Goal: Task Accomplishment & Management: Complete application form

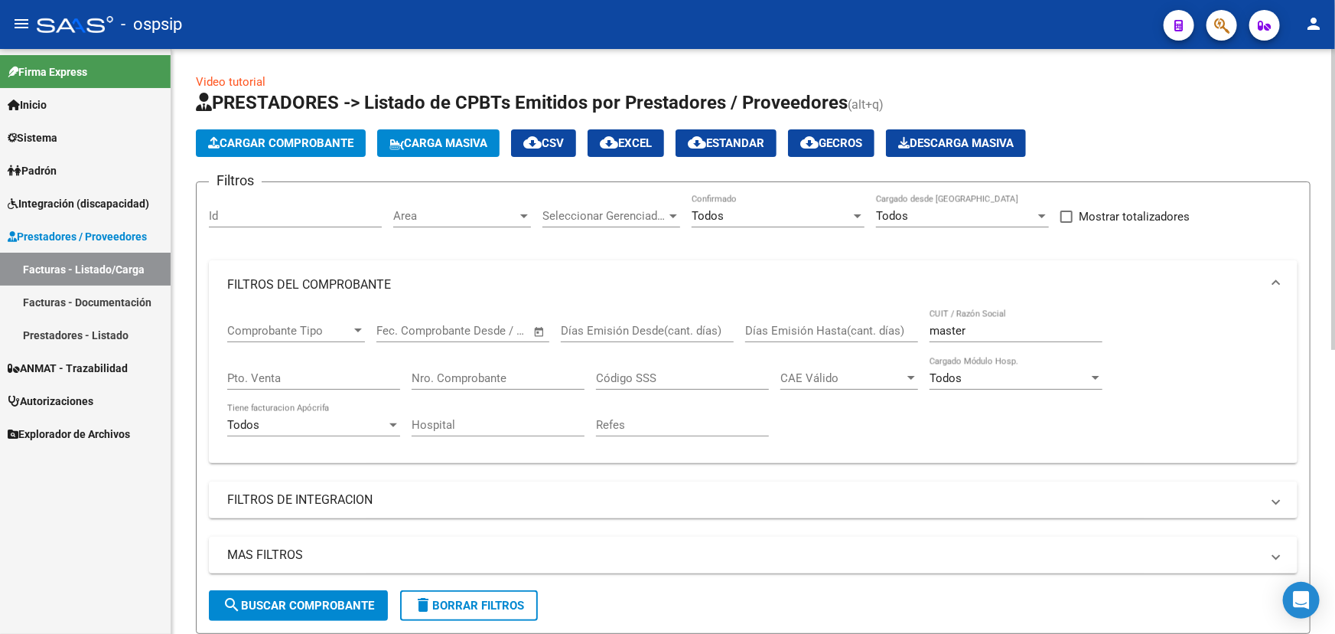
scroll to position [551, 0]
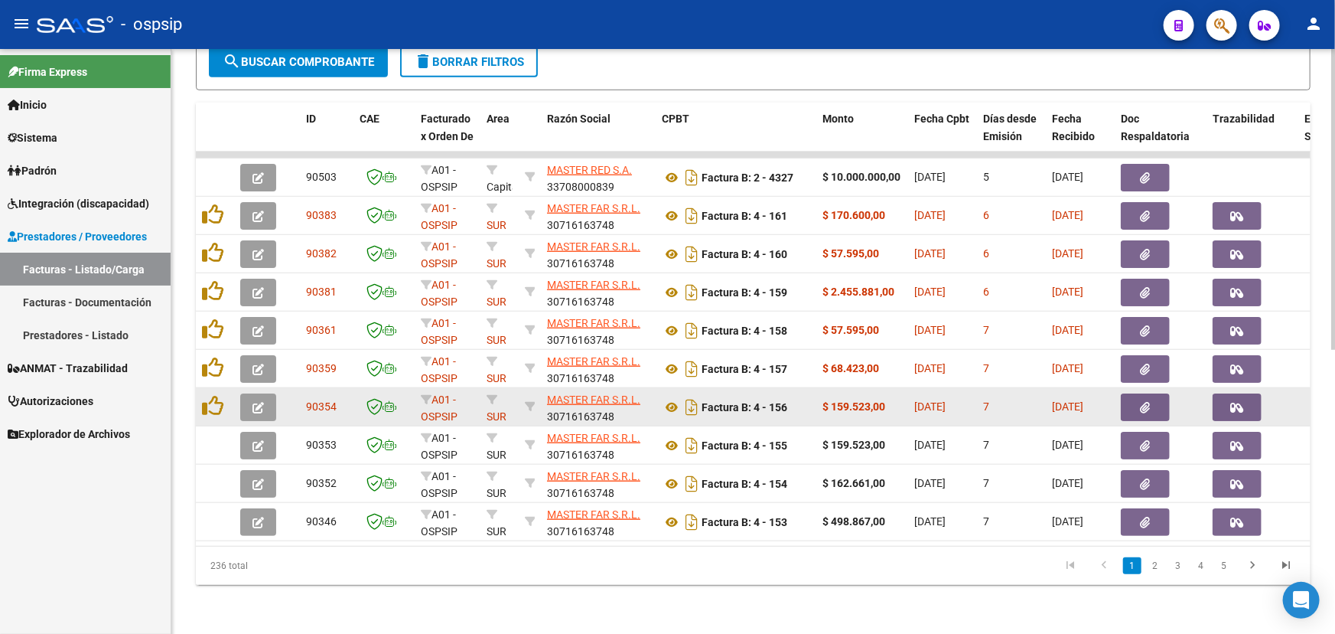
click at [261, 402] on icon "button" at bounding box center [258, 407] width 11 height 11
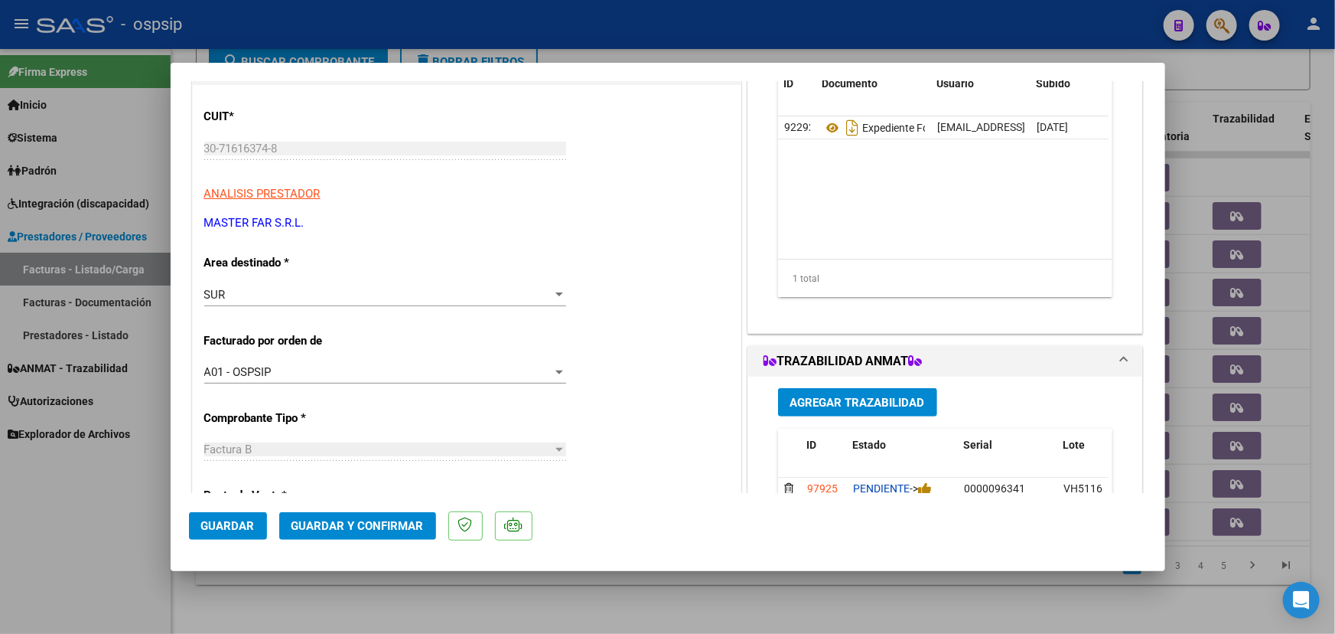
scroll to position [0, 0]
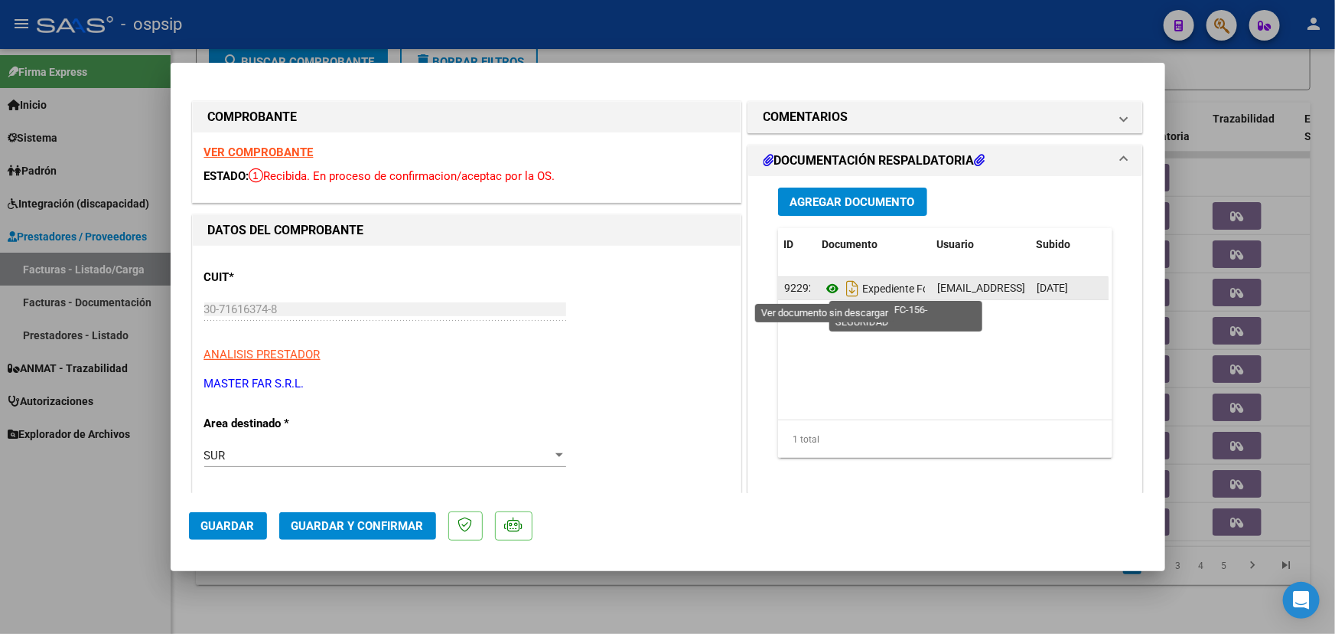
click at [827, 289] on icon at bounding box center [833, 288] width 20 height 18
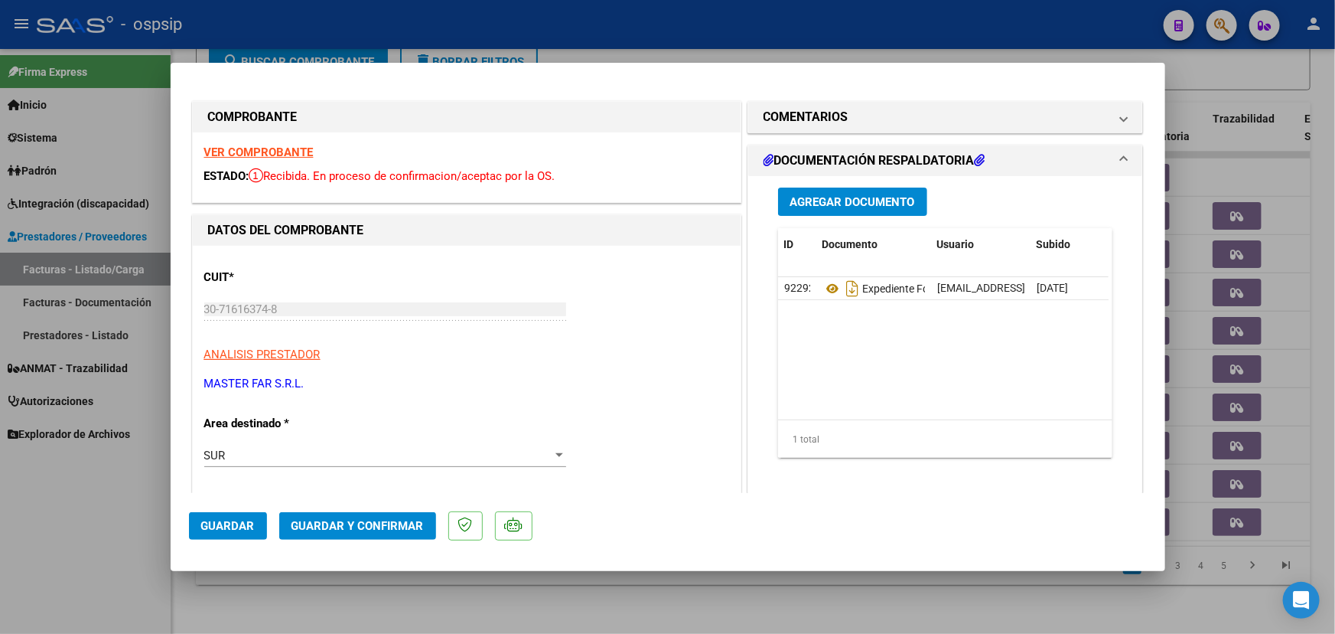
type input "$ 0,00"
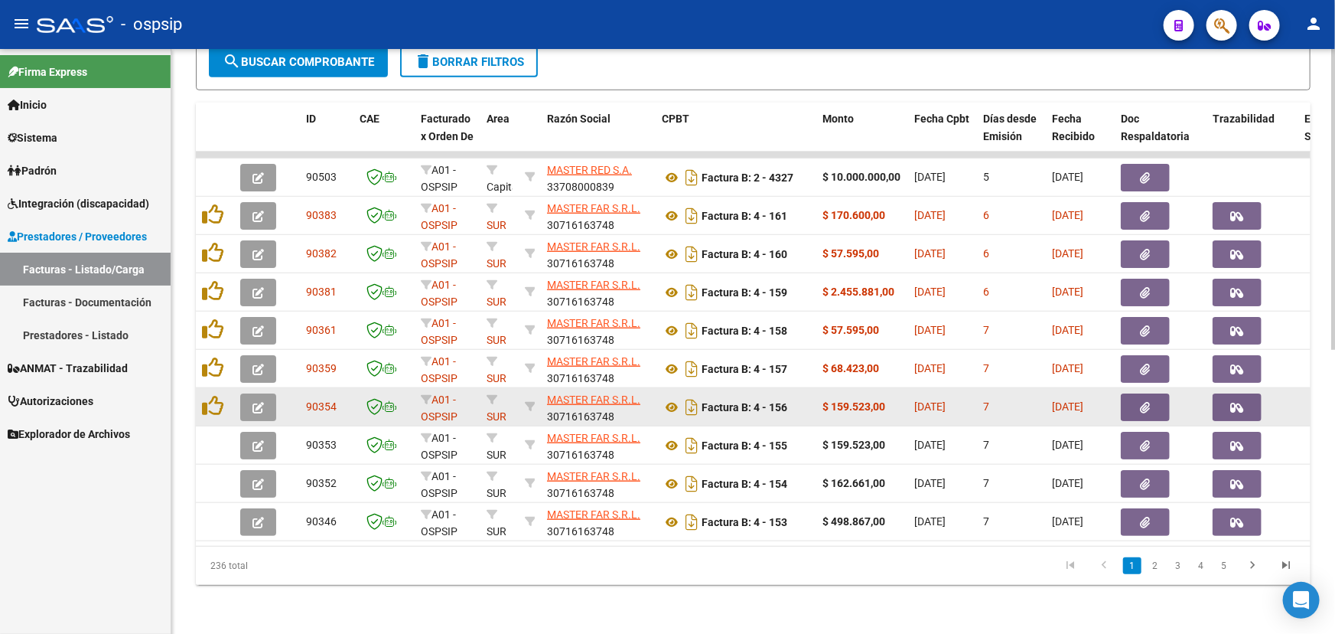
click at [259, 400] on span "button" at bounding box center [258, 407] width 11 height 14
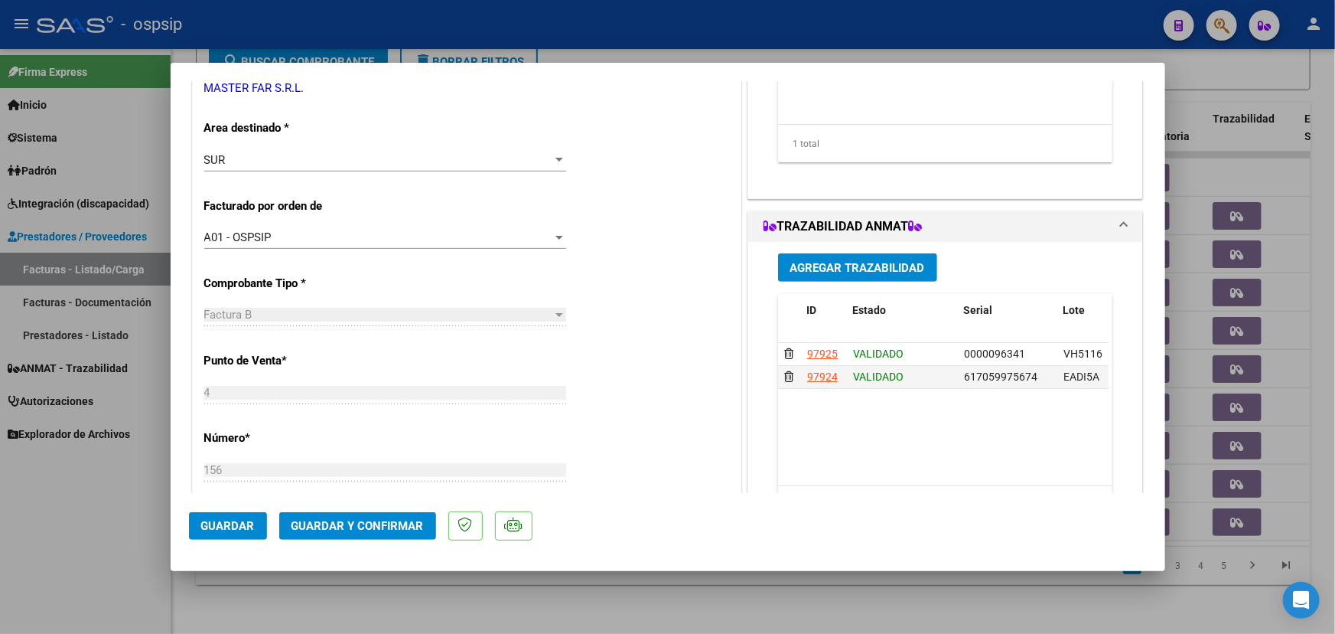
scroll to position [208, 0]
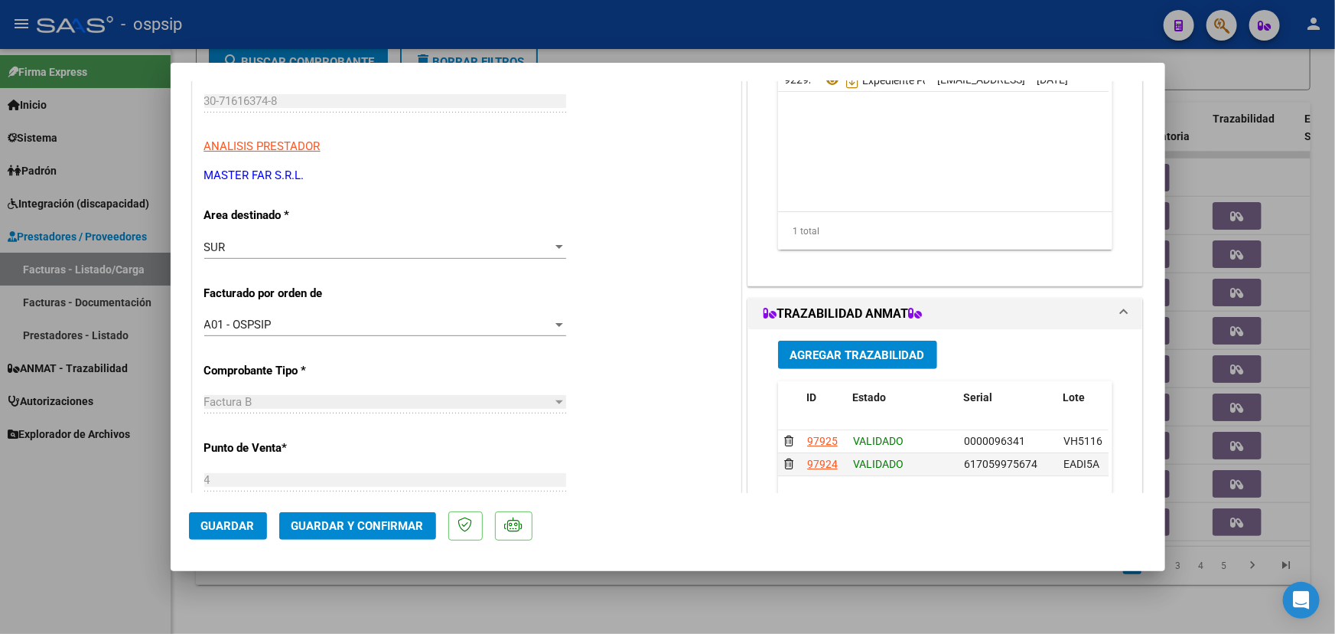
click at [384, 520] on span "Guardar y Confirmar" at bounding box center [358, 526] width 132 height 14
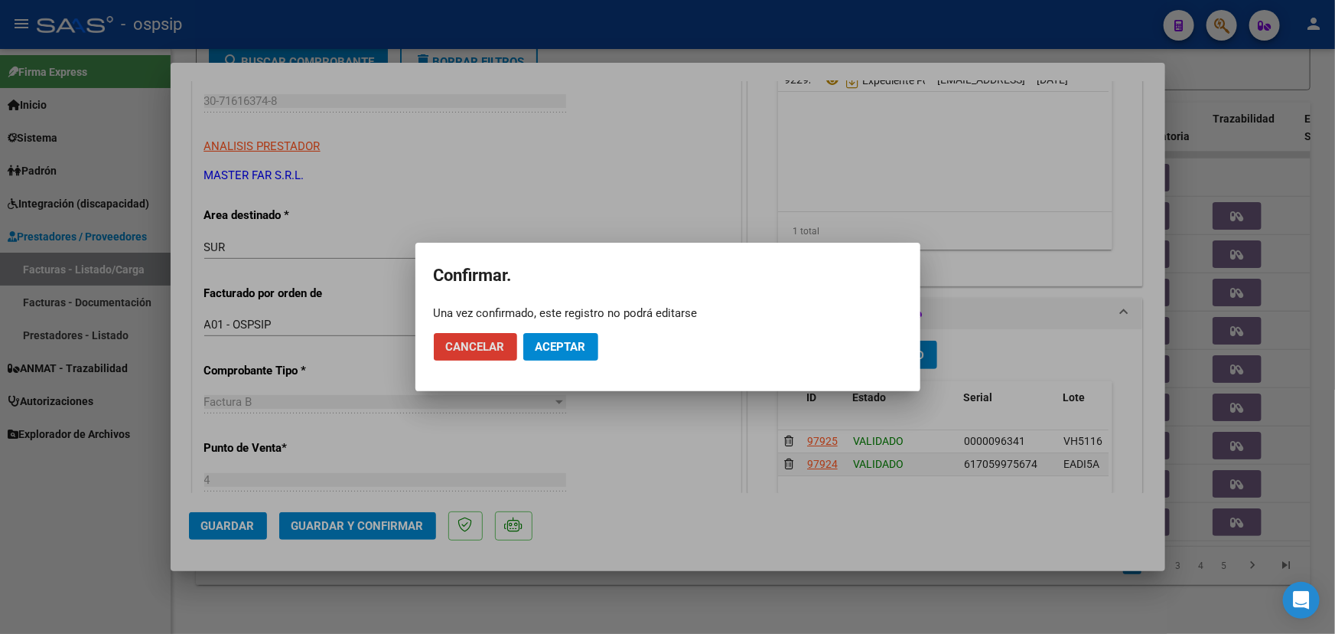
click at [572, 341] on span "Aceptar" at bounding box center [561, 347] width 51 height 14
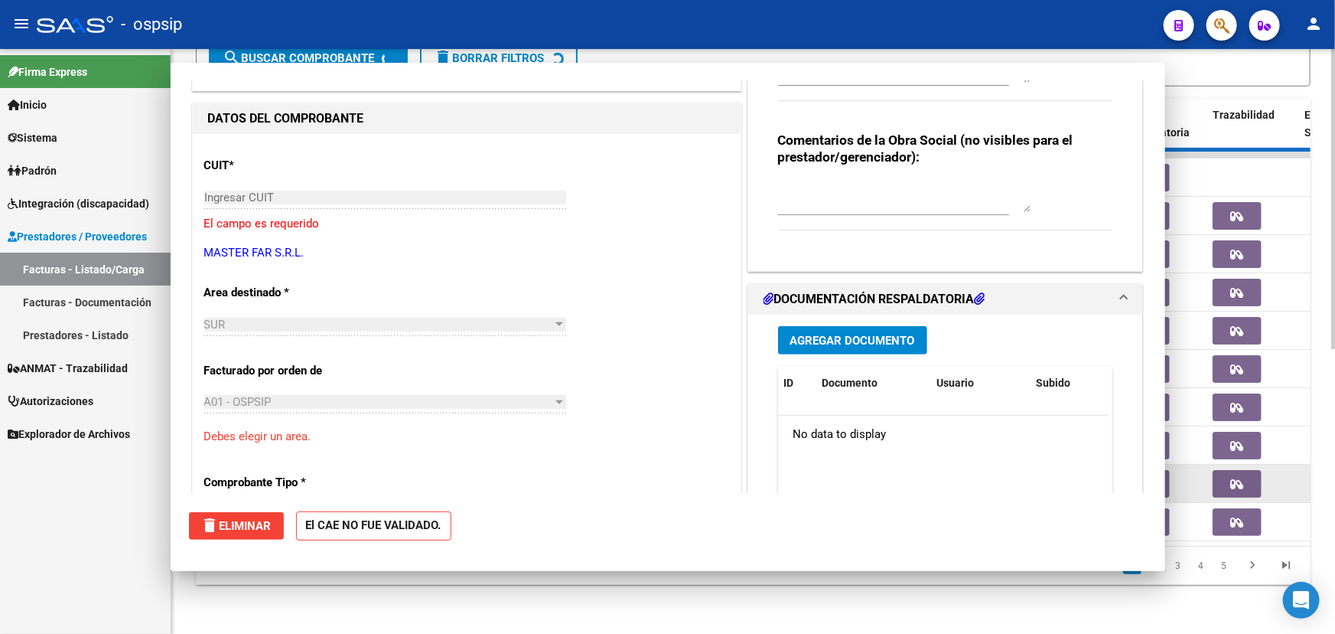
scroll to position [0, 0]
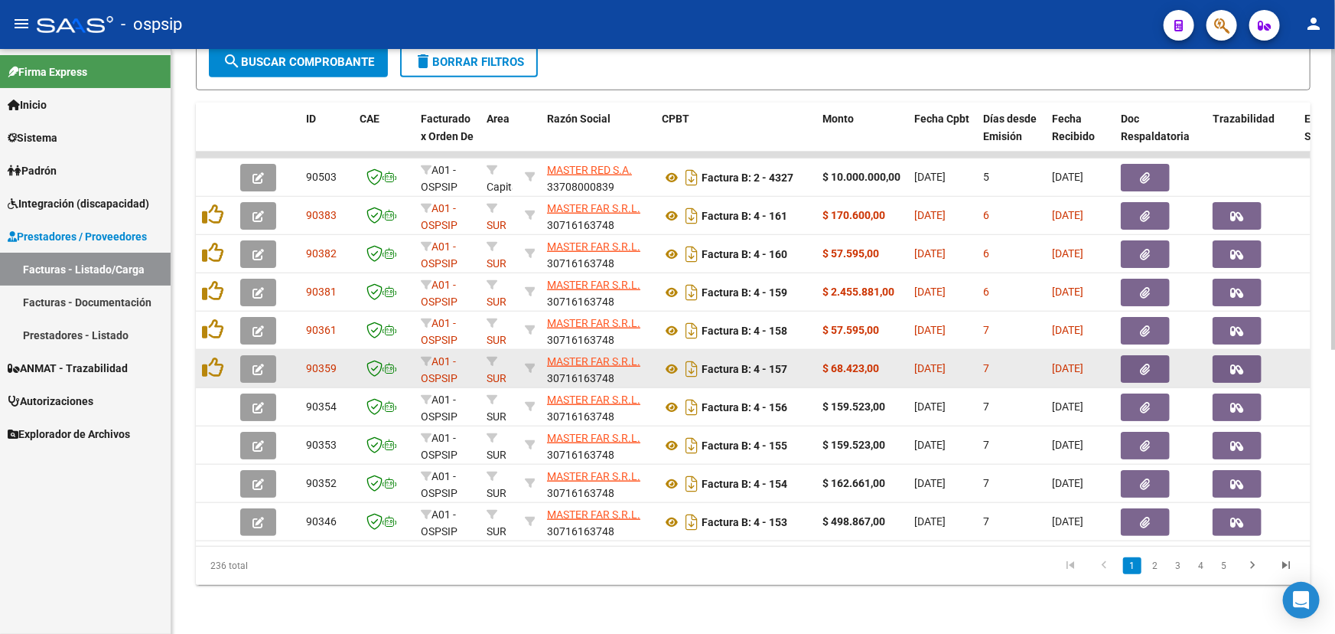
click at [1153, 359] on button "button" at bounding box center [1145, 369] width 49 height 28
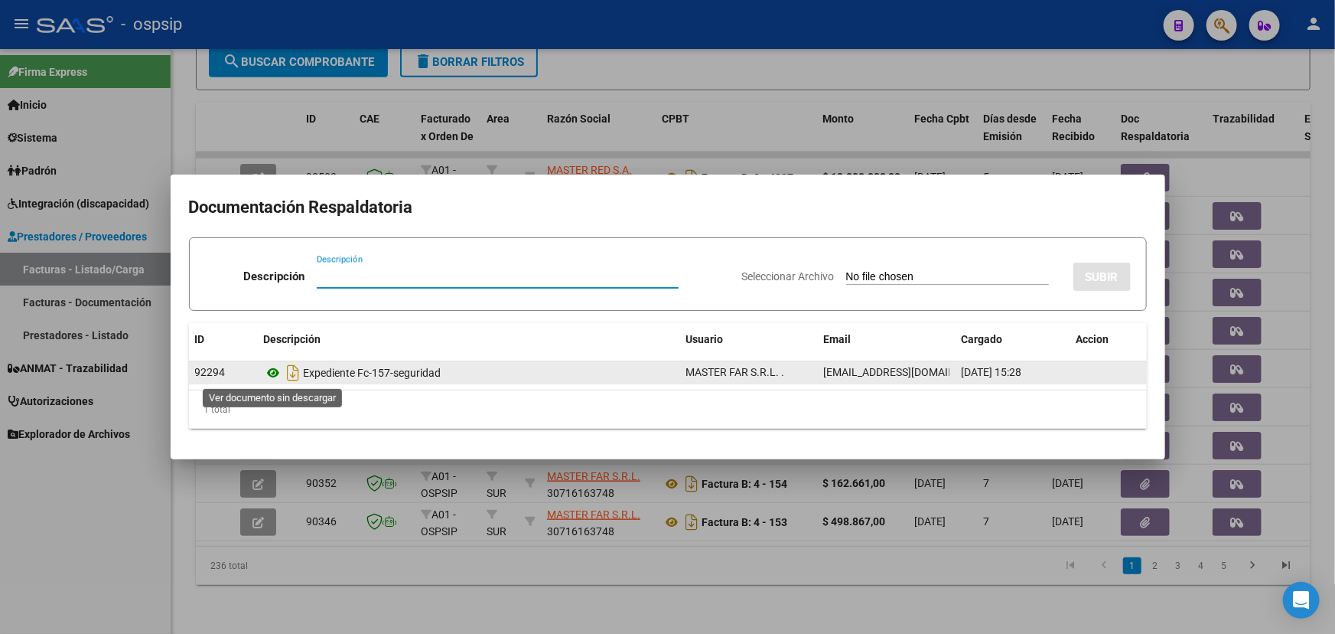
click at [268, 373] on icon at bounding box center [274, 373] width 20 height 18
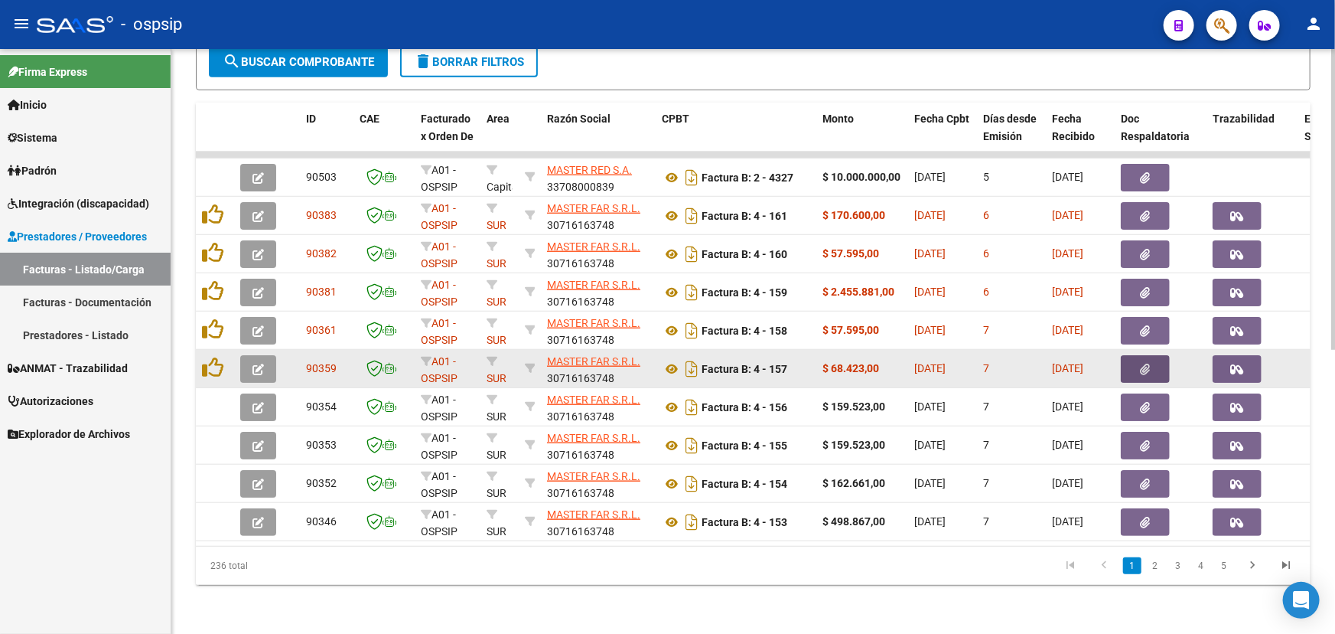
click at [263, 355] on button "button" at bounding box center [258, 369] width 36 height 28
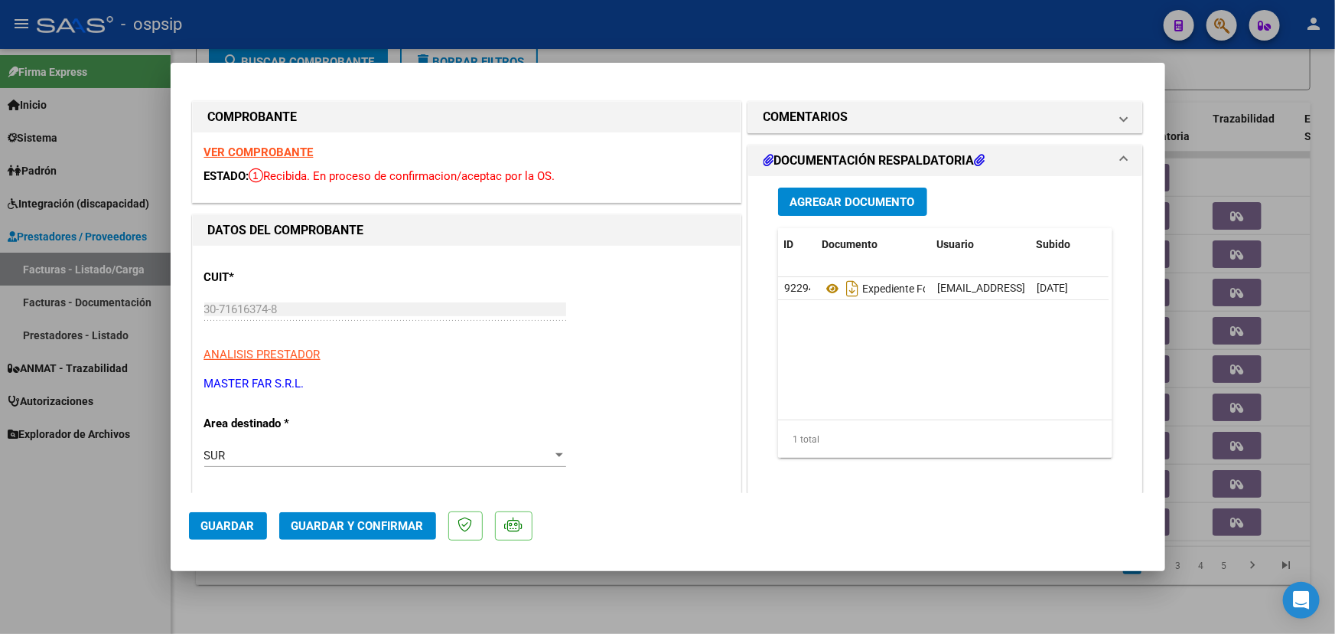
type input "$ 0,00"
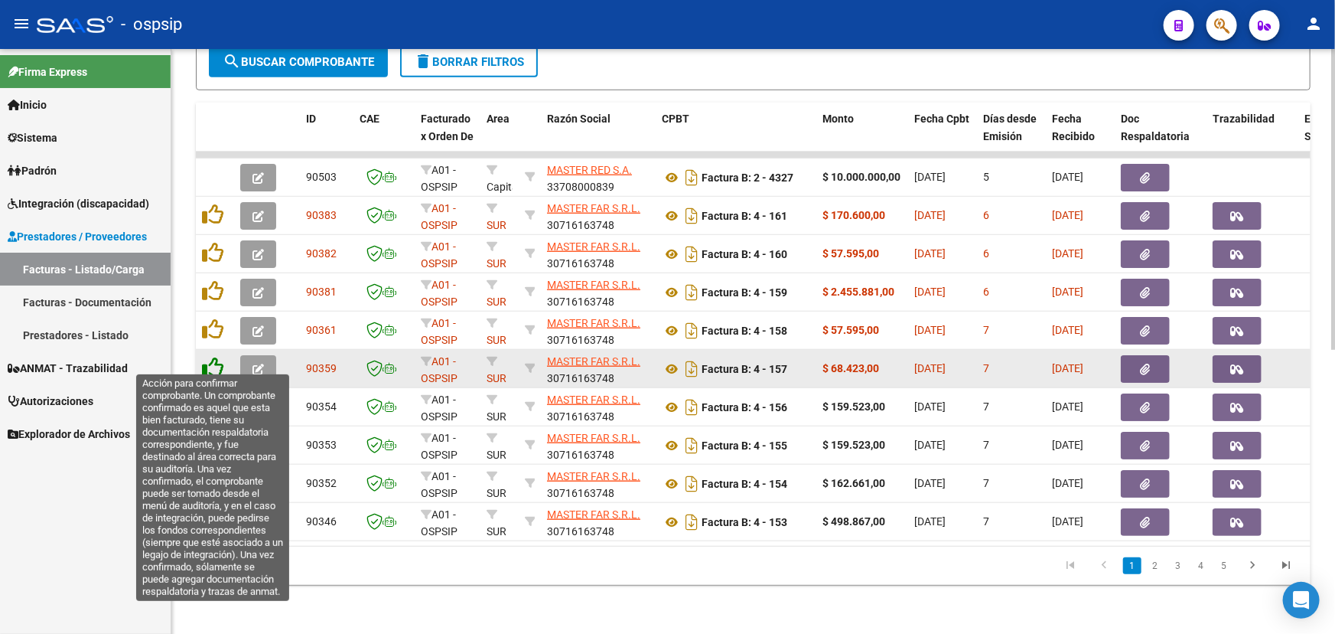
click at [220, 357] on icon at bounding box center [212, 367] width 21 height 21
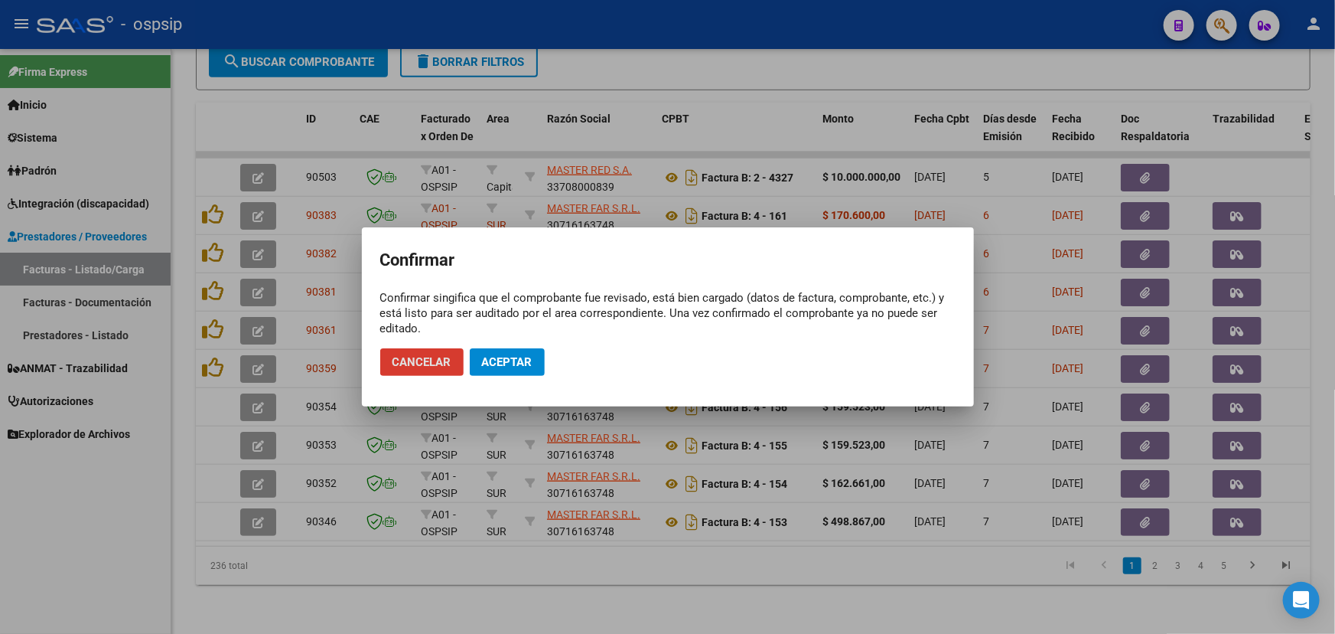
click at [509, 359] on span "Aceptar" at bounding box center [507, 362] width 51 height 14
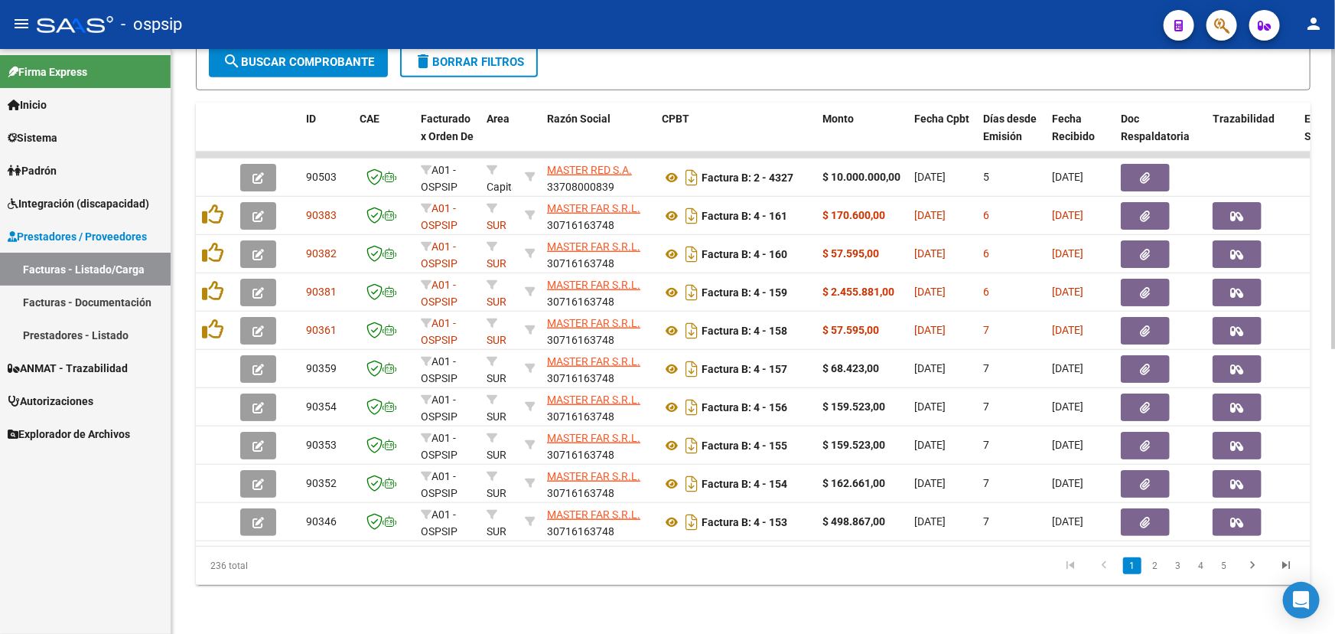
scroll to position [551, 0]
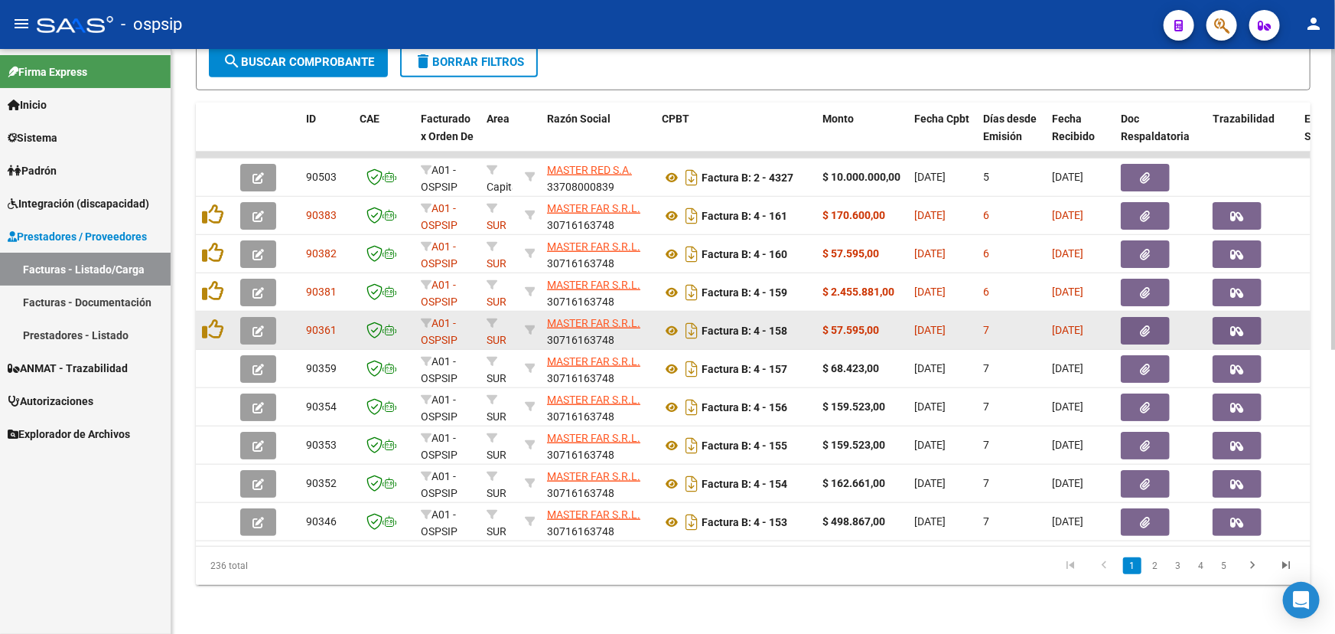
click at [263, 325] on icon "button" at bounding box center [258, 330] width 11 height 11
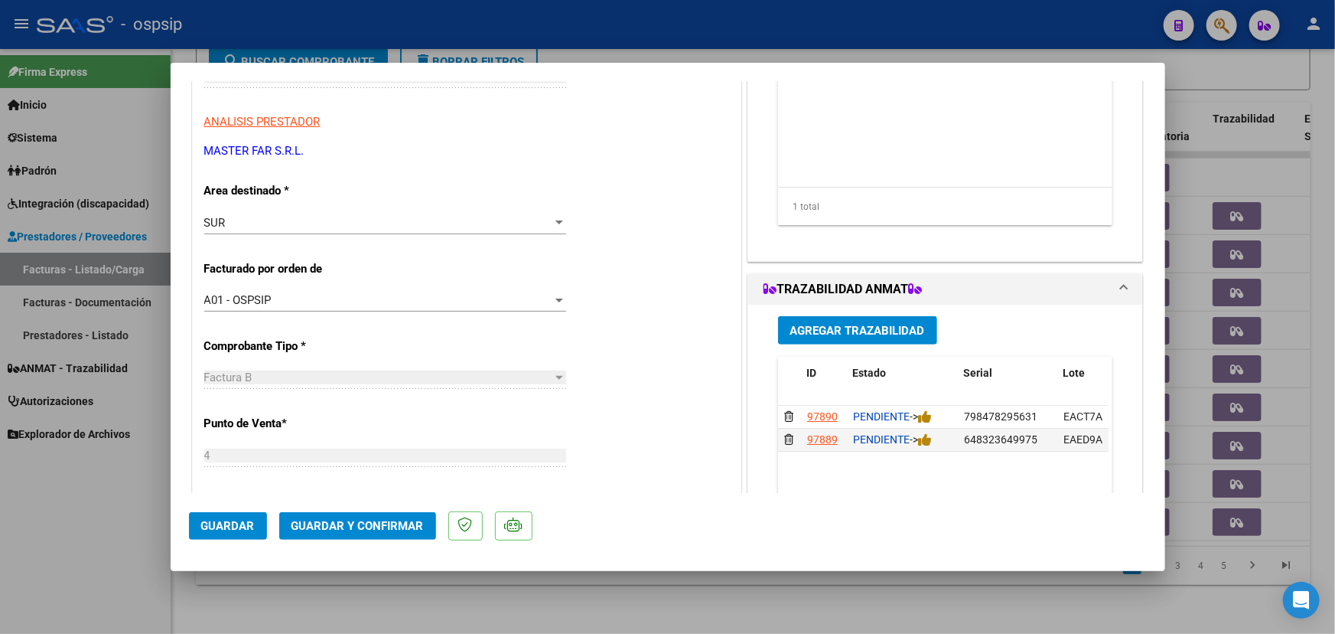
scroll to position [69, 0]
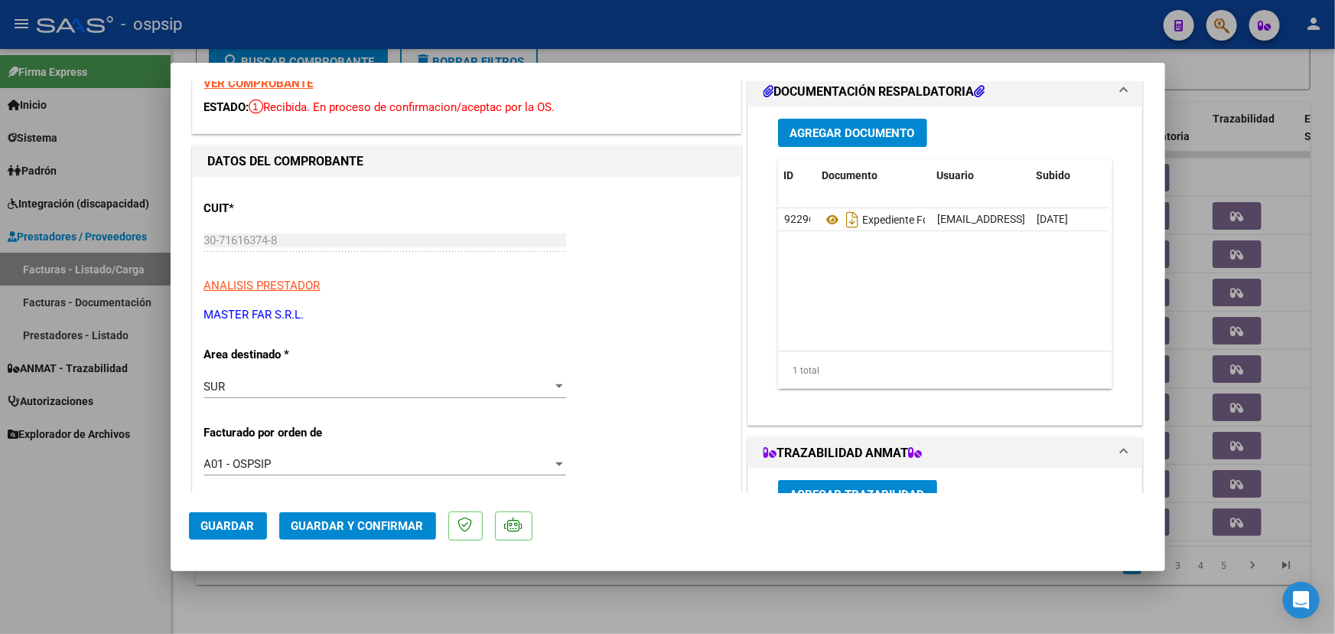
type input "$ 0,00"
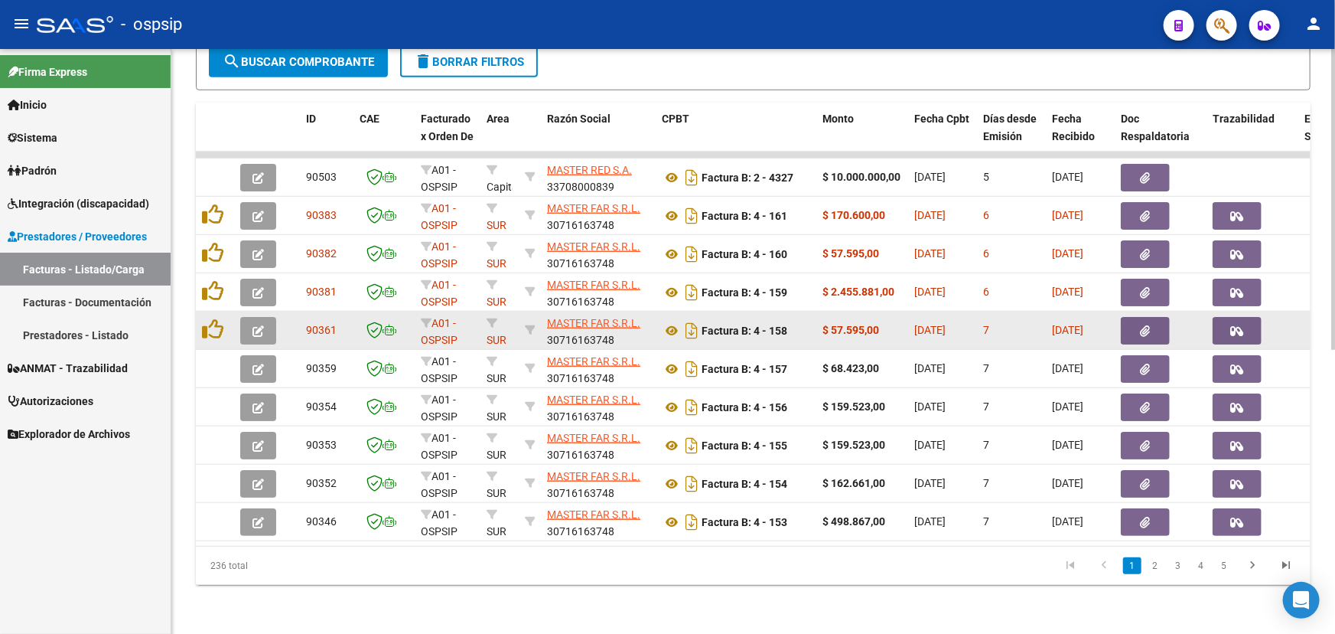
click at [1136, 317] on button "button" at bounding box center [1145, 331] width 49 height 28
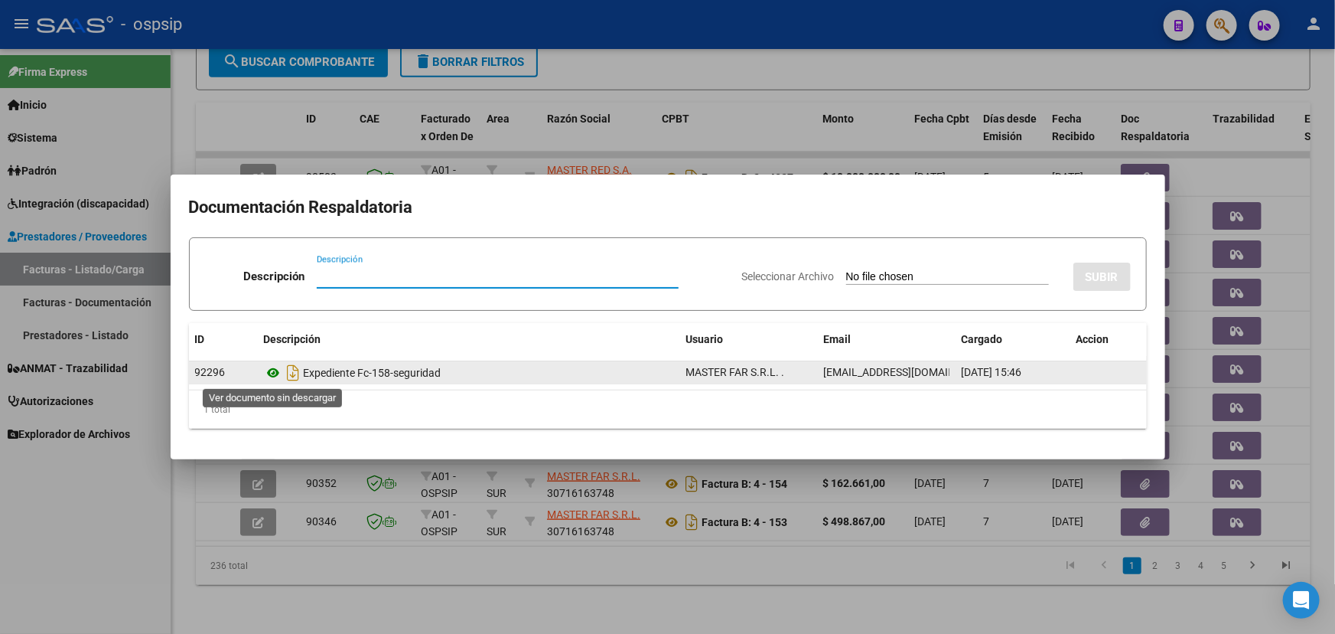
click at [278, 367] on icon at bounding box center [274, 373] width 20 height 18
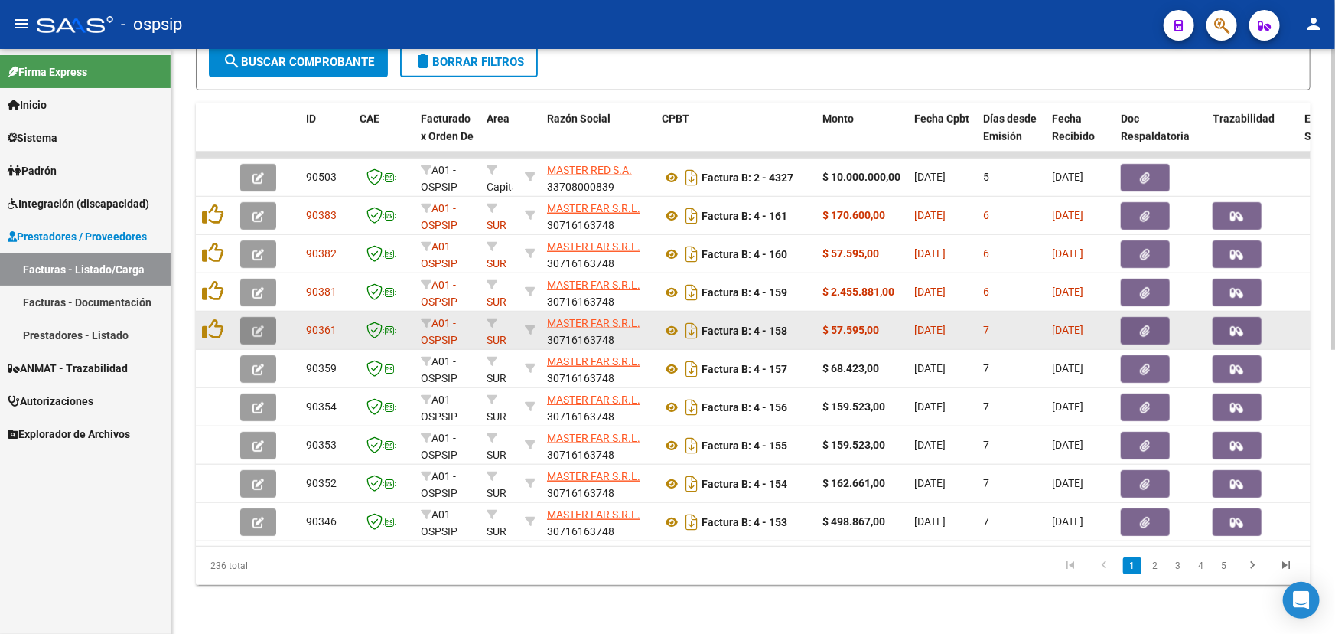
click at [253, 317] on button "button" at bounding box center [258, 331] width 36 height 28
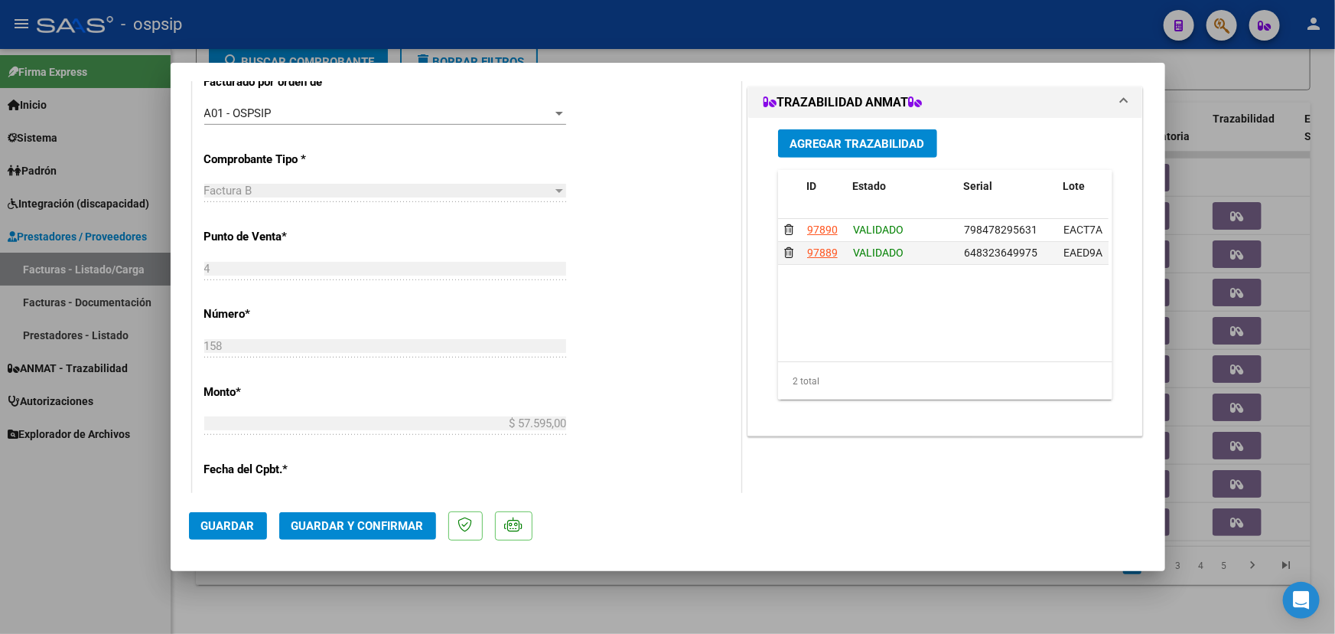
scroll to position [626, 0]
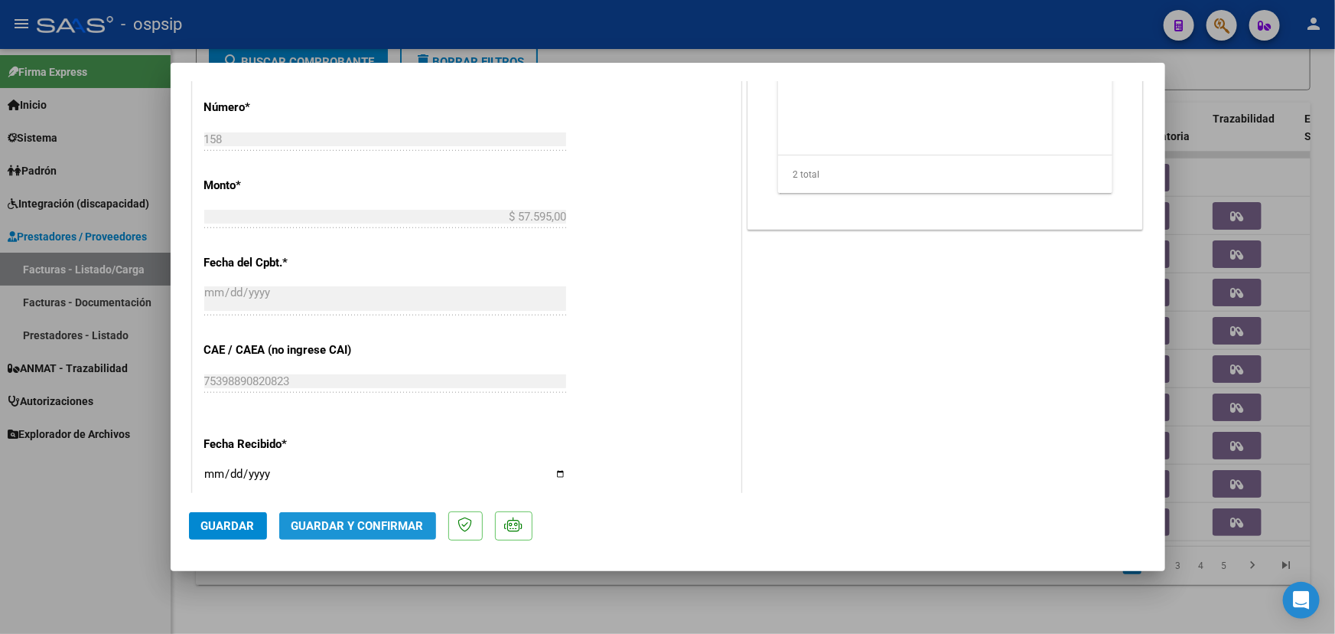
click at [378, 530] on span "Guardar y Confirmar" at bounding box center [358, 526] width 132 height 14
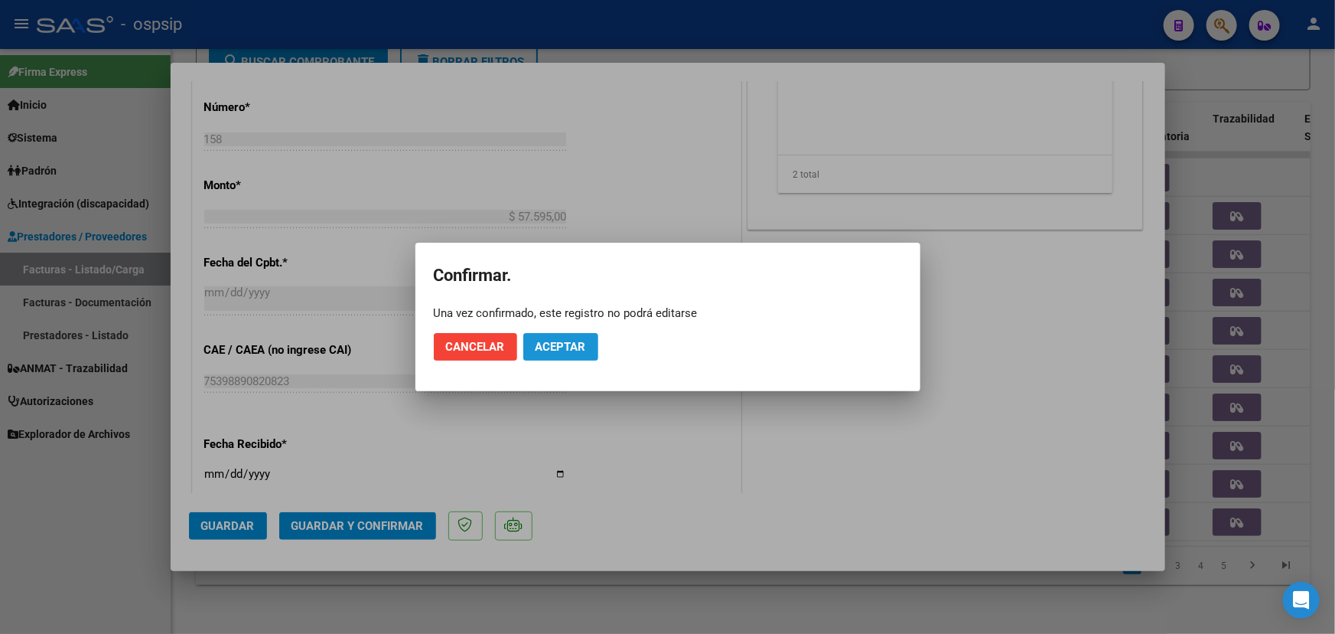
click at [574, 344] on span "Aceptar" at bounding box center [561, 347] width 51 height 14
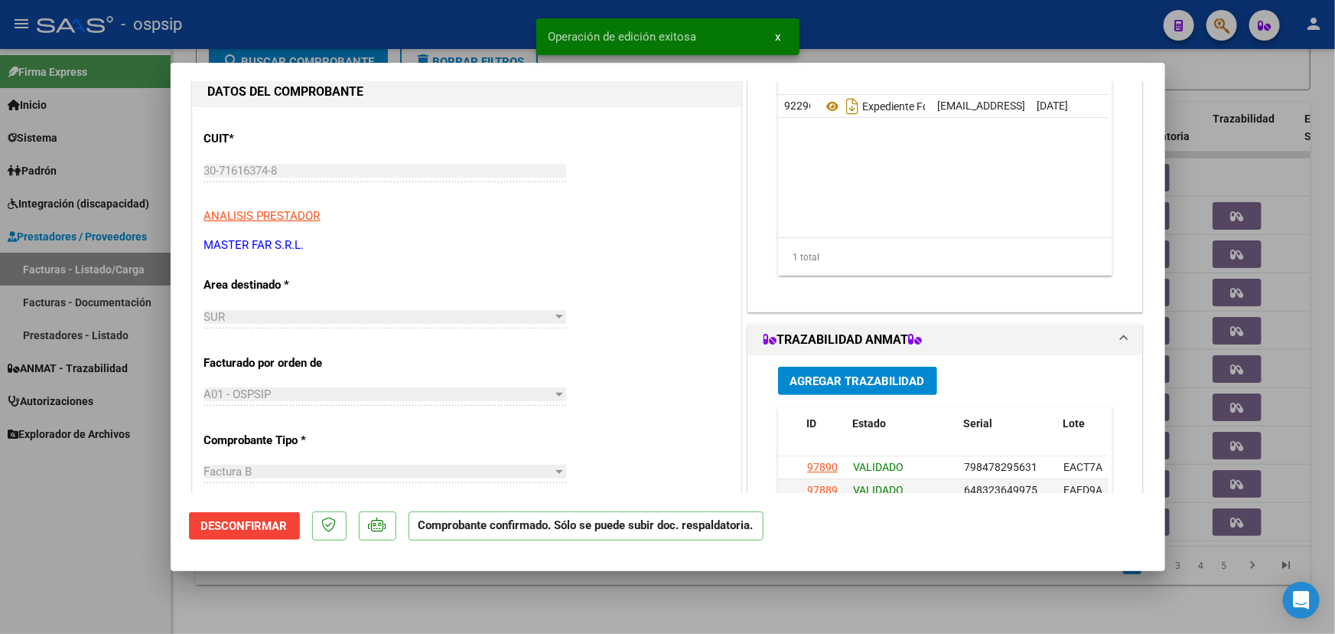
type input "$ 0,00"
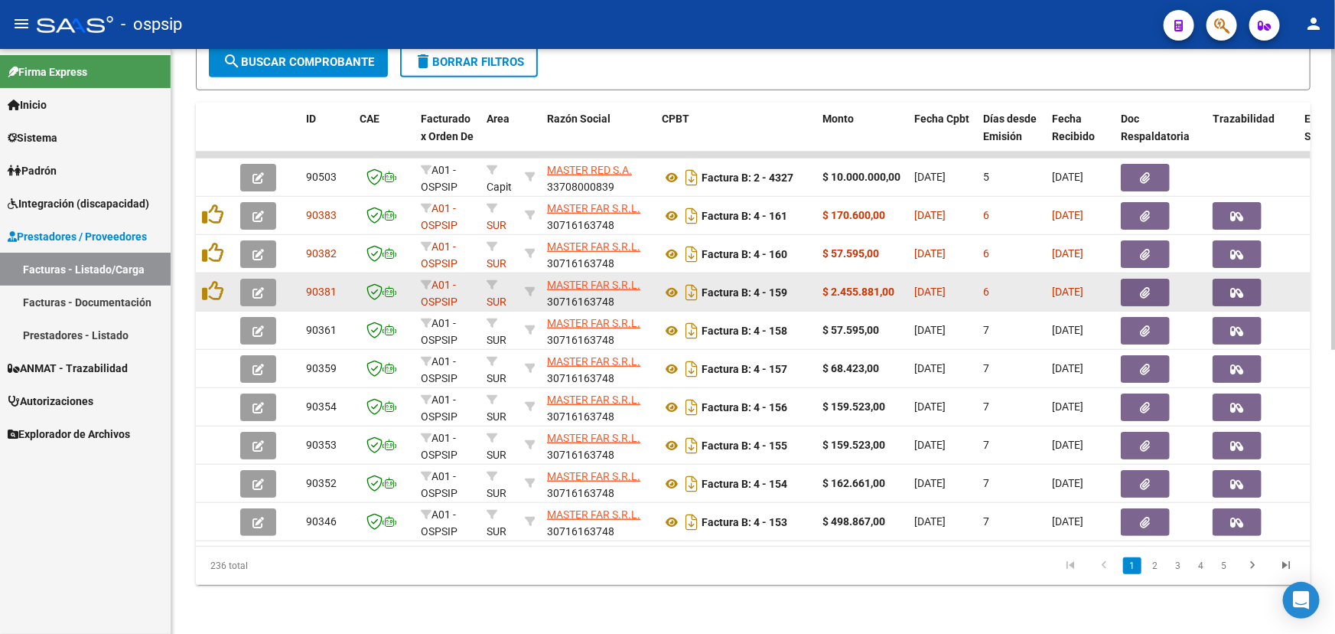
click at [1147, 287] on icon "button" at bounding box center [1146, 292] width 10 height 11
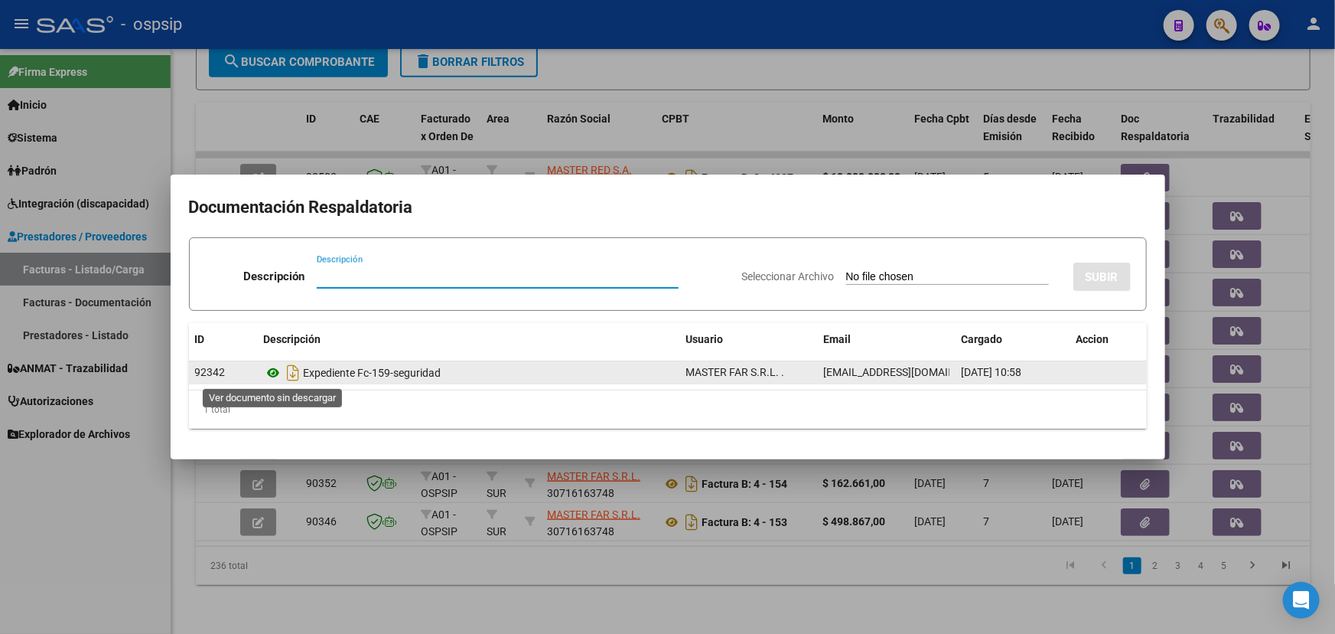
click at [269, 374] on icon at bounding box center [274, 373] width 20 height 18
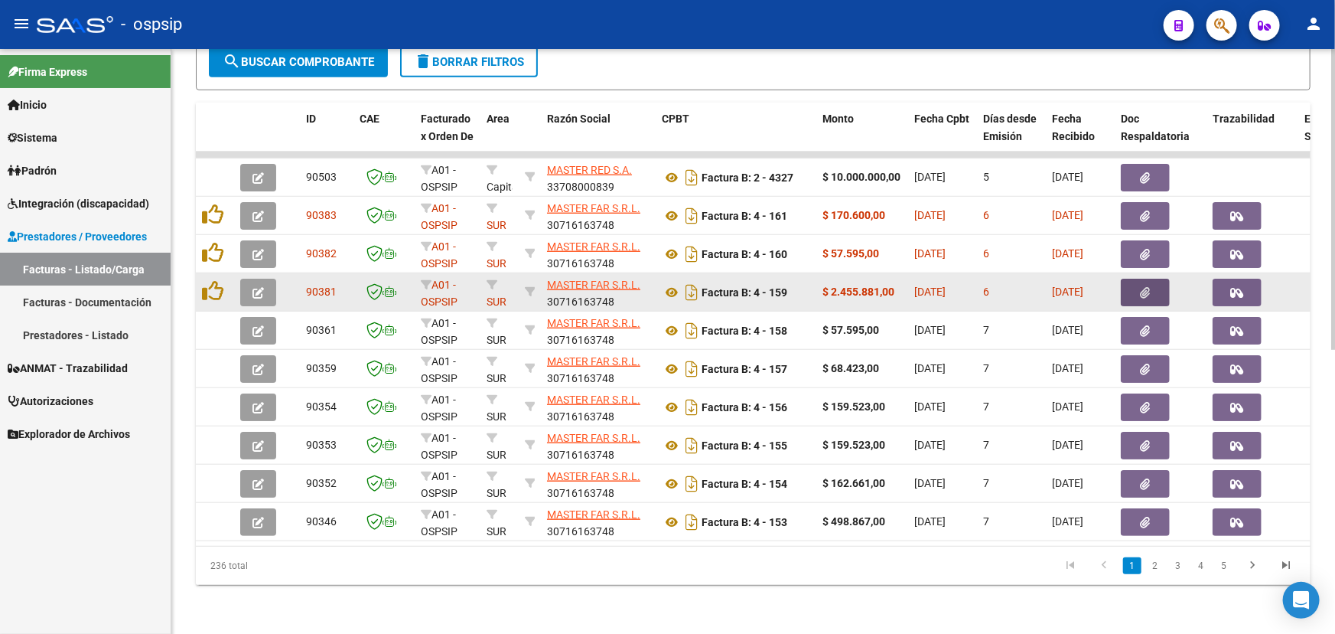
click at [1146, 279] on button "button" at bounding box center [1145, 293] width 49 height 28
click at [260, 279] on button "button" at bounding box center [258, 293] width 36 height 28
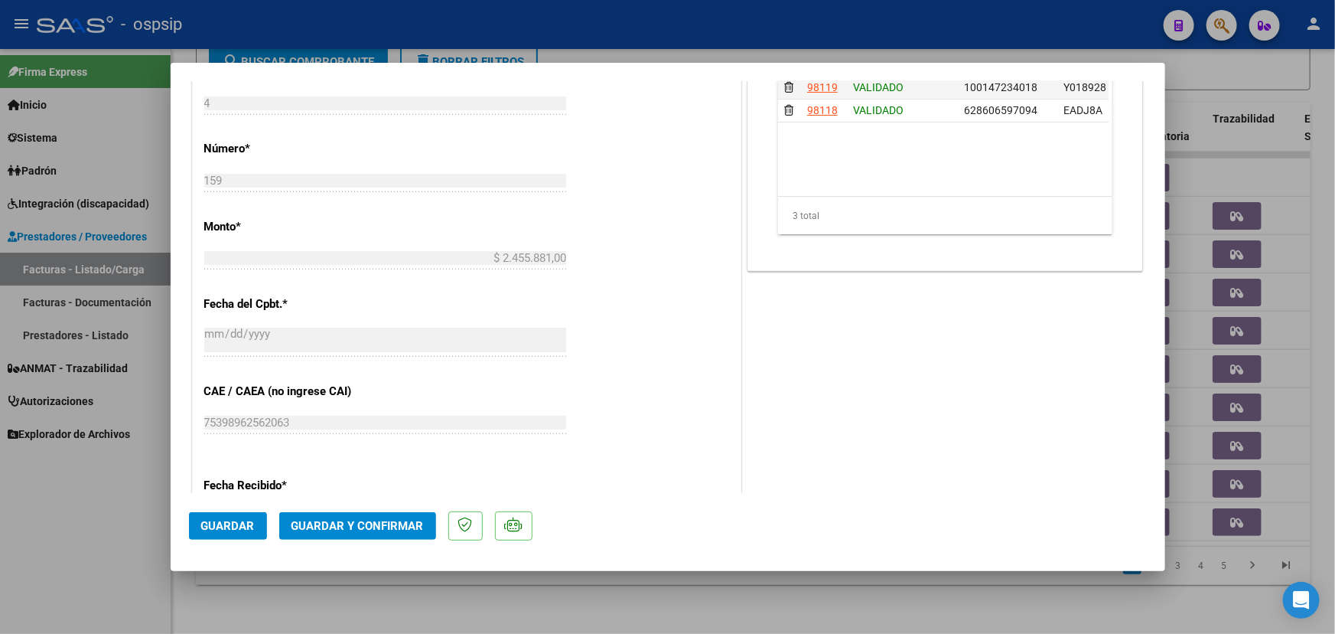
scroll to position [556, 0]
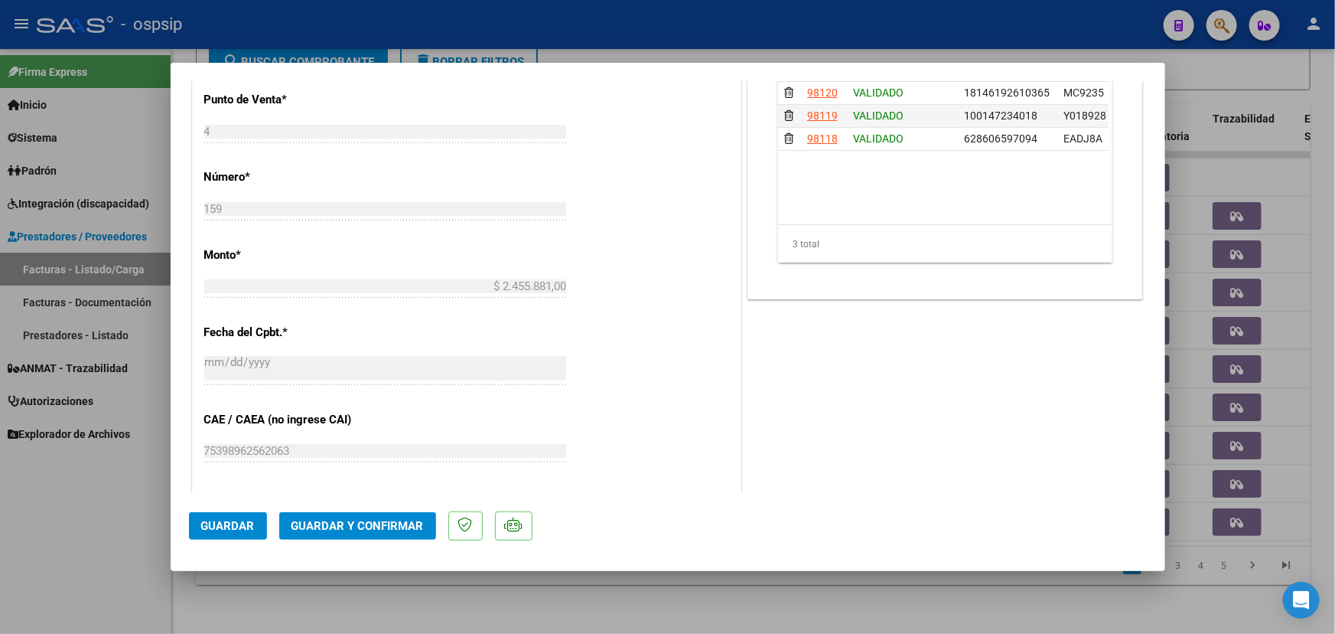
click at [385, 522] on span "Guardar y Confirmar" at bounding box center [358, 526] width 132 height 14
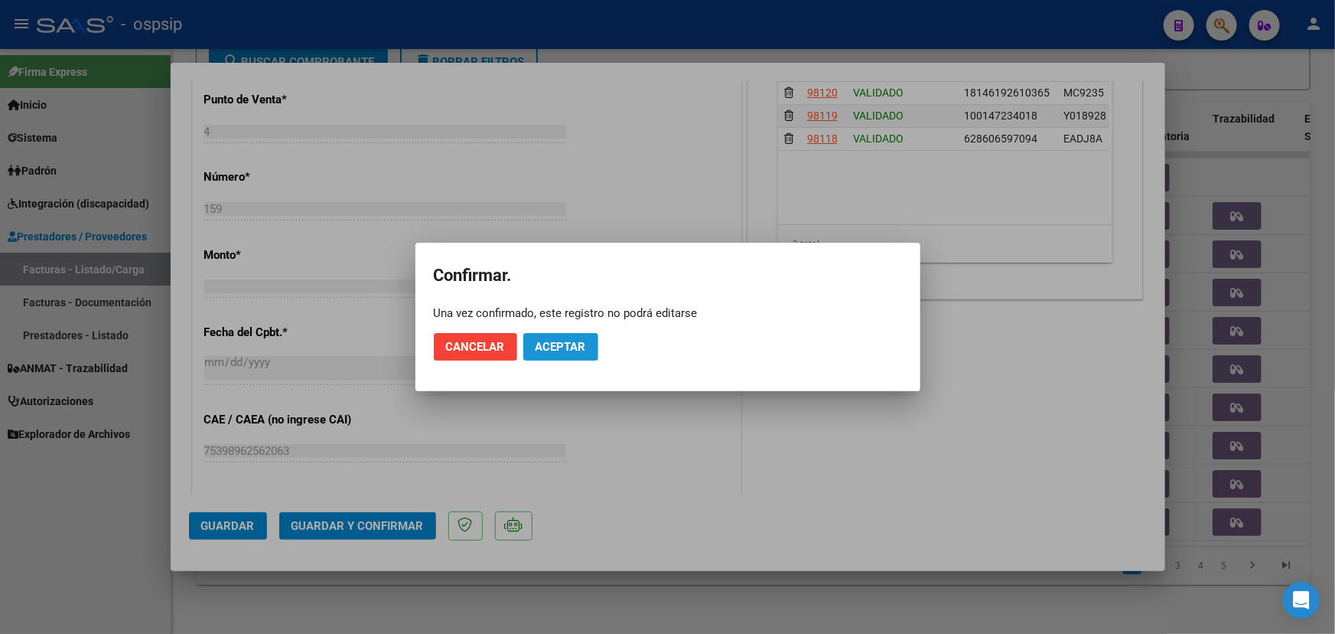
click at [582, 344] on span "Aceptar" at bounding box center [561, 347] width 51 height 14
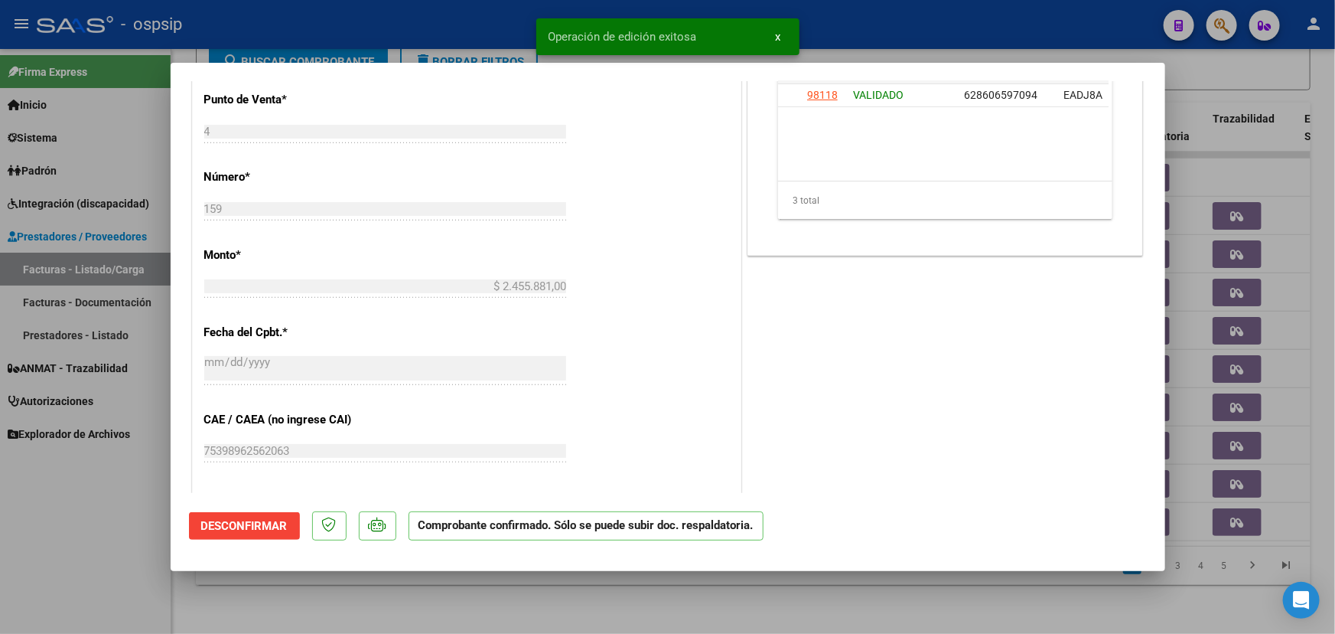
type input "$ 0,00"
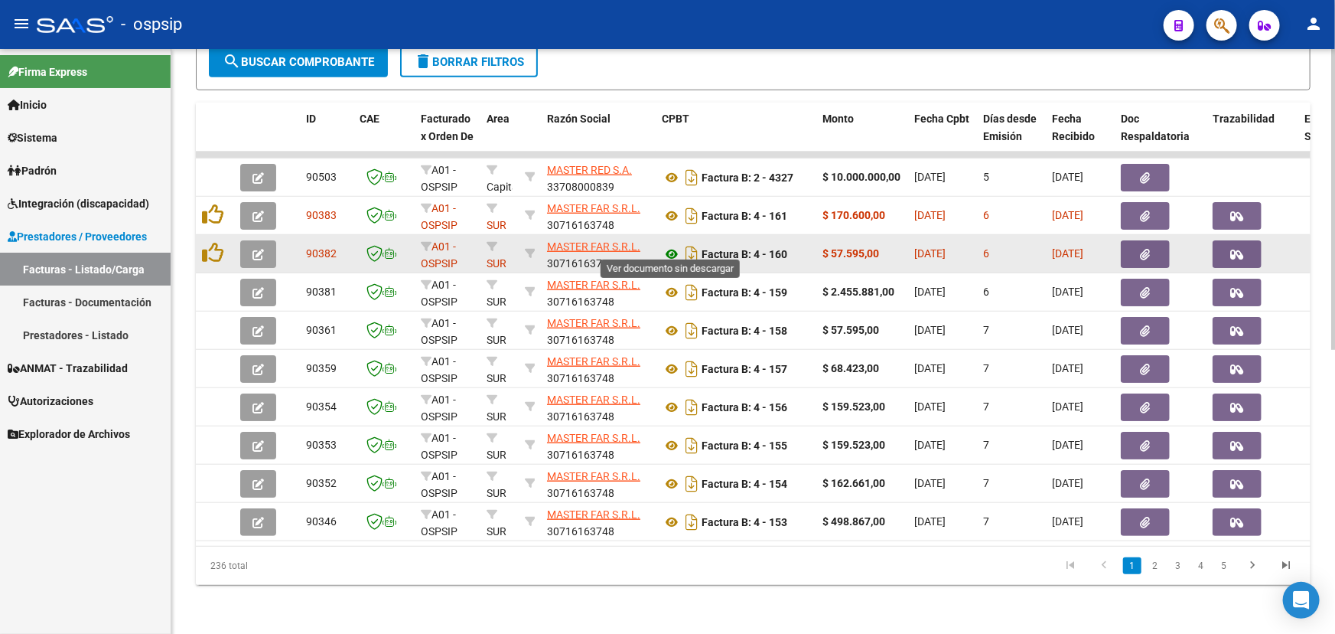
click at [671, 245] on icon at bounding box center [672, 254] width 20 height 18
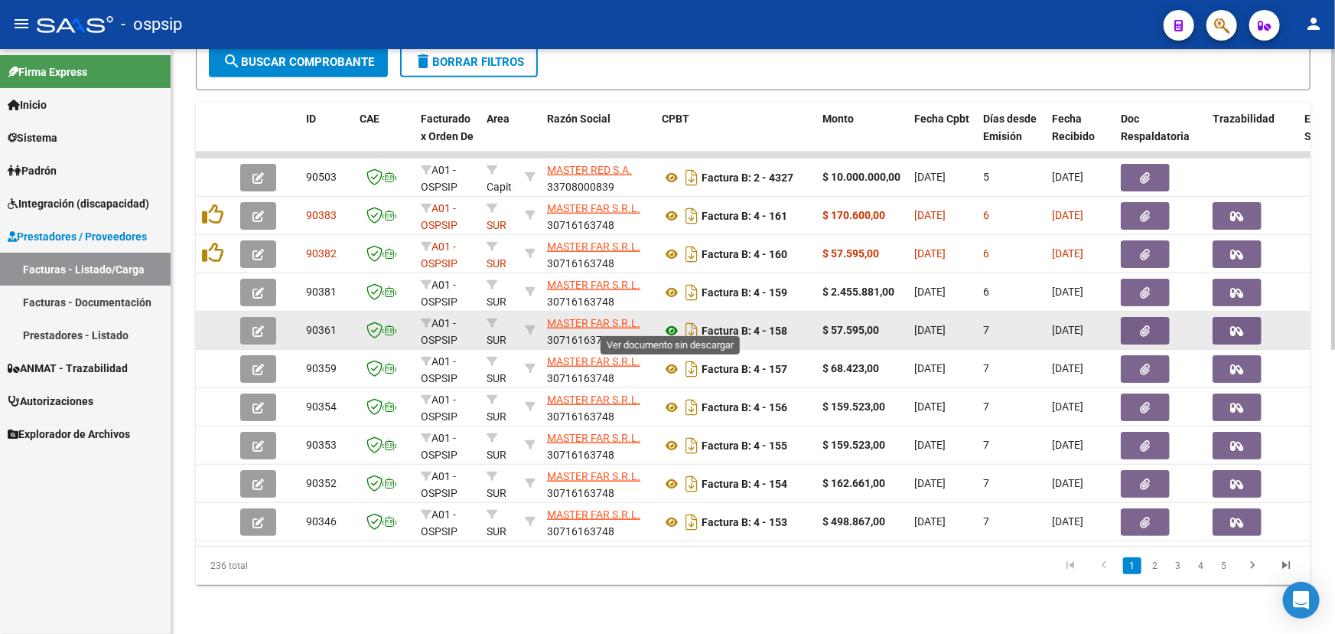
click at [665, 321] on icon at bounding box center [672, 330] width 20 height 18
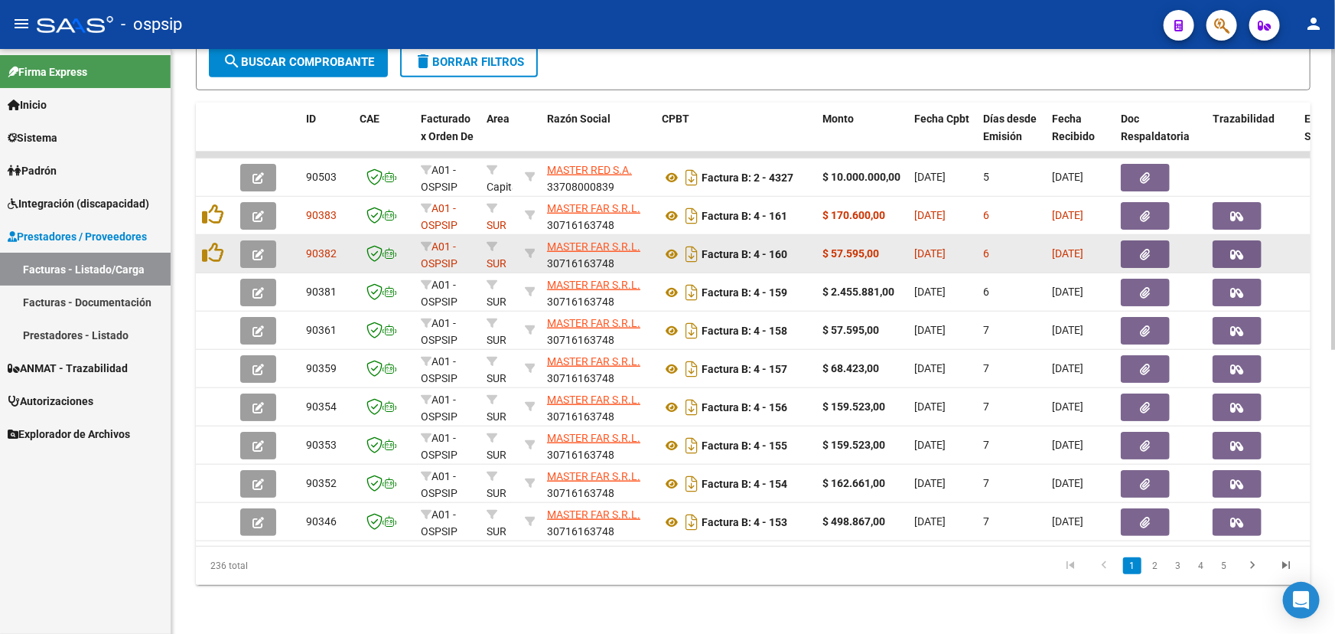
click at [1133, 240] on button "button" at bounding box center [1145, 254] width 49 height 28
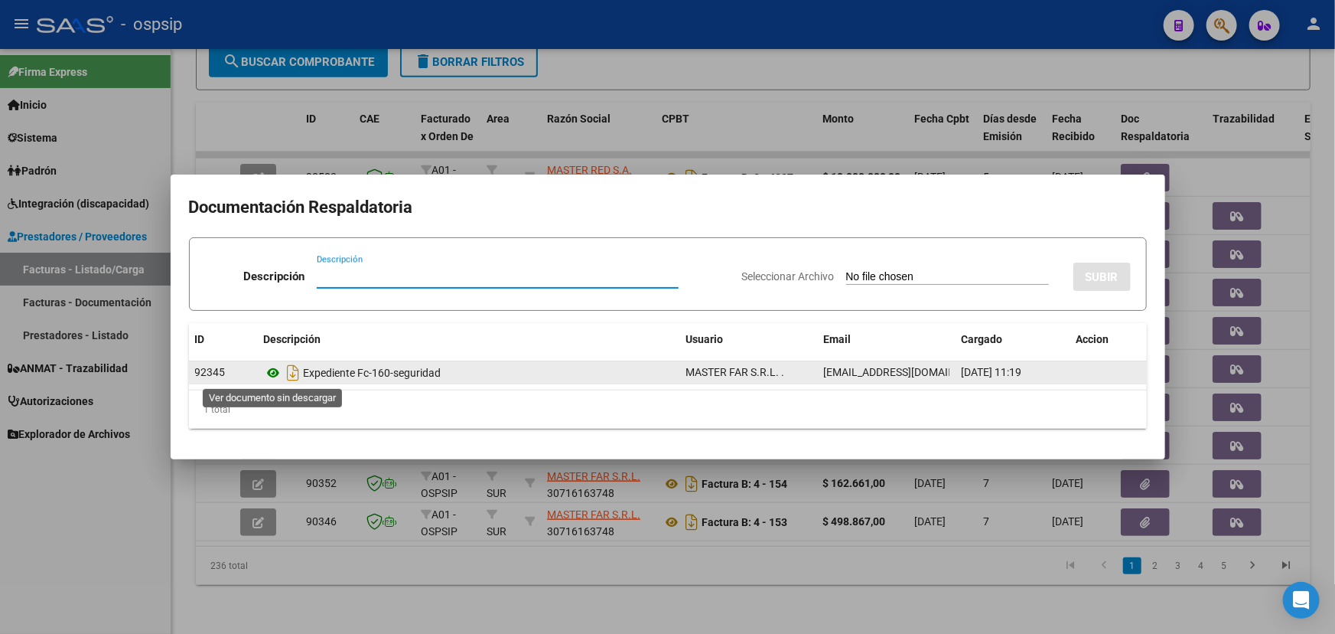
click at [273, 374] on icon at bounding box center [274, 373] width 20 height 18
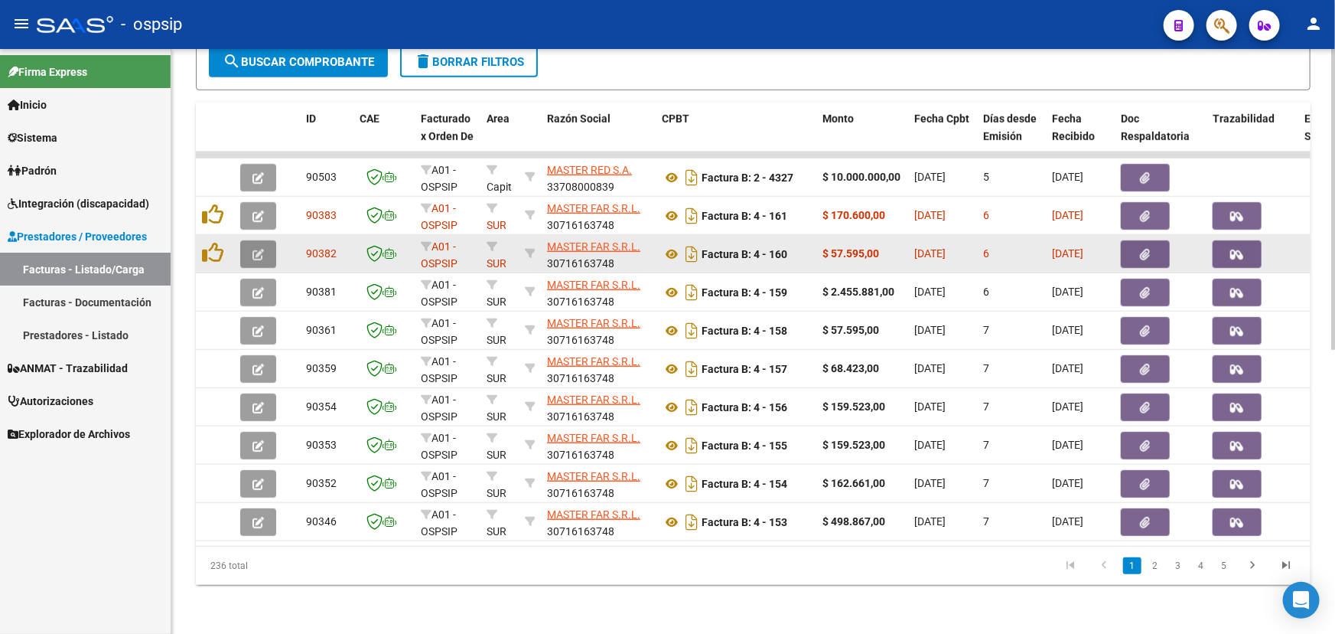
click at [266, 240] on button "button" at bounding box center [258, 254] width 36 height 28
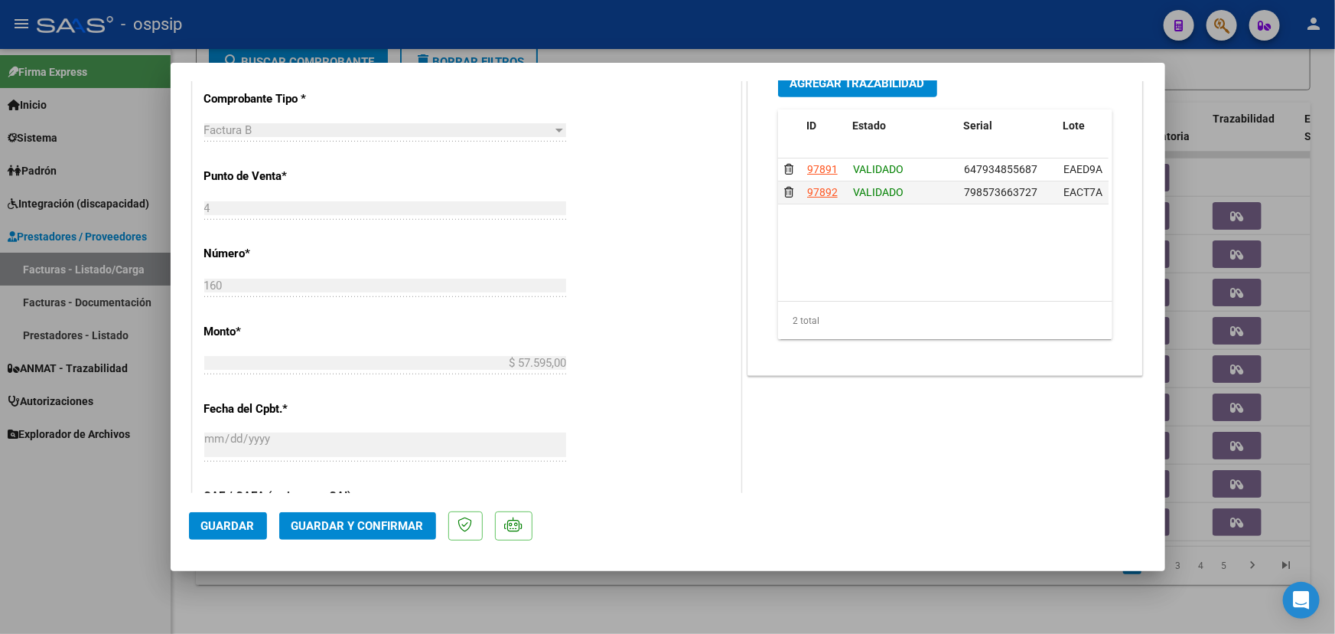
scroll to position [556, 0]
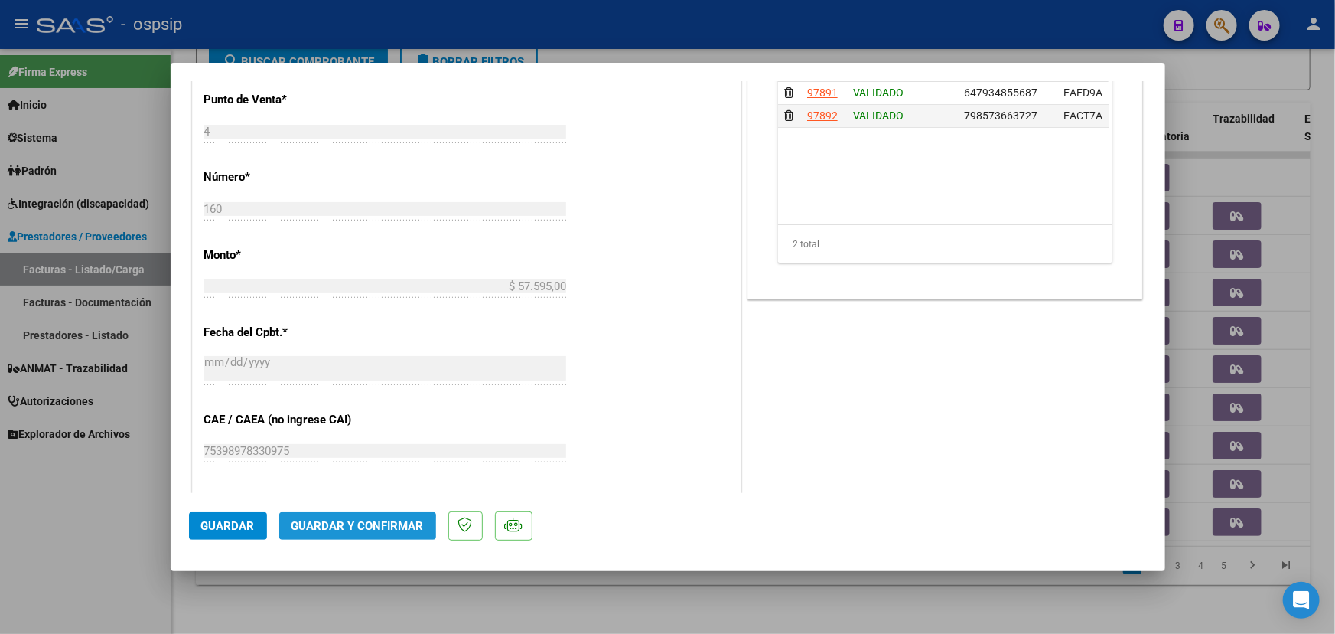
click at [344, 532] on span "Guardar y Confirmar" at bounding box center [358, 526] width 132 height 14
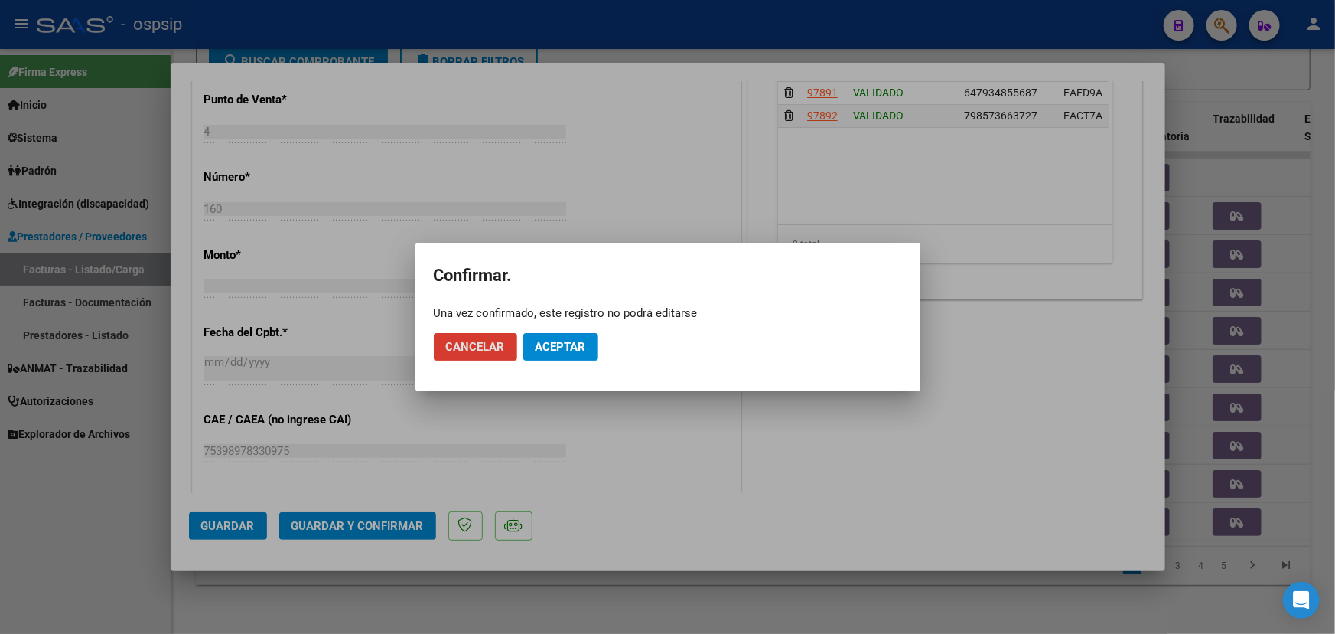
click at [582, 347] on span "Aceptar" at bounding box center [561, 347] width 51 height 14
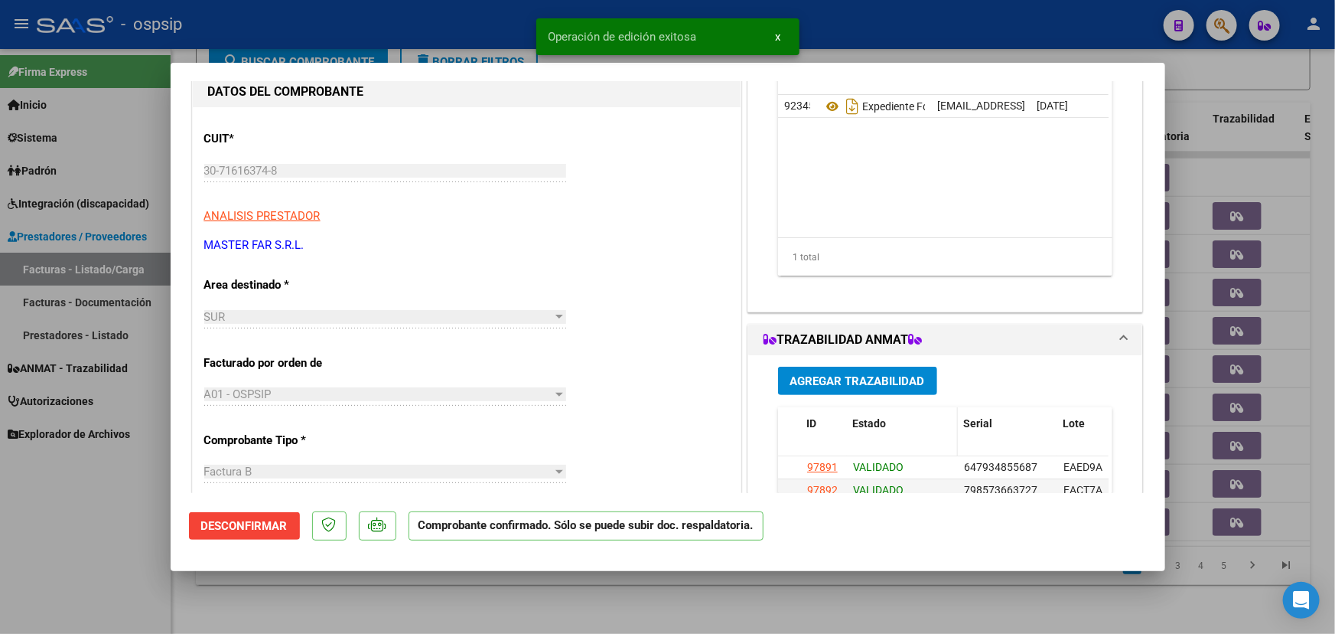
type input "$ 0,00"
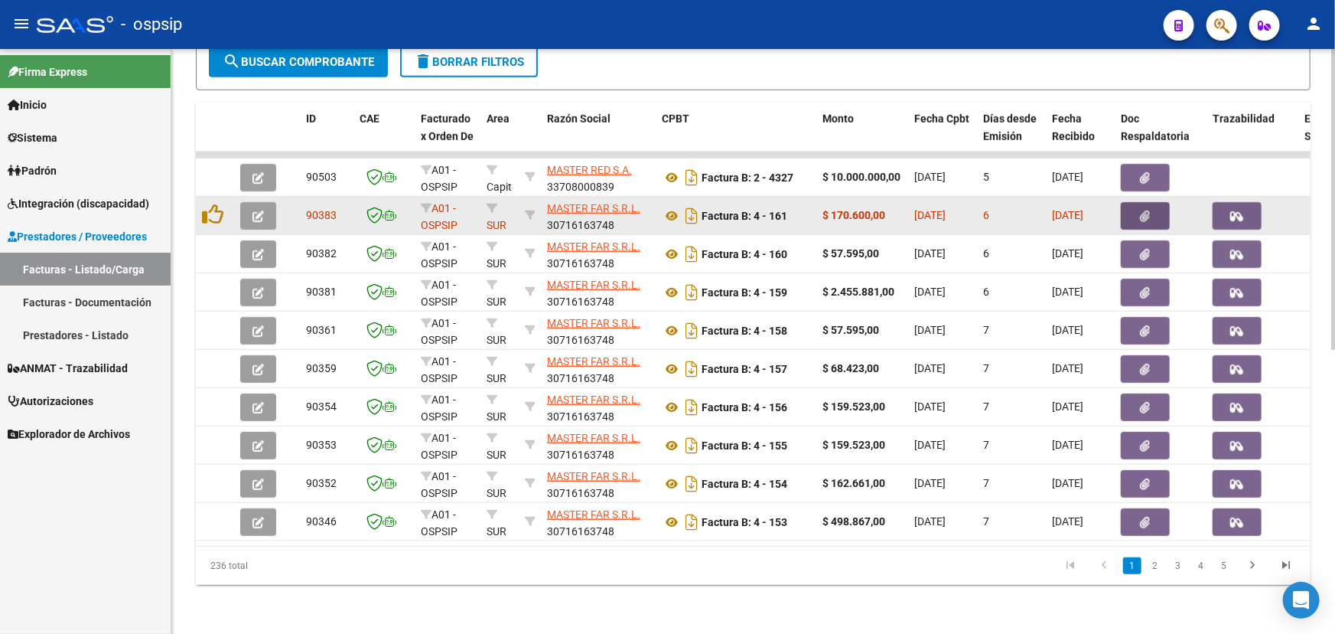
click at [1141, 210] on icon "button" at bounding box center [1146, 215] width 10 height 11
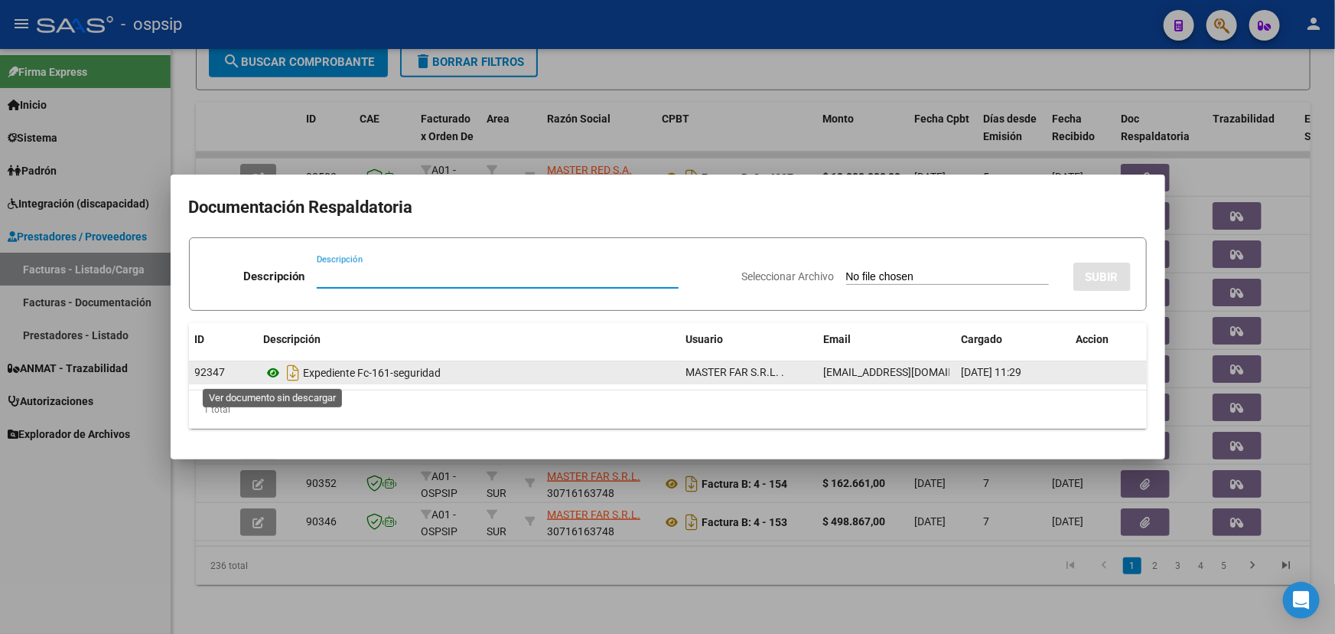
click at [275, 370] on icon at bounding box center [274, 373] width 20 height 18
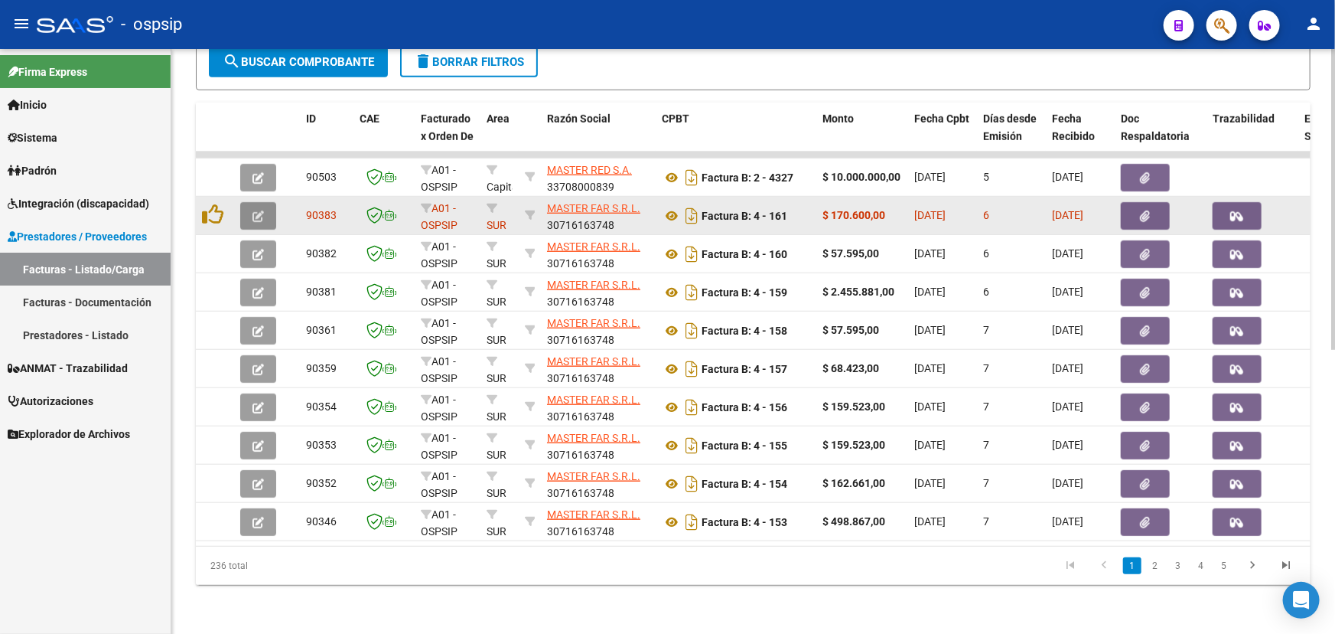
click at [260, 210] on icon "button" at bounding box center [258, 215] width 11 height 11
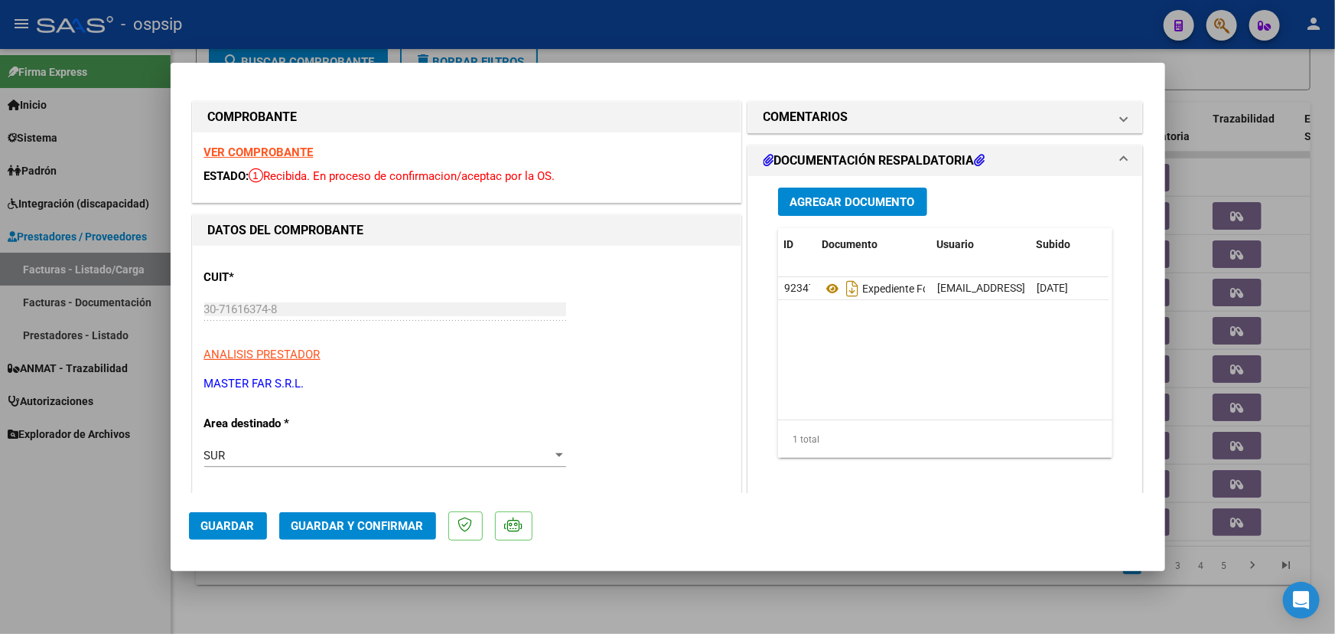
scroll to position [417, 0]
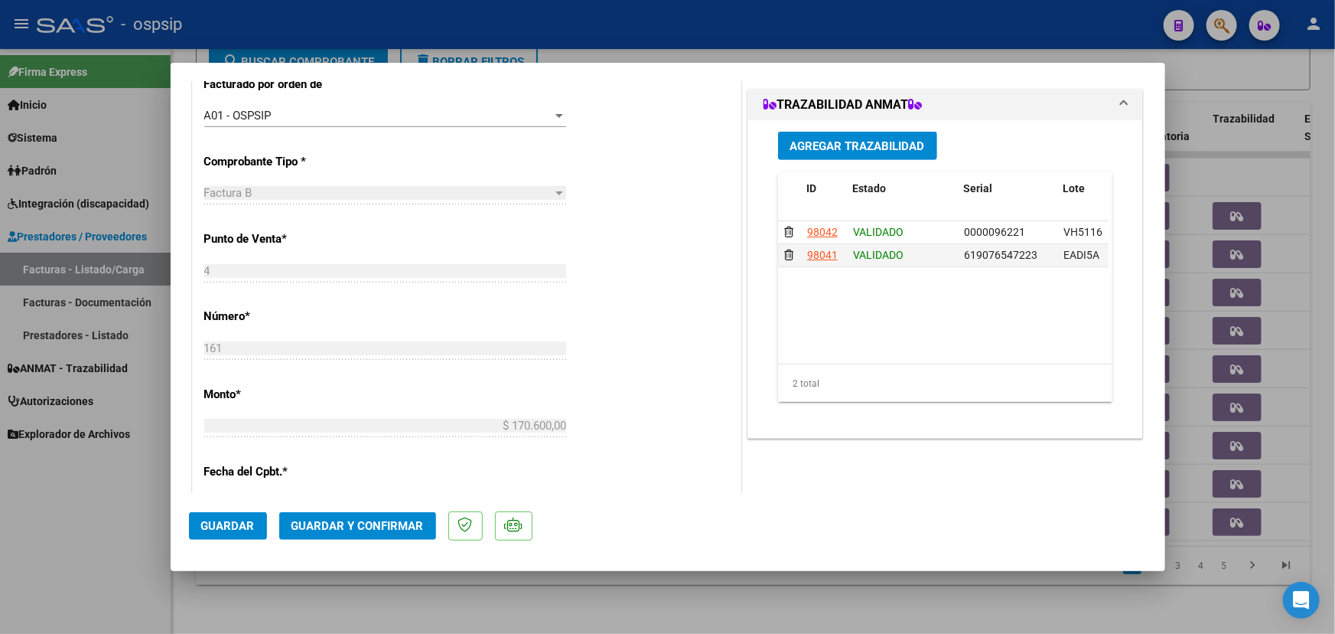
click at [344, 530] on span "Guardar y Confirmar" at bounding box center [358, 526] width 132 height 14
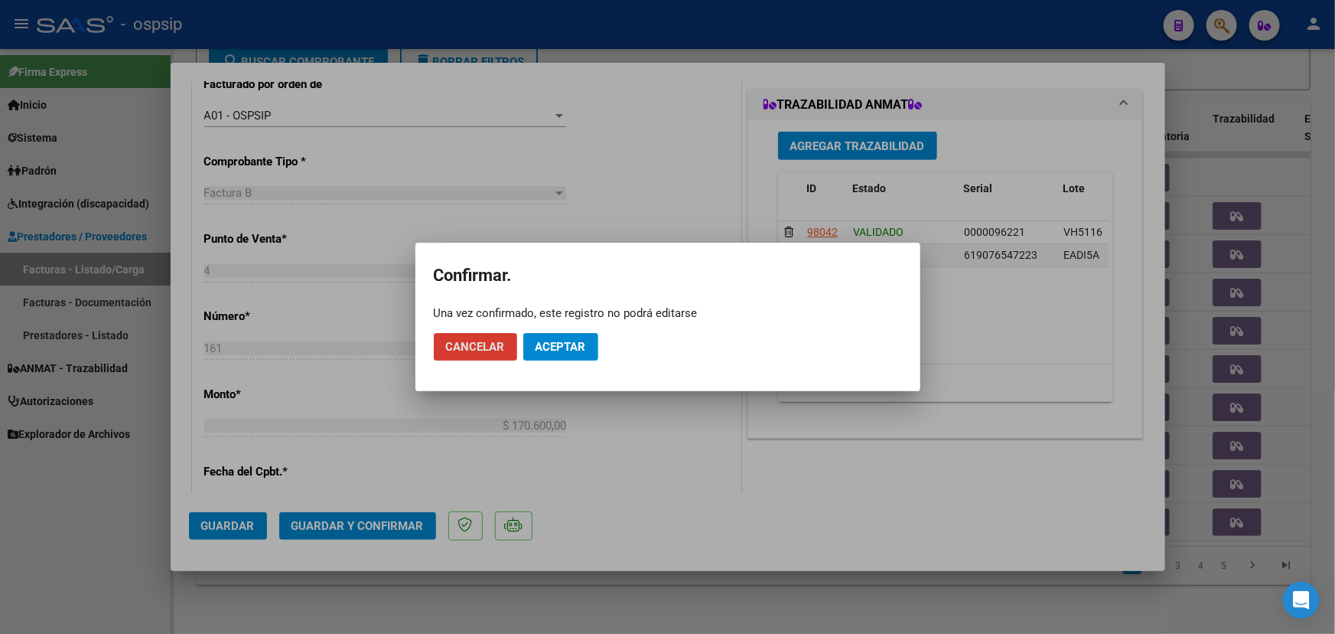
click at [559, 344] on span "Aceptar" at bounding box center [561, 347] width 51 height 14
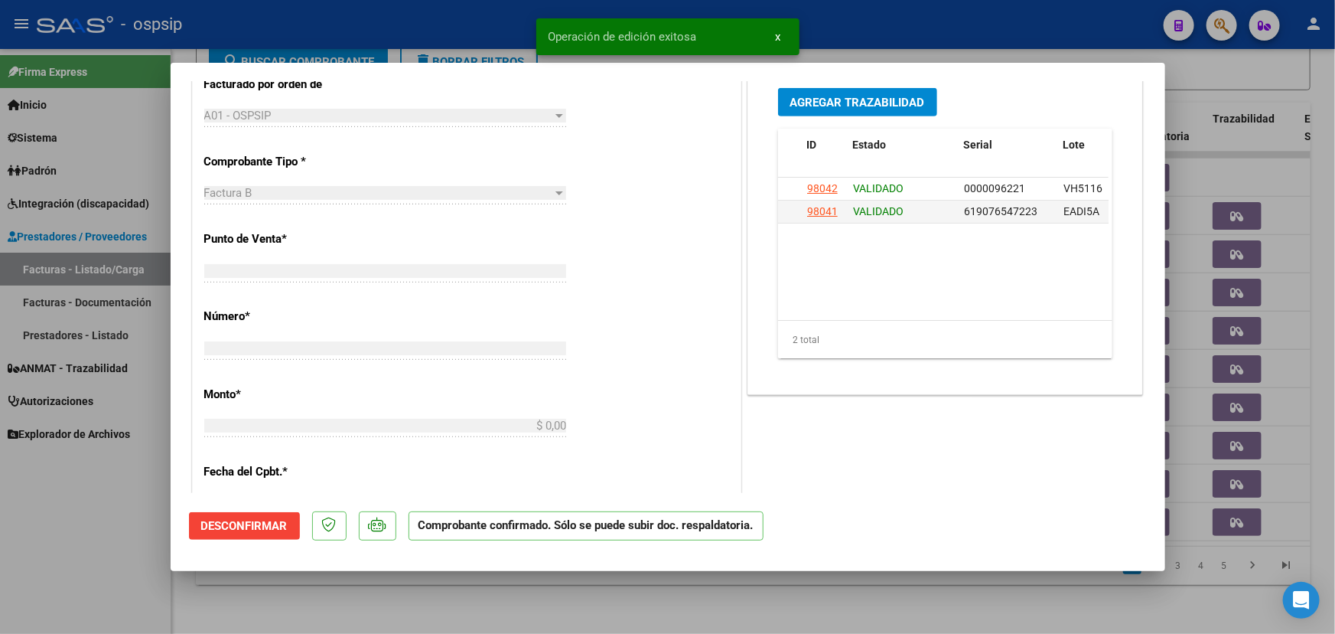
scroll to position [0, 0]
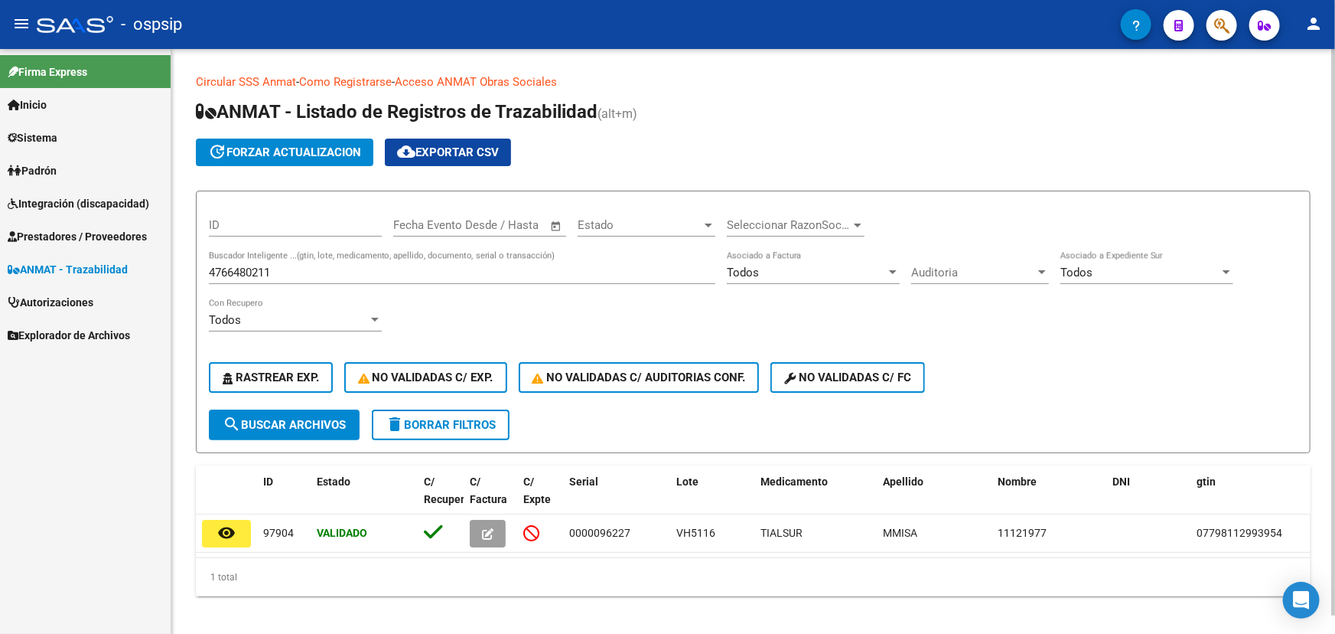
click at [245, 266] on input "4766480211" at bounding box center [462, 273] width 507 height 14
paste input "9877862"
click at [290, 429] on button "search Buscar Archivos" at bounding box center [284, 424] width 151 height 31
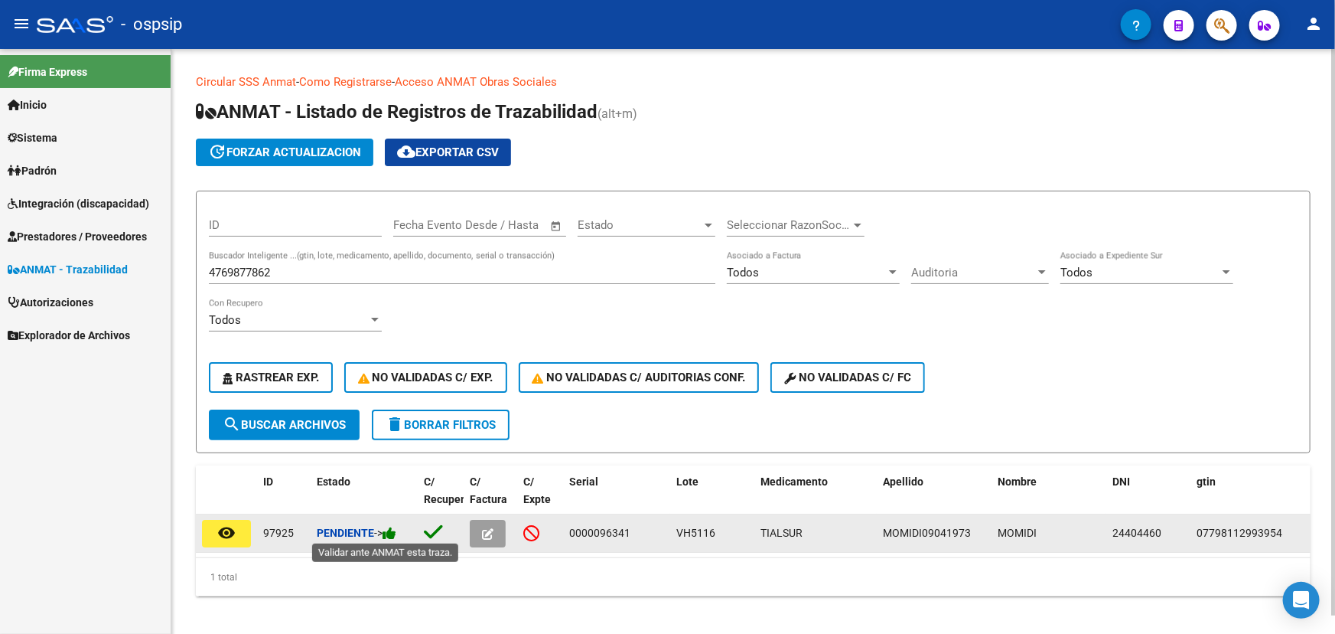
click at [394, 536] on icon at bounding box center [390, 533] width 14 height 15
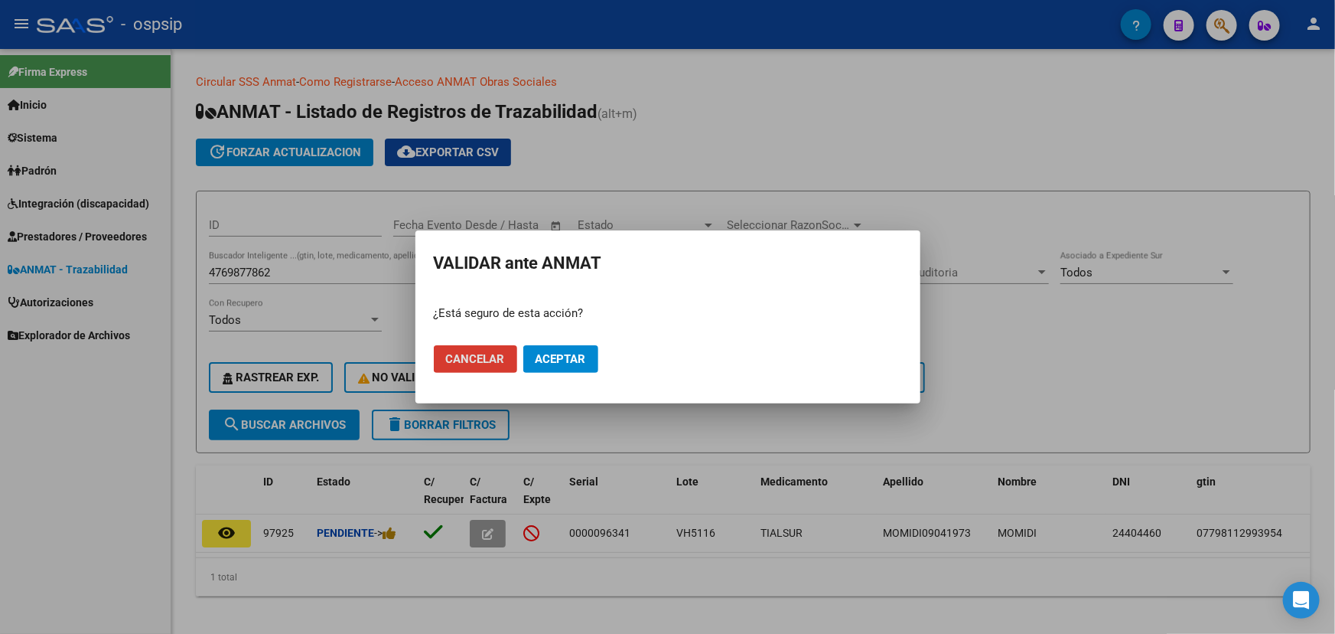
click at [559, 364] on span "Aceptar" at bounding box center [561, 359] width 51 height 14
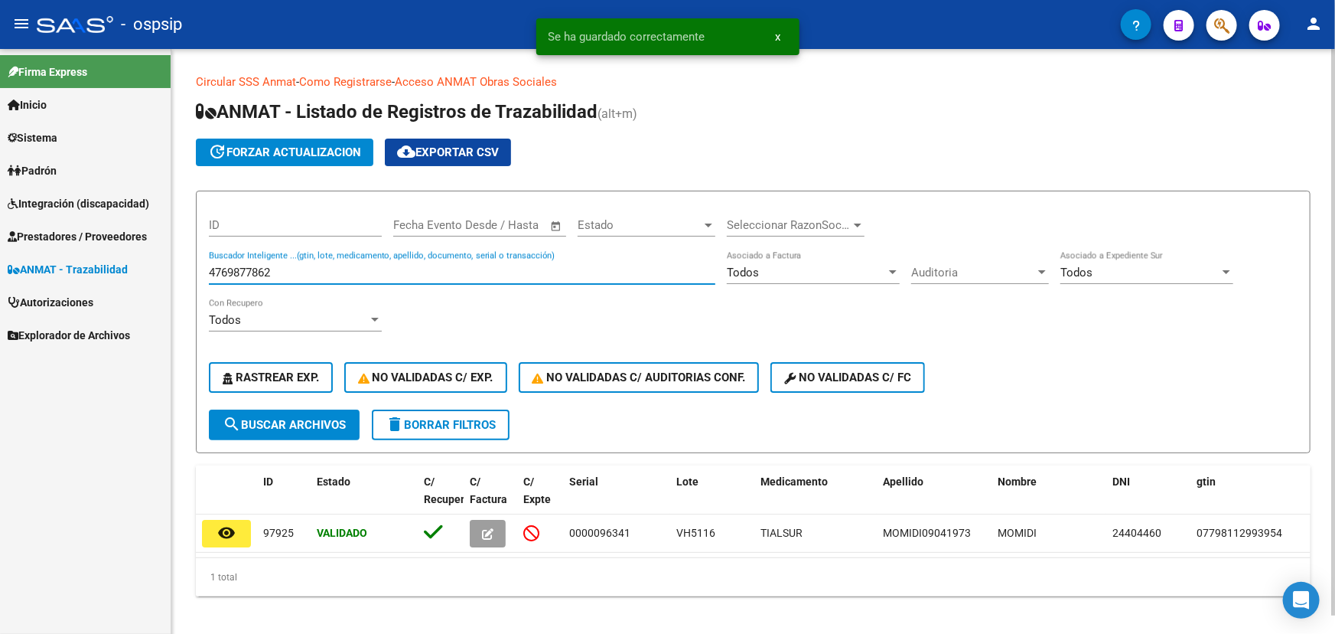
click at [234, 268] on input "4769877862" at bounding box center [462, 273] width 507 height 14
paste input "53"
click at [321, 421] on span "search Buscar Archivos" at bounding box center [284, 425] width 123 height 14
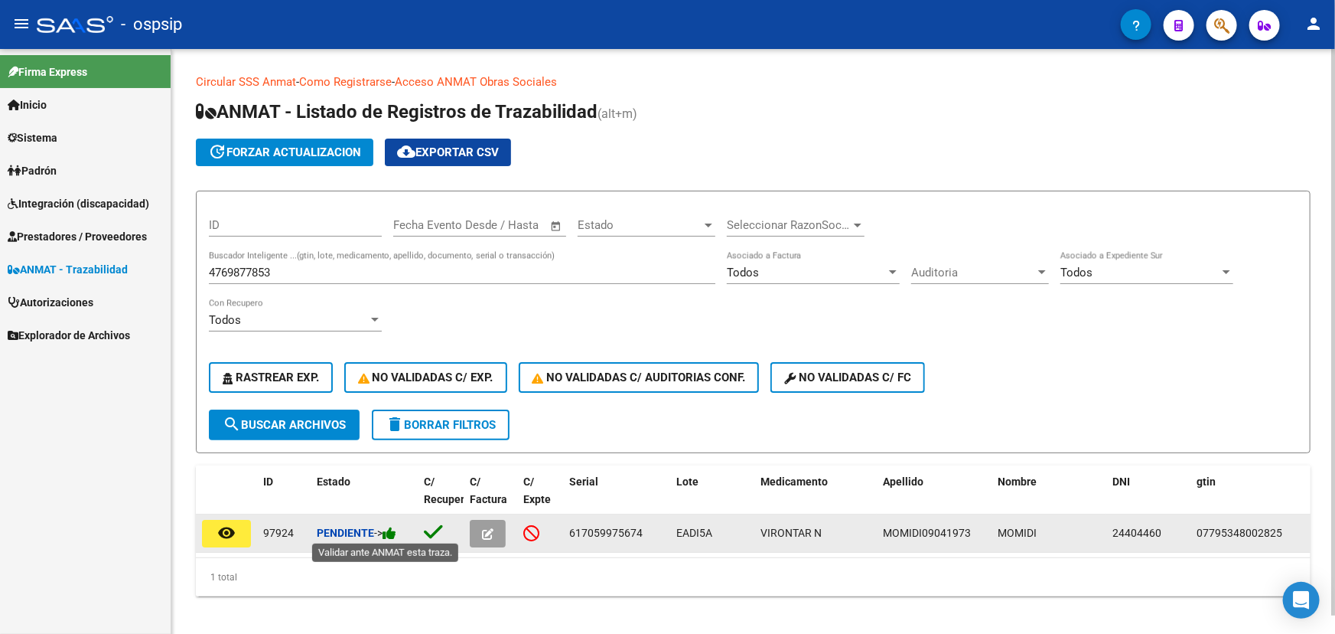
click at [392, 529] on icon at bounding box center [390, 533] width 14 height 15
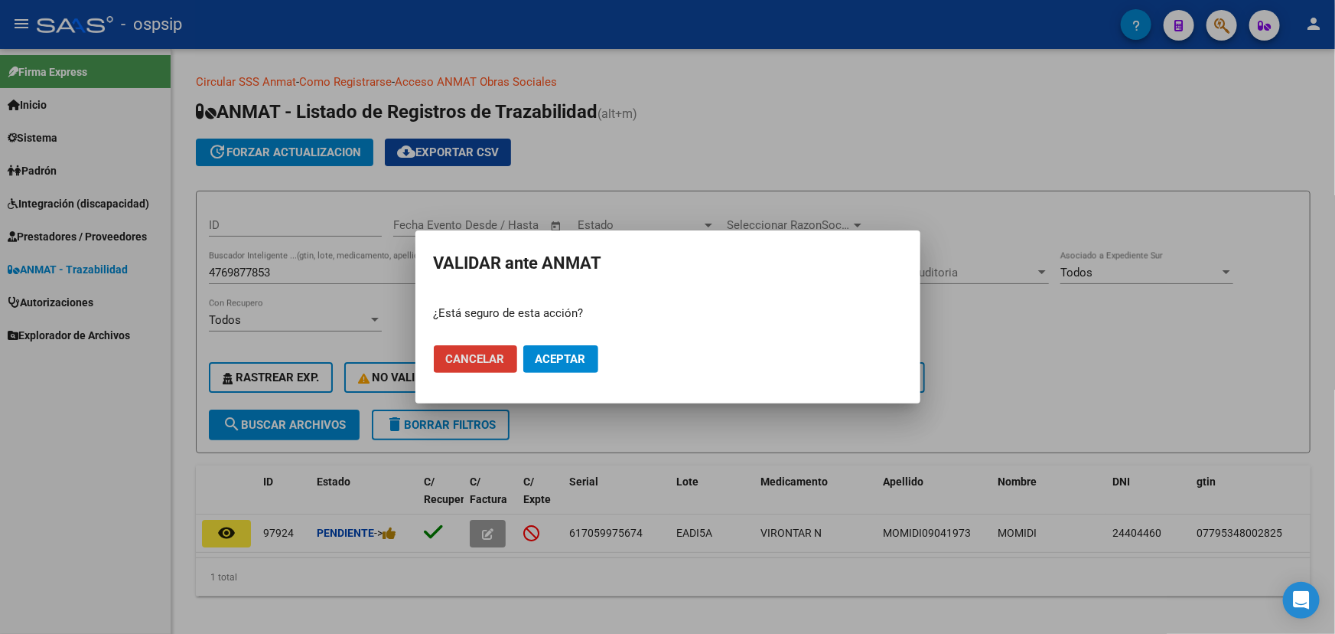
click at [548, 367] on button "Aceptar" at bounding box center [560, 359] width 75 height 28
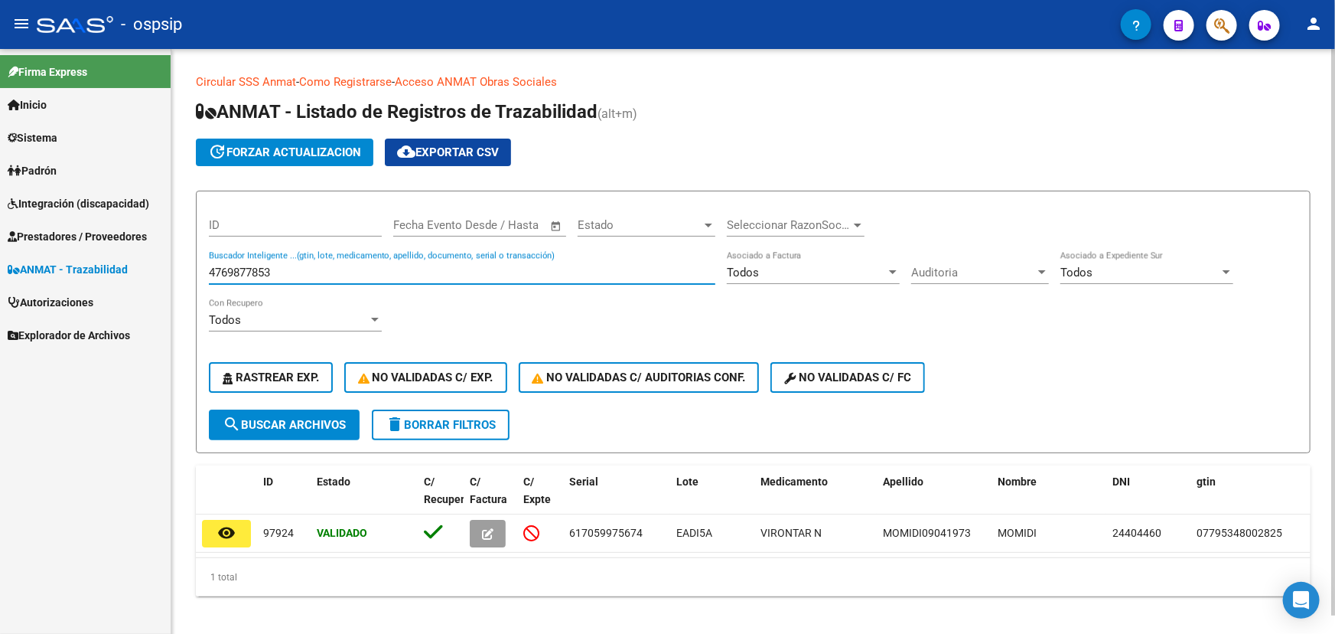
click at [255, 268] on input "4769877853" at bounding box center [462, 273] width 507 height 14
paste input "82017779"
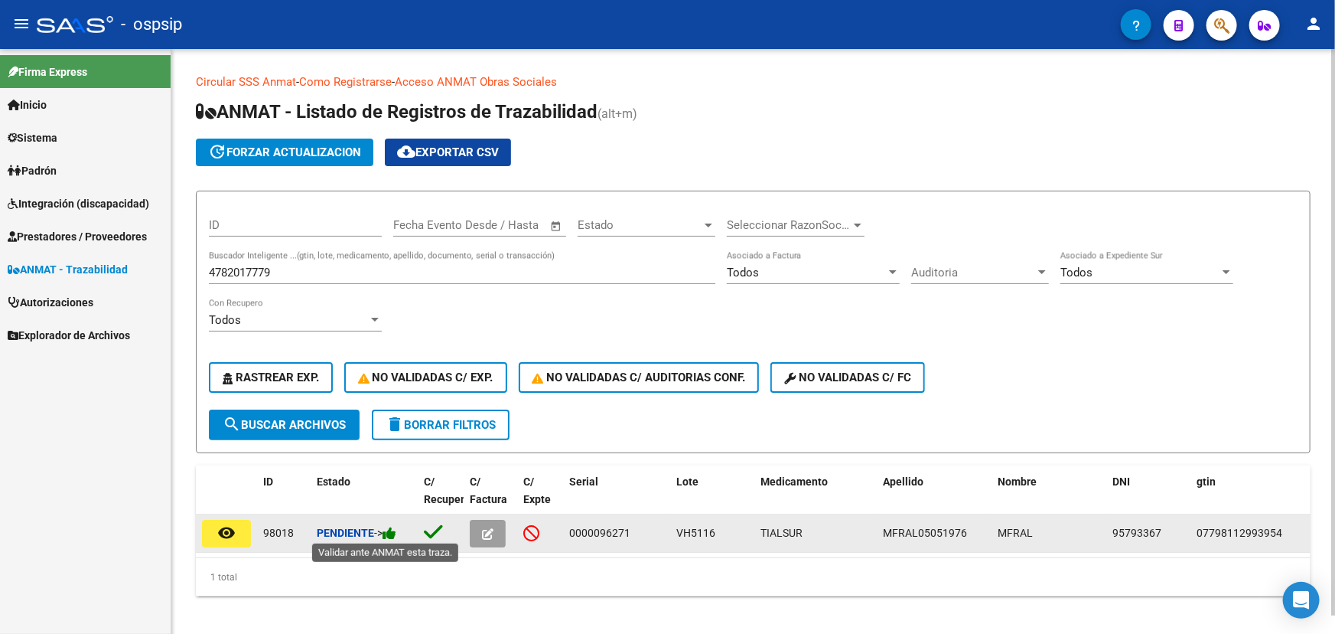
click at [396, 534] on icon at bounding box center [390, 533] width 14 height 15
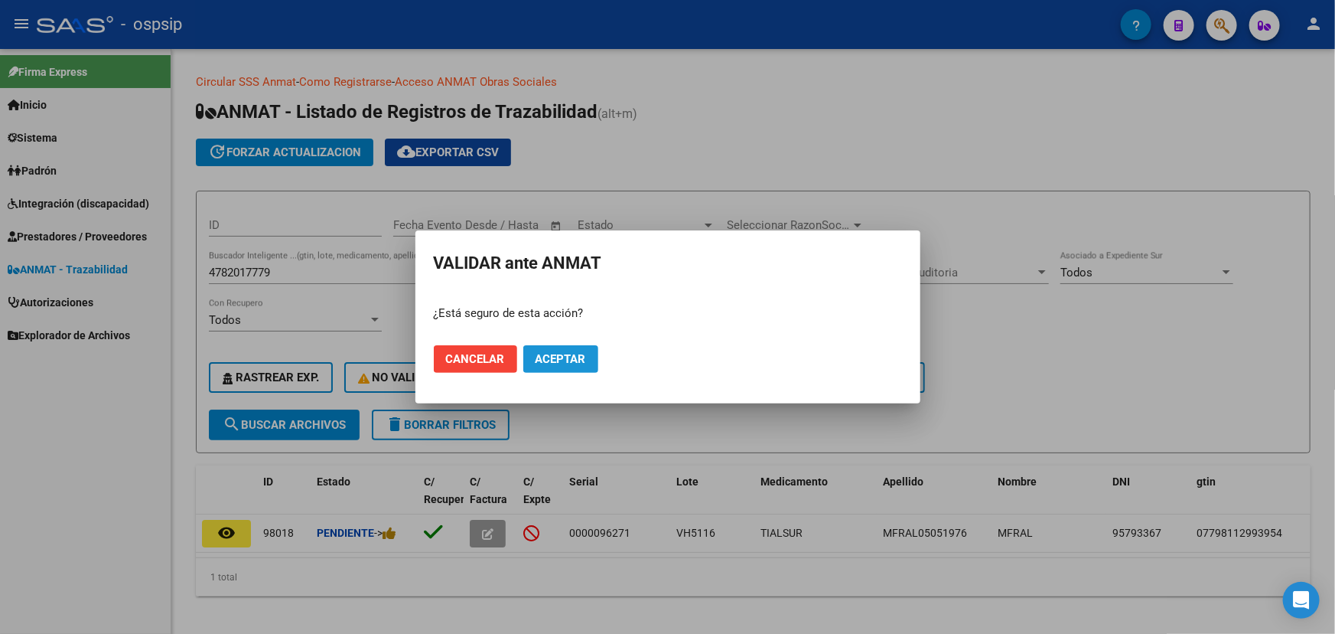
click at [561, 351] on button "Aceptar" at bounding box center [560, 359] width 75 height 28
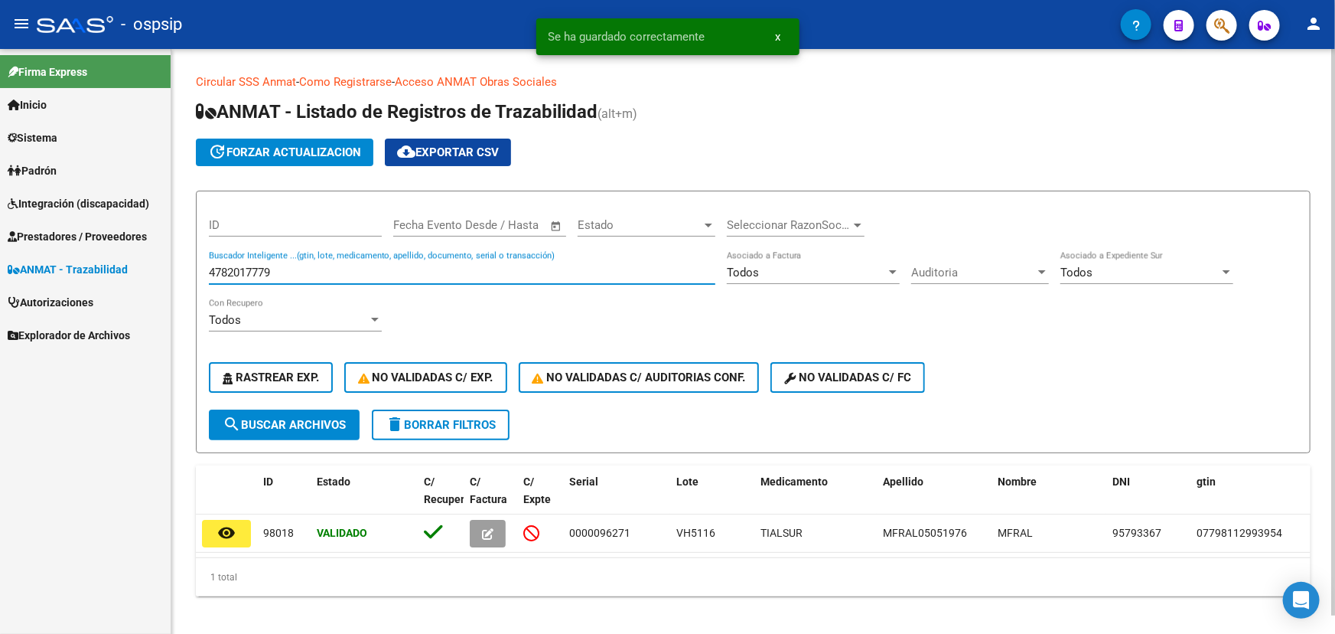
click at [252, 268] on input "4782017779" at bounding box center [462, 273] width 507 height 14
paste input "67"
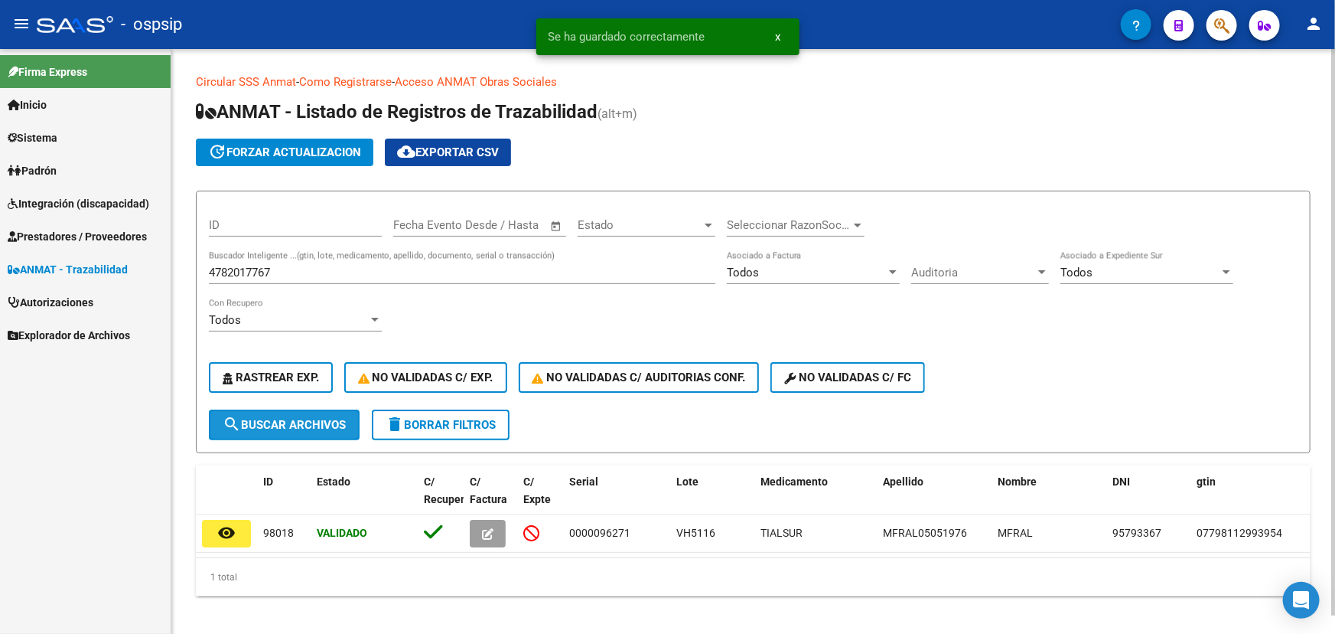
click at [299, 426] on span "search Buscar Archivos" at bounding box center [284, 425] width 123 height 14
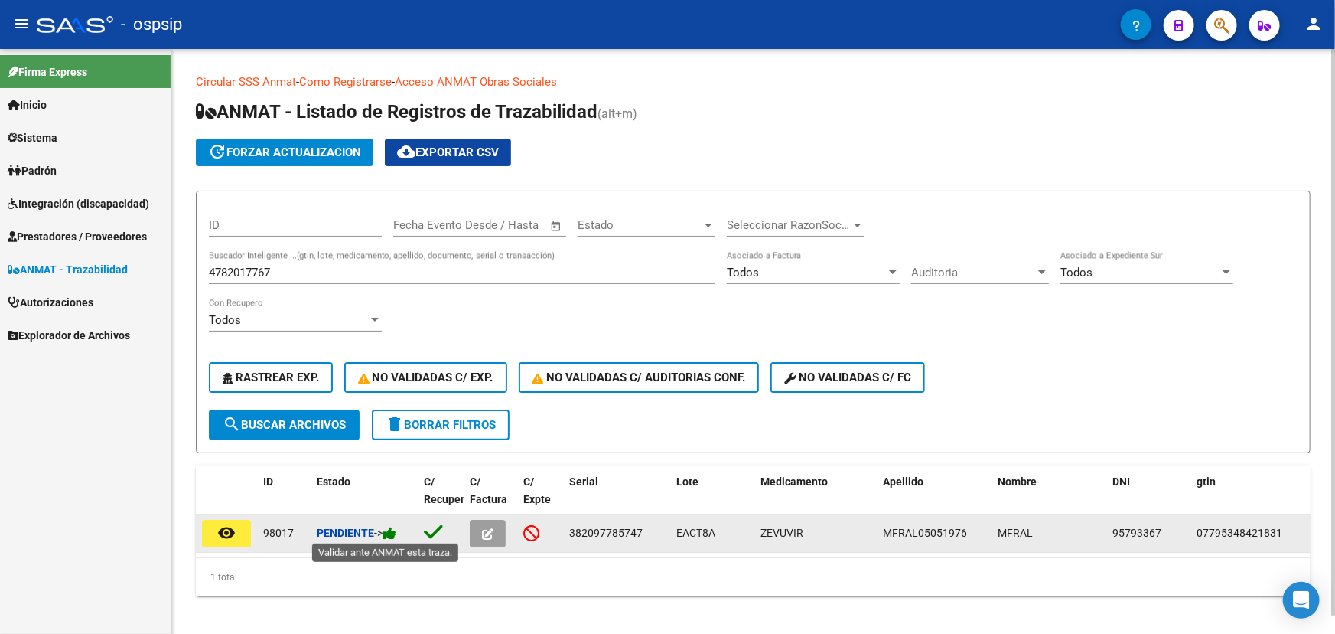
click at [396, 533] on icon at bounding box center [390, 533] width 14 height 15
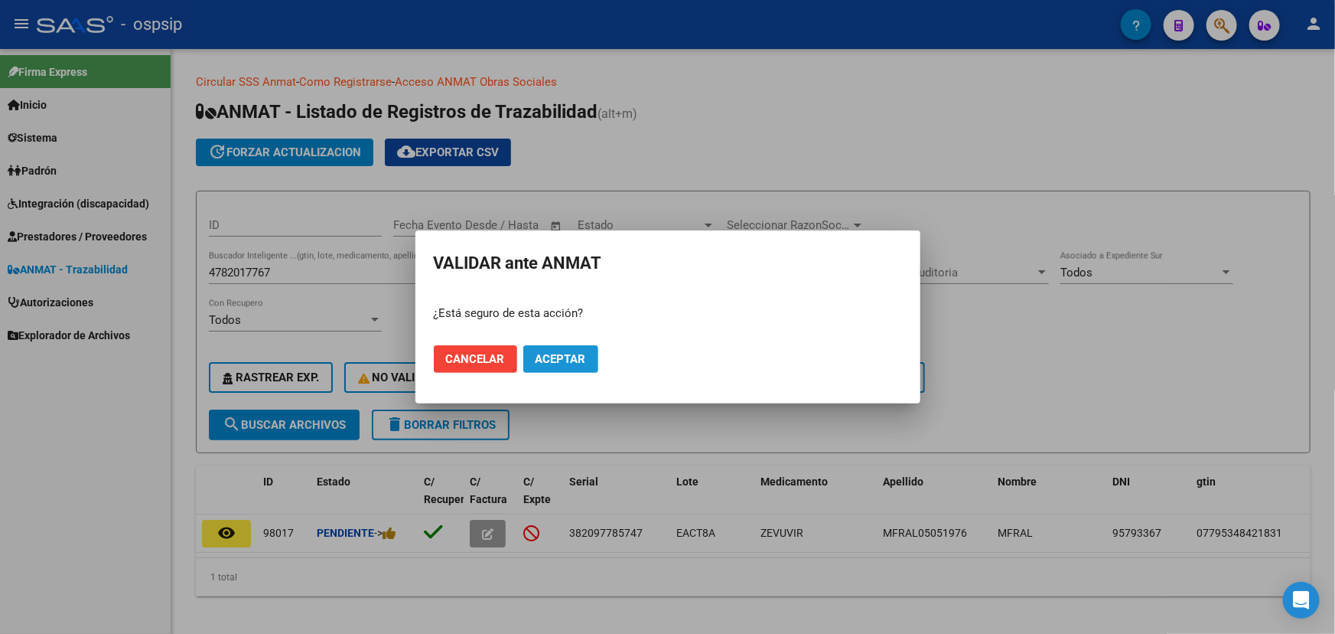
click at [564, 351] on button "Aceptar" at bounding box center [560, 359] width 75 height 28
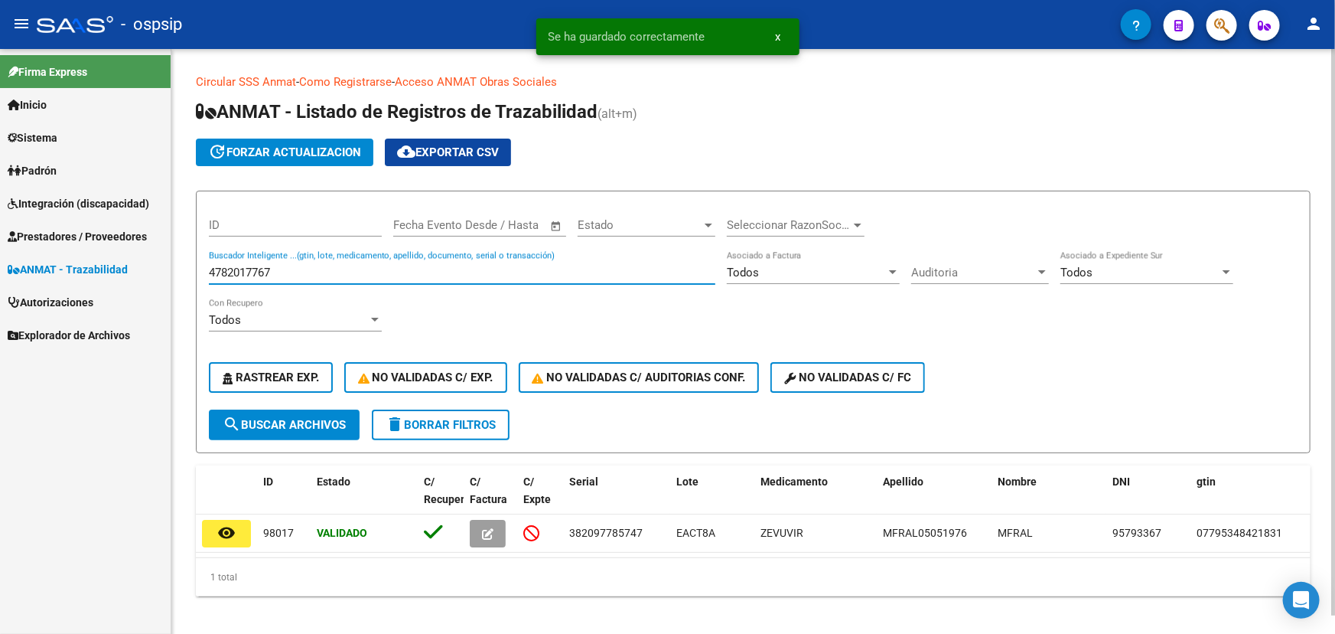
click at [263, 268] on input "4782017767" at bounding box center [462, 273] width 507 height 14
paste input "64922958"
click at [321, 419] on span "search Buscar Archivos" at bounding box center [284, 425] width 123 height 14
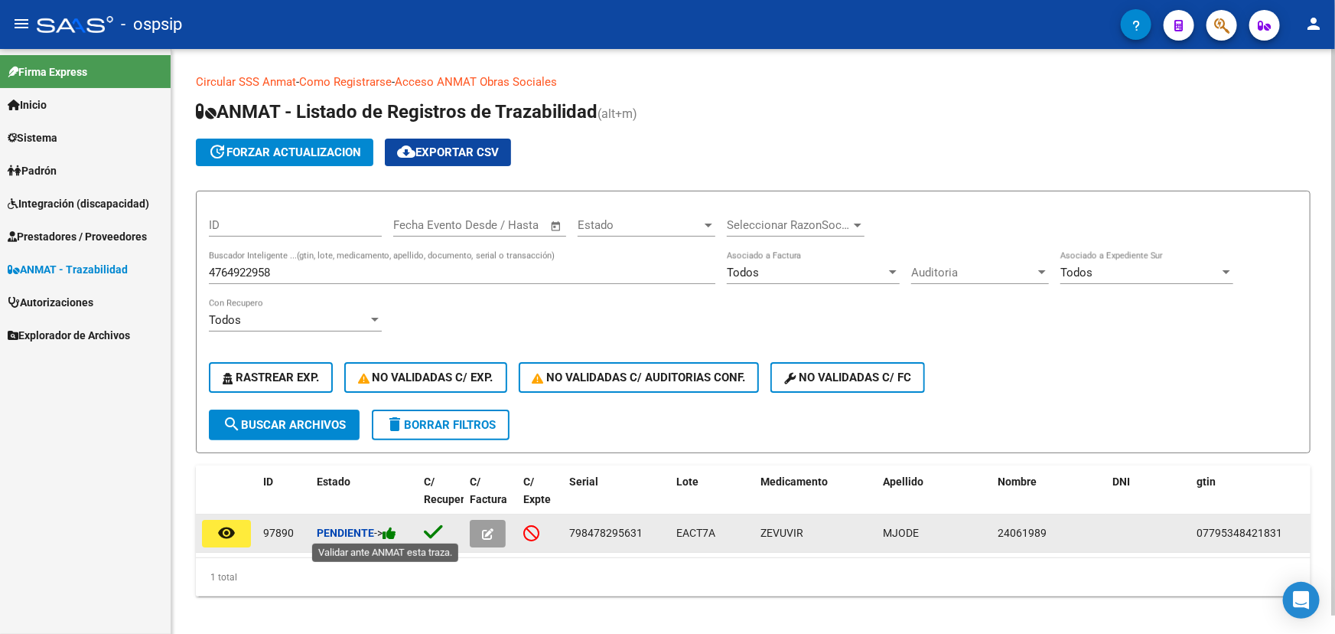
click at [395, 530] on icon at bounding box center [390, 533] width 14 height 15
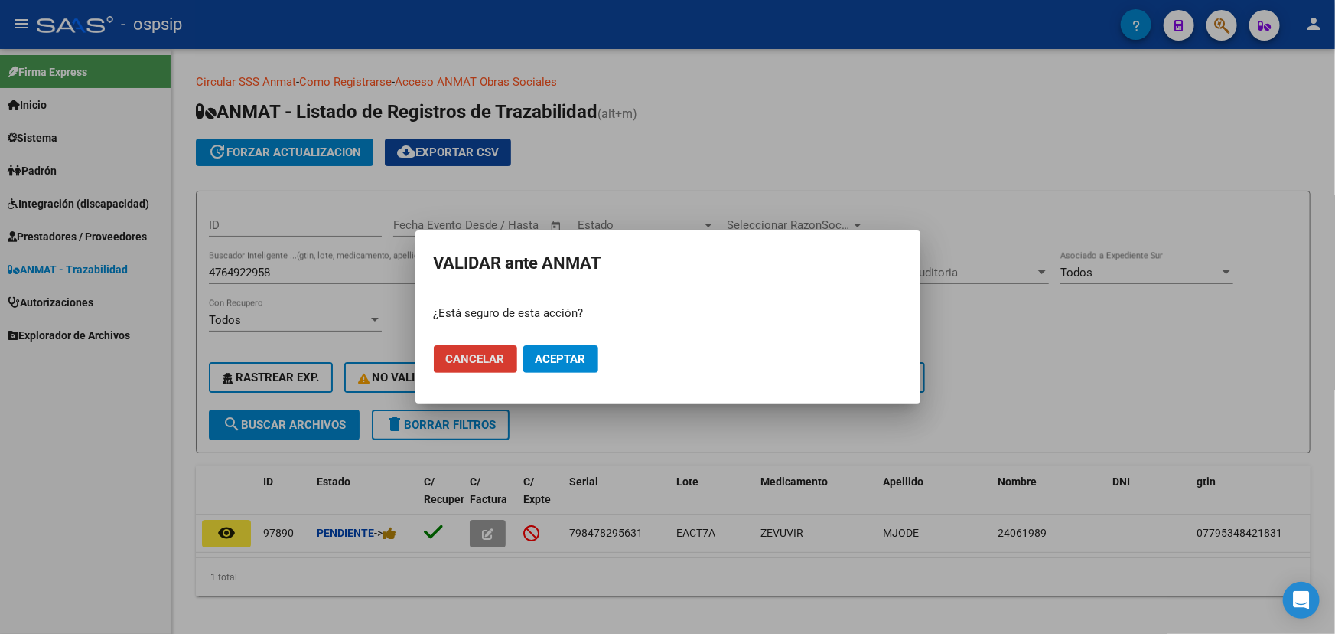
click at [560, 352] on span "Aceptar" at bounding box center [561, 359] width 51 height 14
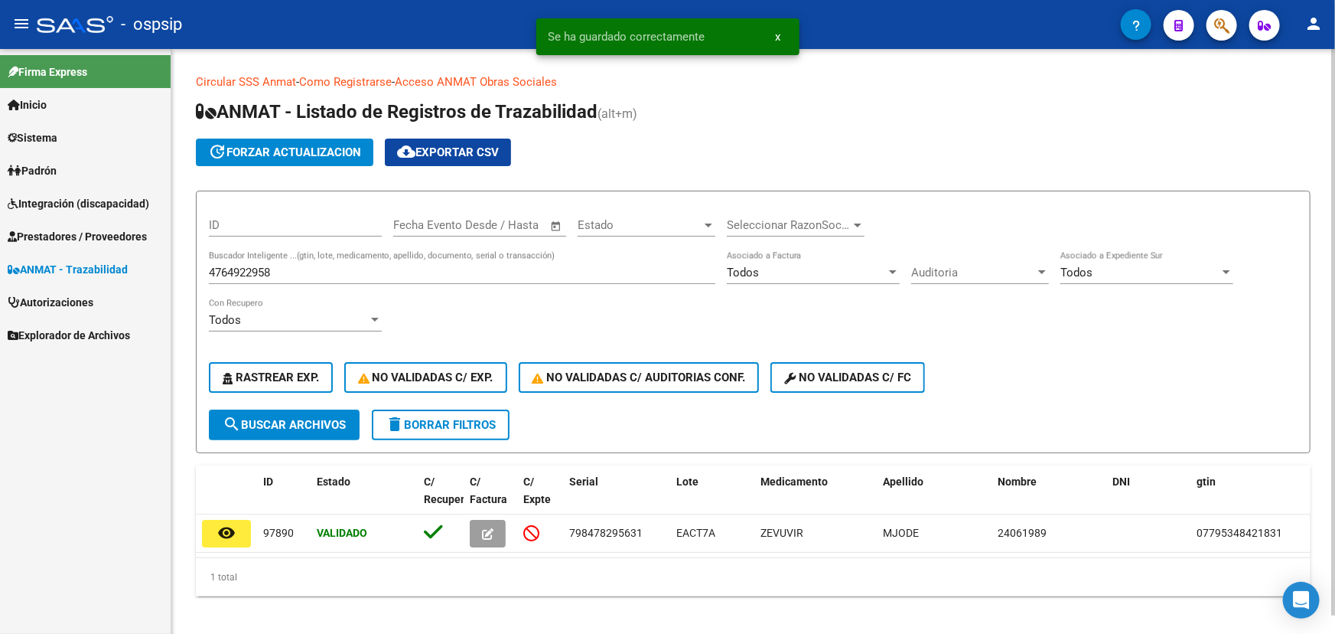
click at [238, 253] on div "4764922958 Buscador Inteligente ...(gtin, lote, medicamento, apellido, document…" at bounding box center [462, 267] width 507 height 33
click at [244, 266] on input "4764922958" at bounding box center [462, 273] width 507 height 14
click at [243, 268] on input "4764922958" at bounding box center [462, 273] width 507 height 14
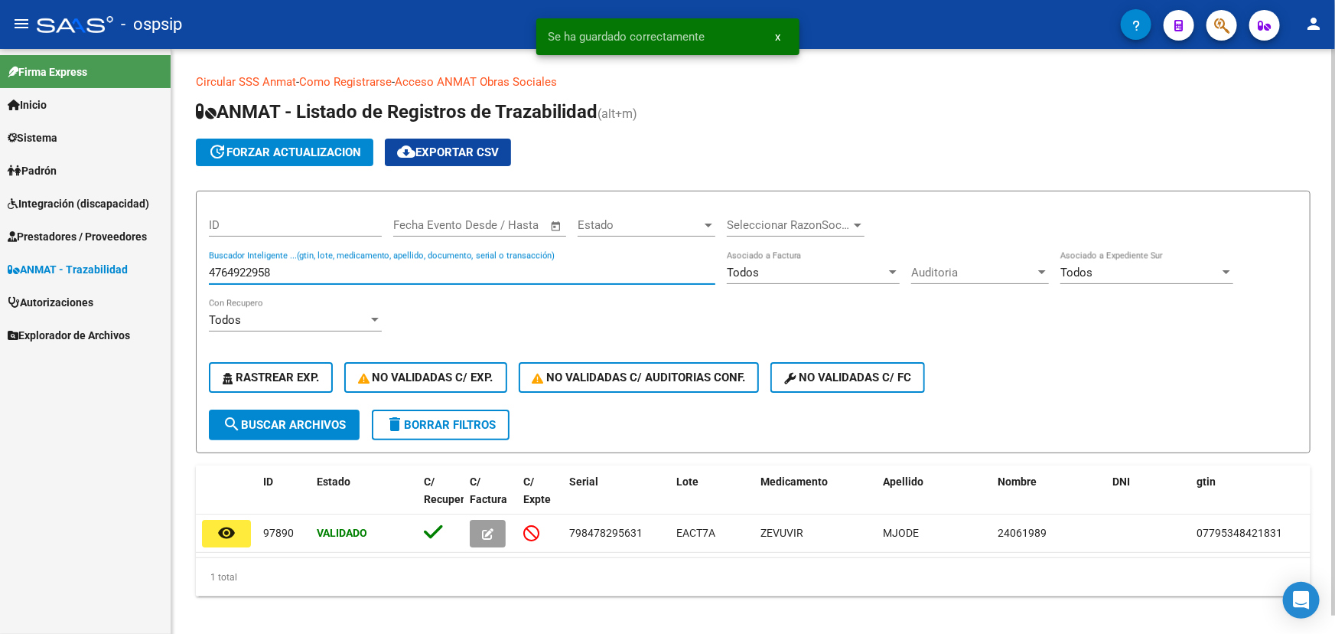
click at [243, 268] on input "4764922958" at bounding box center [462, 273] width 507 height 14
paste input "1"
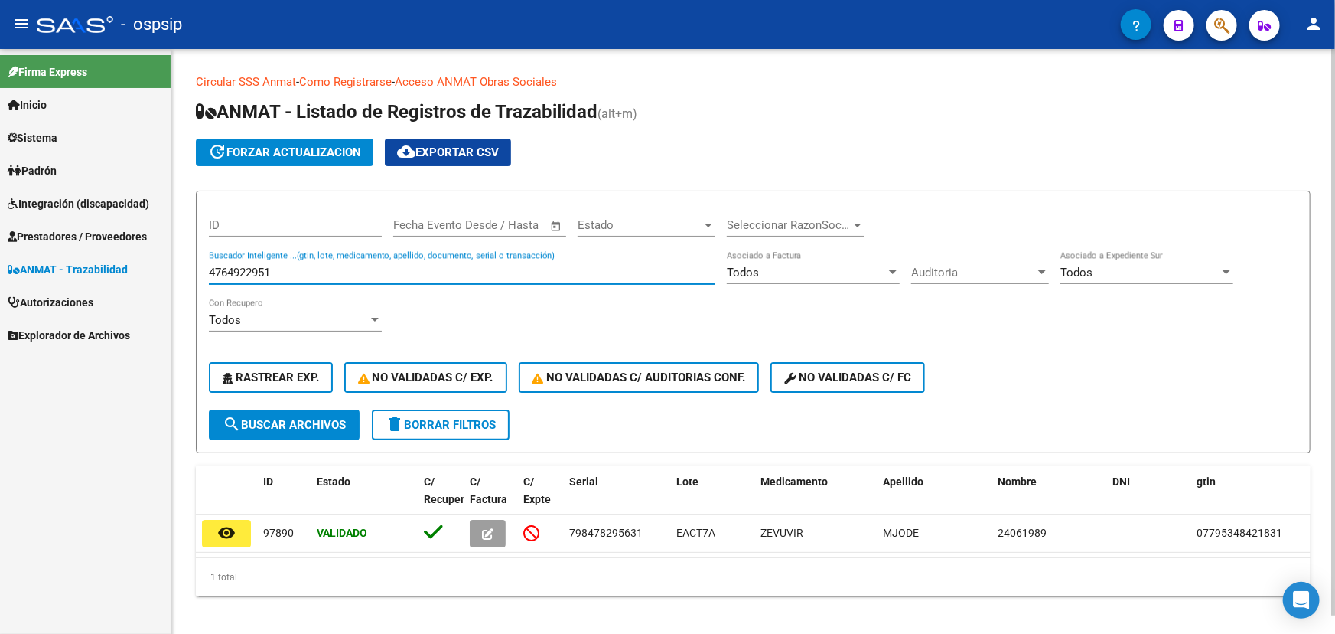
click at [295, 413] on button "search Buscar Archivos" at bounding box center [284, 424] width 151 height 31
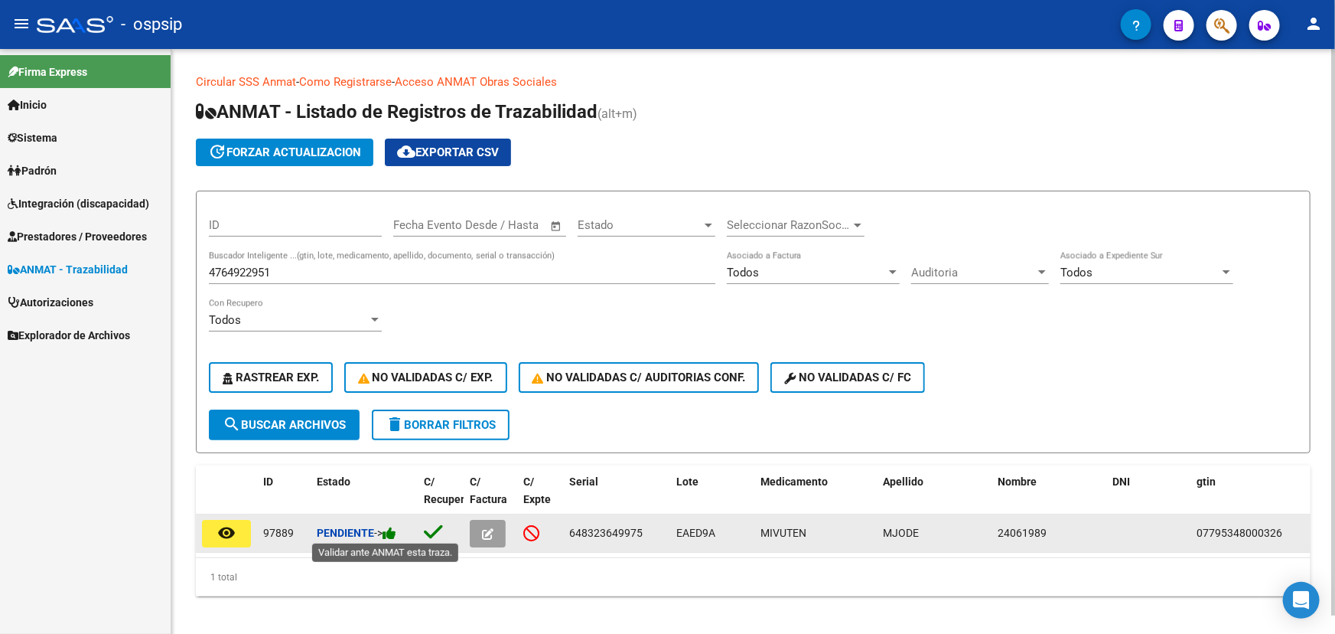
click at [396, 533] on icon at bounding box center [390, 533] width 14 height 15
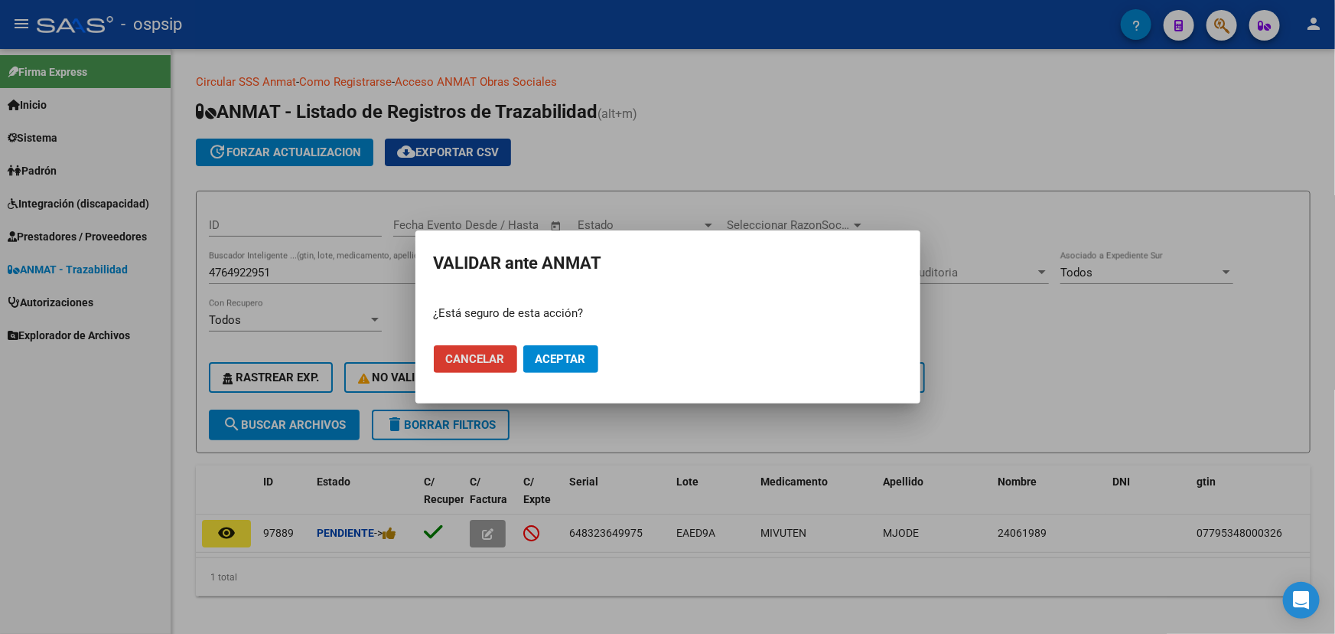
click at [553, 359] on span "Aceptar" at bounding box center [561, 359] width 51 height 14
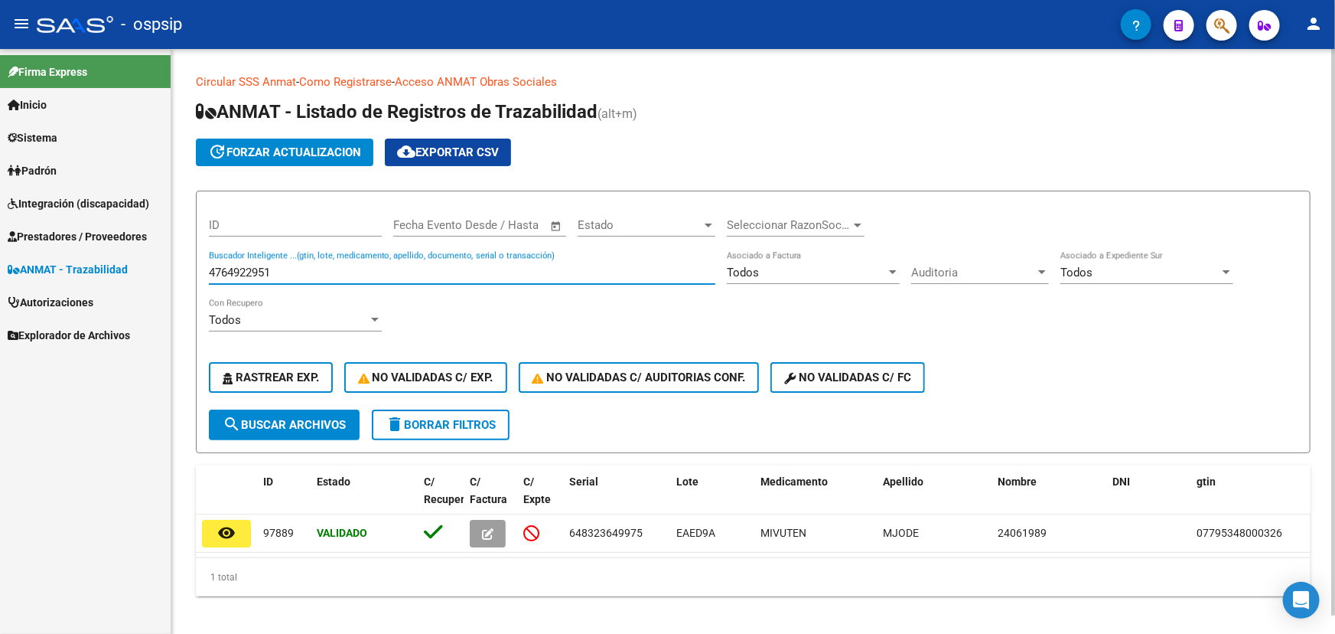
click at [214, 275] on input "4764922951" at bounding box center [462, 273] width 507 height 14
paste input "01077983655301422118146192610365"
drag, startPoint x: 357, startPoint y: 271, endPoint x: 203, endPoint y: 272, distance: 154.6
click at [203, 272] on form "ID Fecha inicio – Fecha fin Fecha Evento Desde / Hasta Estado Estado Selecciona…" at bounding box center [753, 322] width 1115 height 263
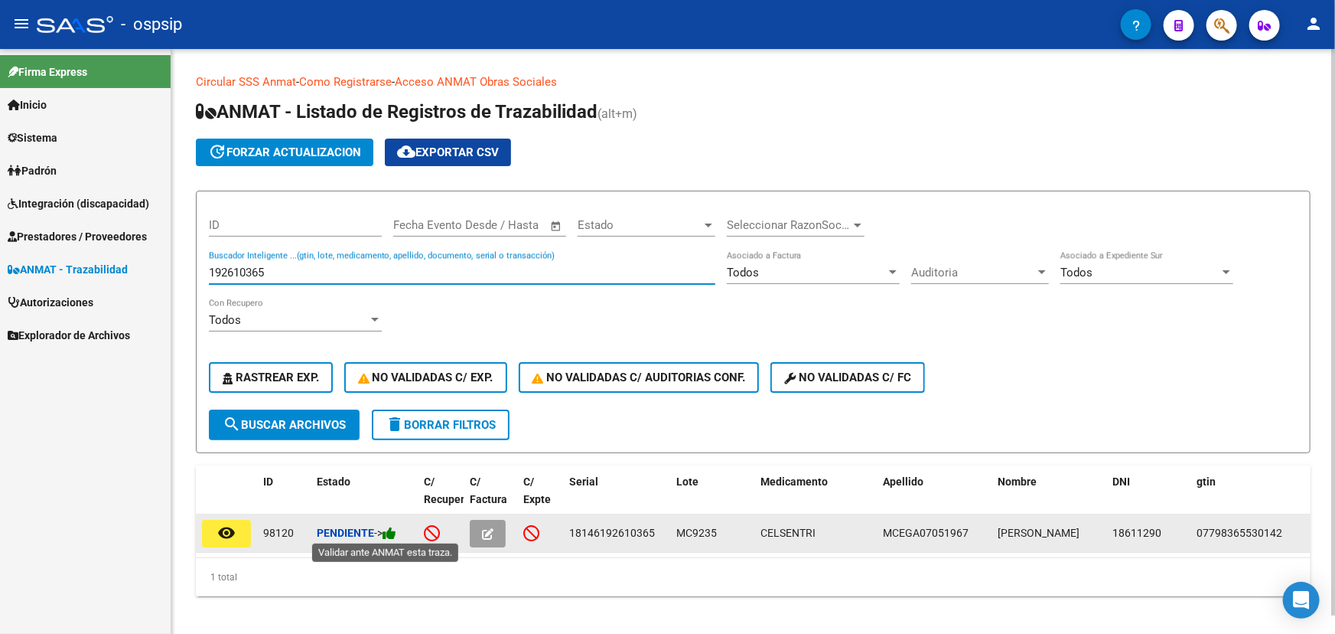
click at [394, 536] on icon at bounding box center [390, 533] width 14 height 15
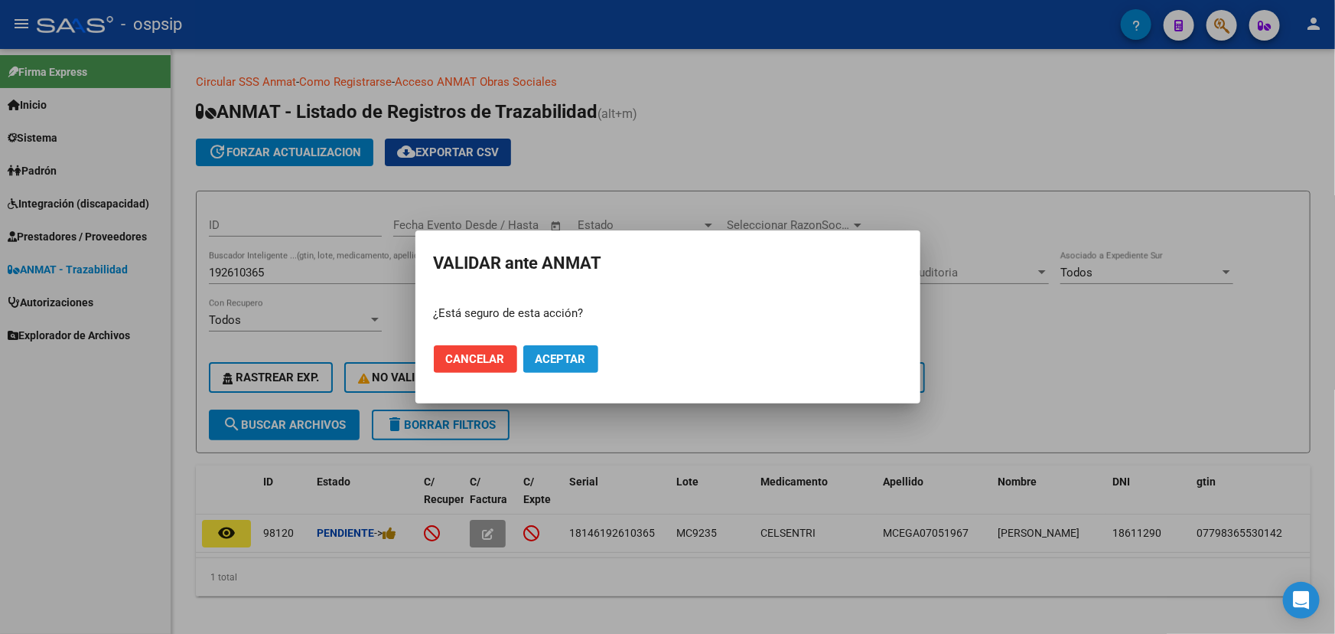
click at [542, 354] on span "Aceptar" at bounding box center [561, 359] width 51 height 14
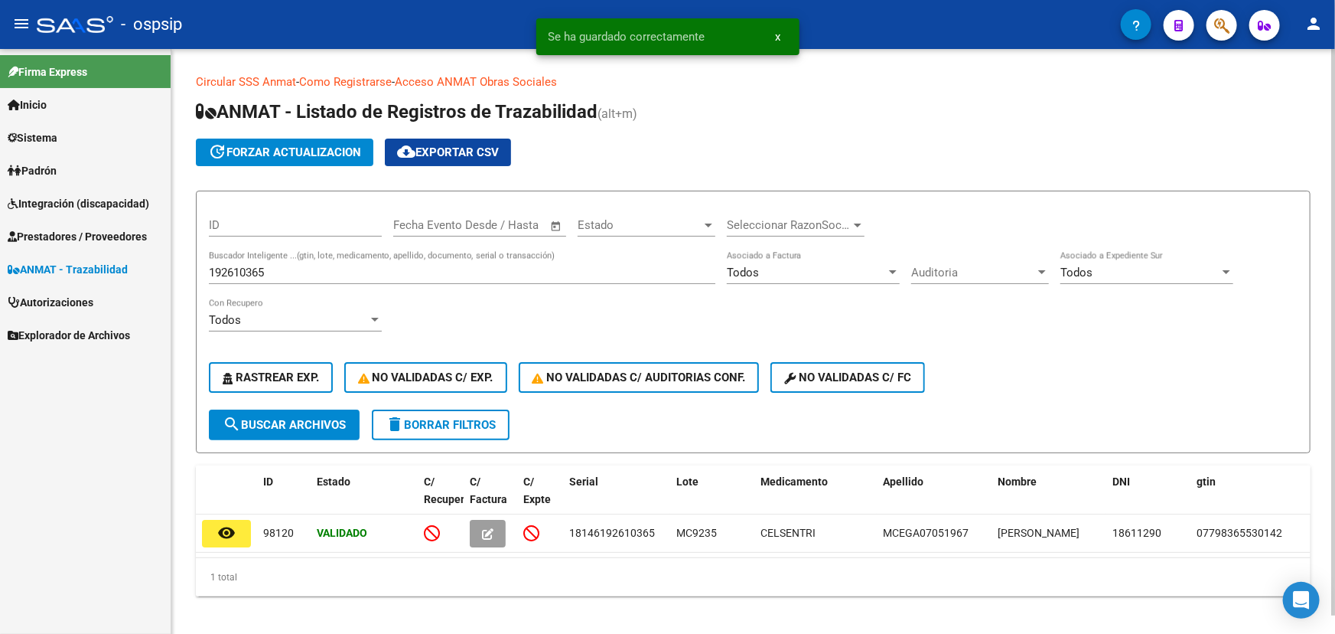
click at [236, 266] on input "192610365" at bounding box center [462, 273] width 507 height 14
paste input "010779799115019921100147234018"
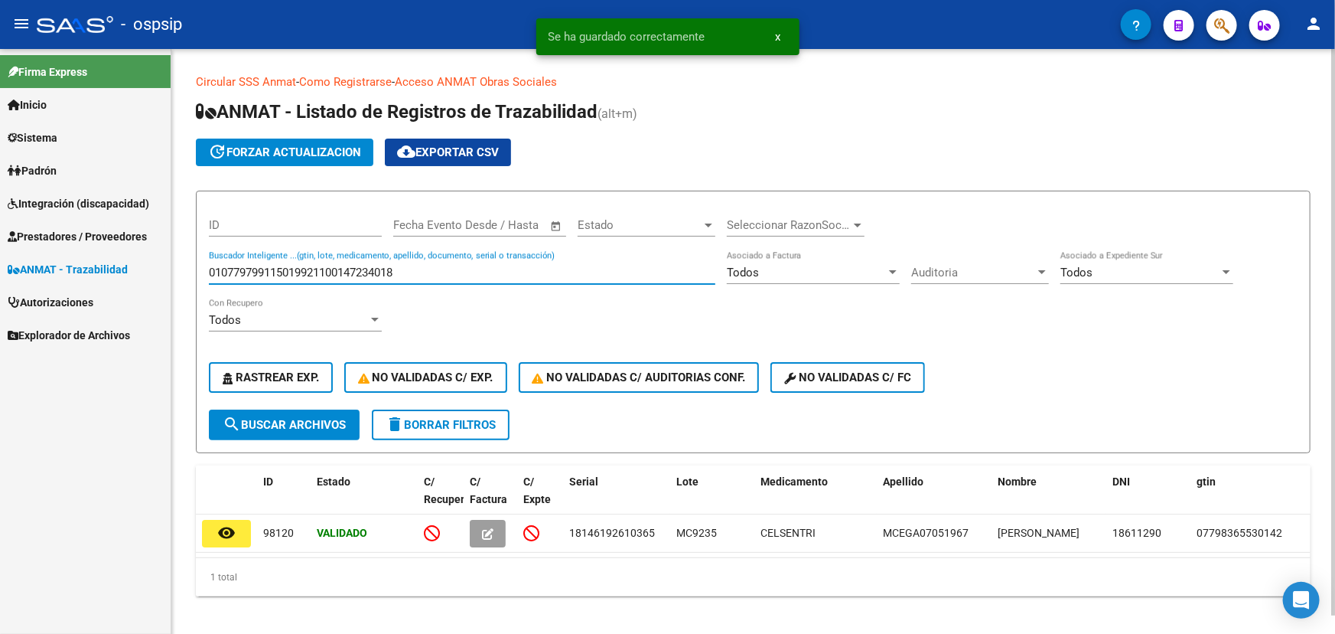
drag, startPoint x: 344, startPoint y: 269, endPoint x: 205, endPoint y: 252, distance: 140.3
click at [205, 254] on form "ID Fecha inicio – Fecha fin Fecha Evento Desde / Hasta Estado Estado Selecciona…" at bounding box center [753, 322] width 1115 height 263
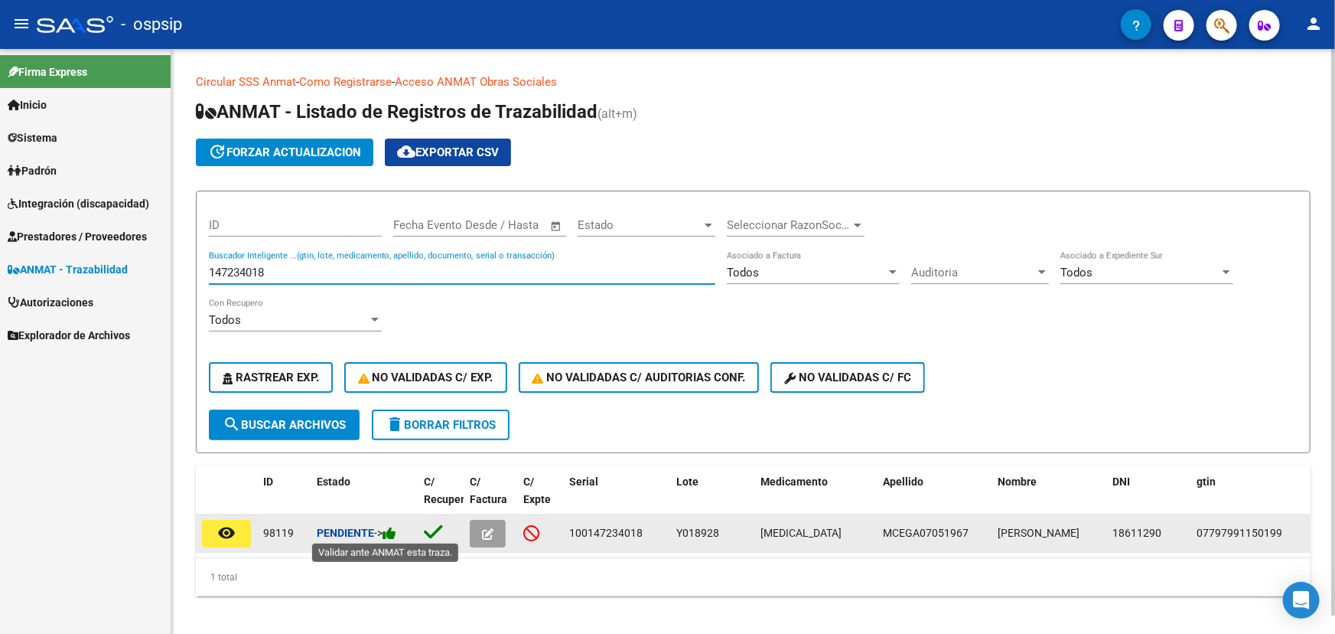
click at [396, 530] on icon at bounding box center [390, 533] width 14 height 15
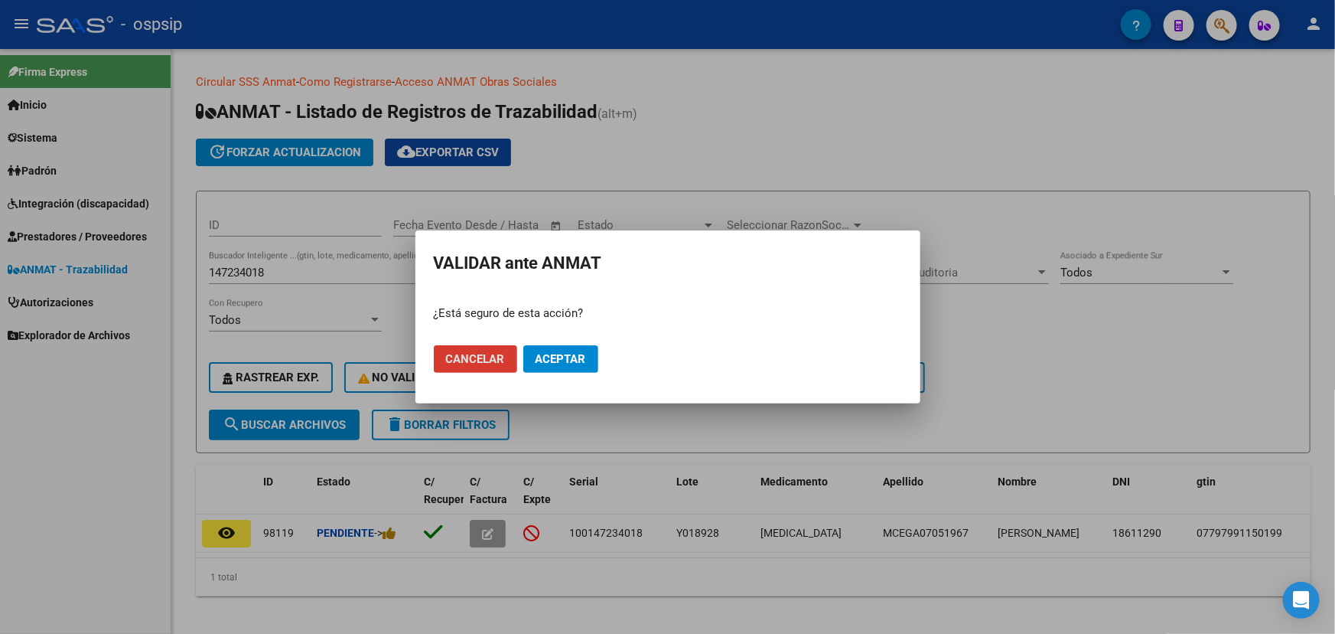
click at [557, 360] on span "Aceptar" at bounding box center [561, 359] width 51 height 14
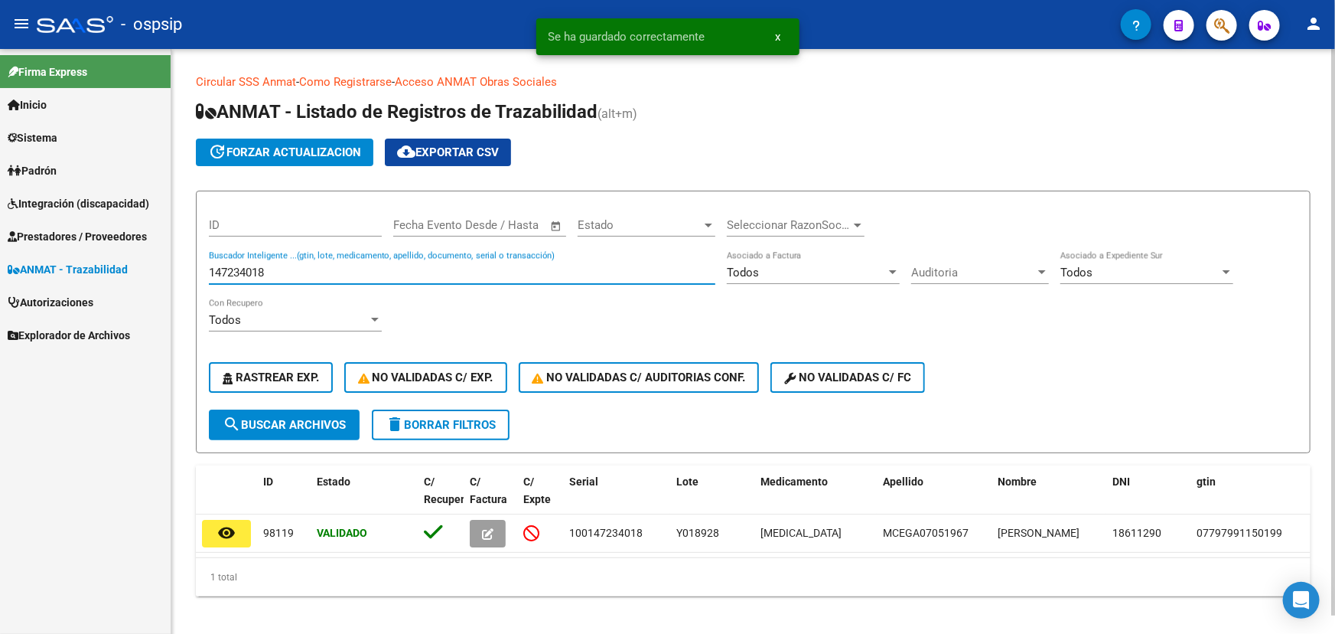
click at [231, 267] on input "147234018" at bounding box center [462, 273] width 507 height 14
paste input "010779534800170521628606597094"
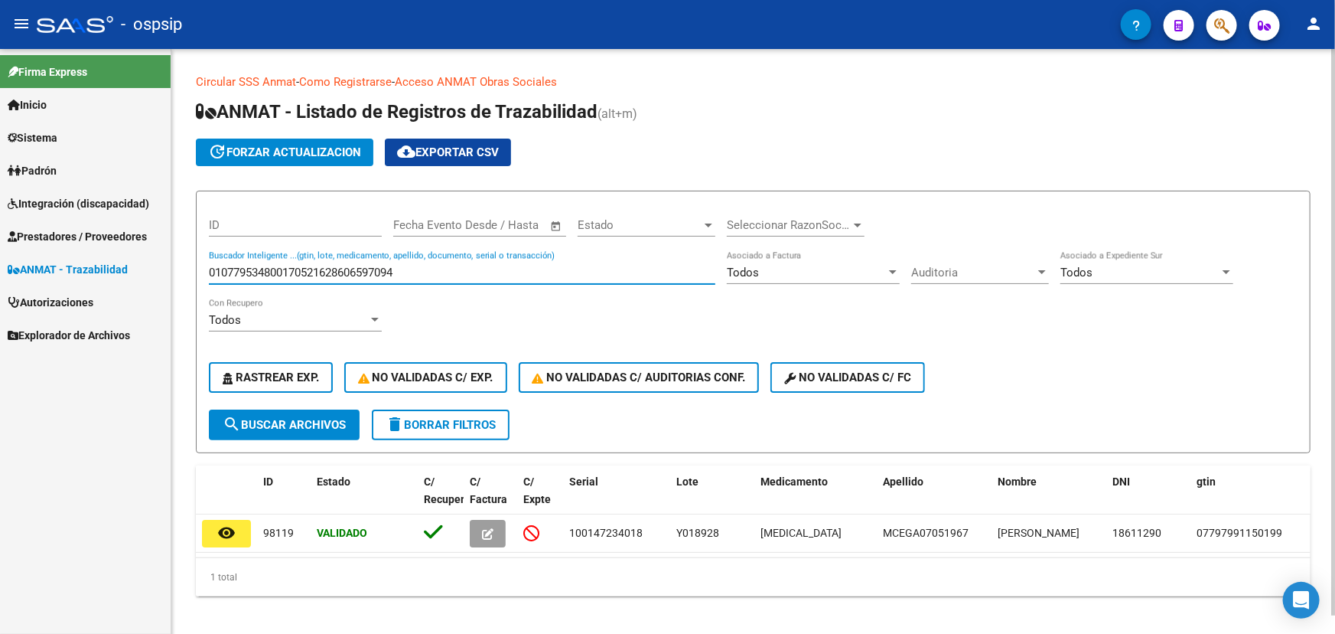
drag, startPoint x: 343, startPoint y: 268, endPoint x: 172, endPoint y: 261, distance: 170.8
click at [172, 261] on div "Circular SSS Anmat - Como Registrarse - Acceso ANMAT Obras Sociales Documentaci…" at bounding box center [753, 347] width 1164 height 596
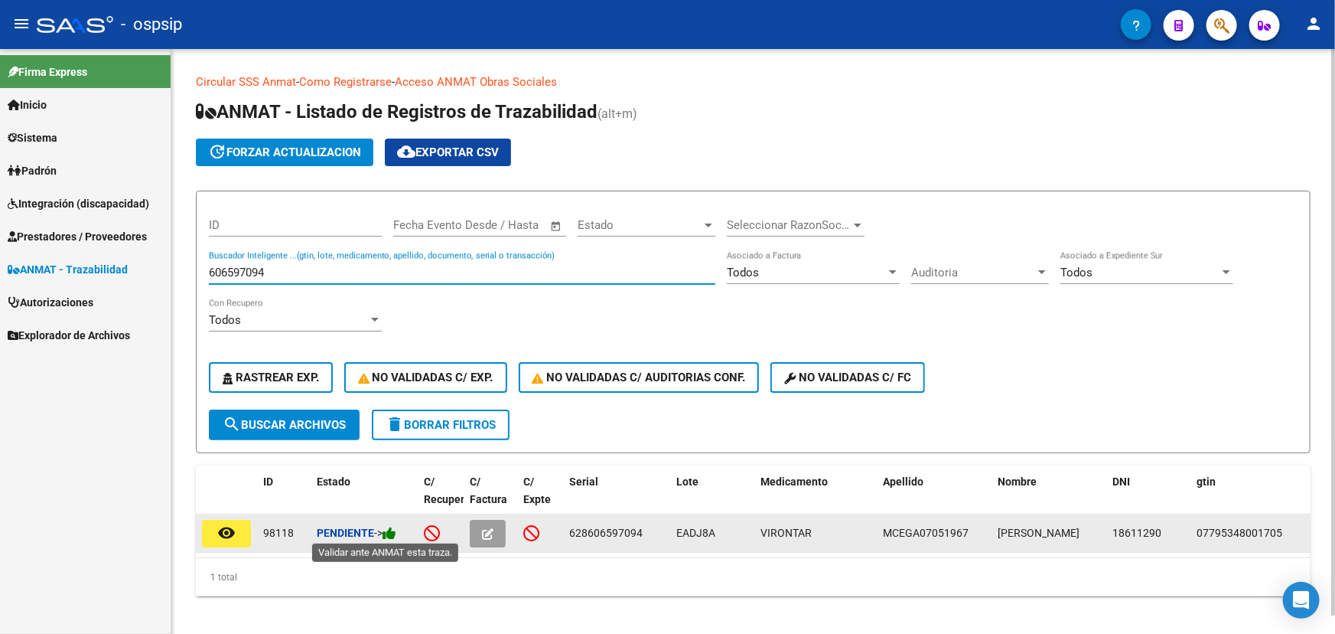
click at [396, 530] on icon at bounding box center [390, 533] width 14 height 15
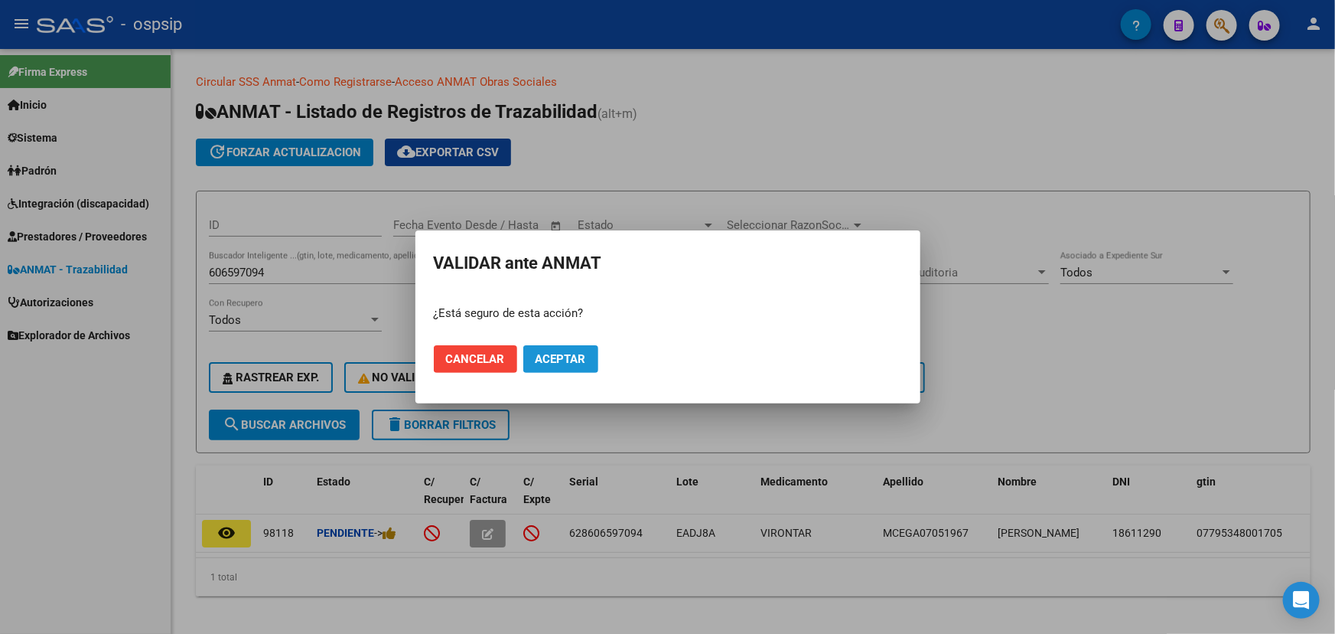
click at [540, 360] on span "Aceptar" at bounding box center [561, 359] width 51 height 14
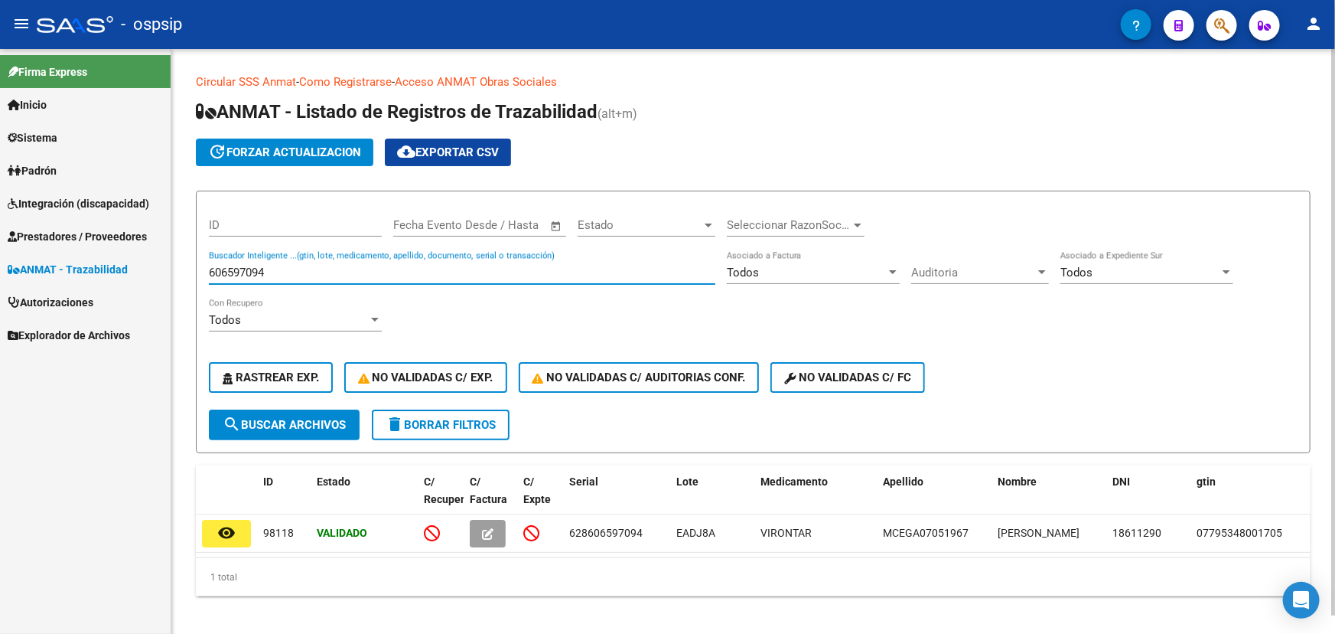
click at [246, 275] on input "606597094" at bounding box center [462, 273] width 507 height 14
paste input "476506866"
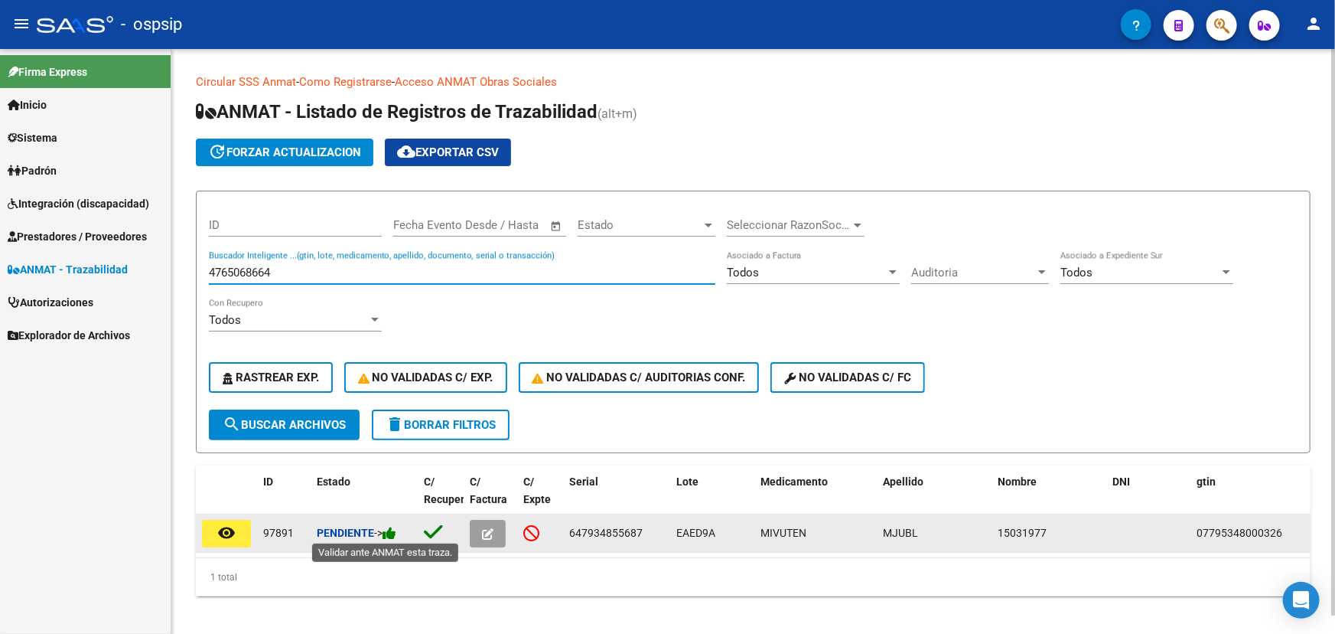
click at [396, 528] on icon at bounding box center [390, 533] width 14 height 15
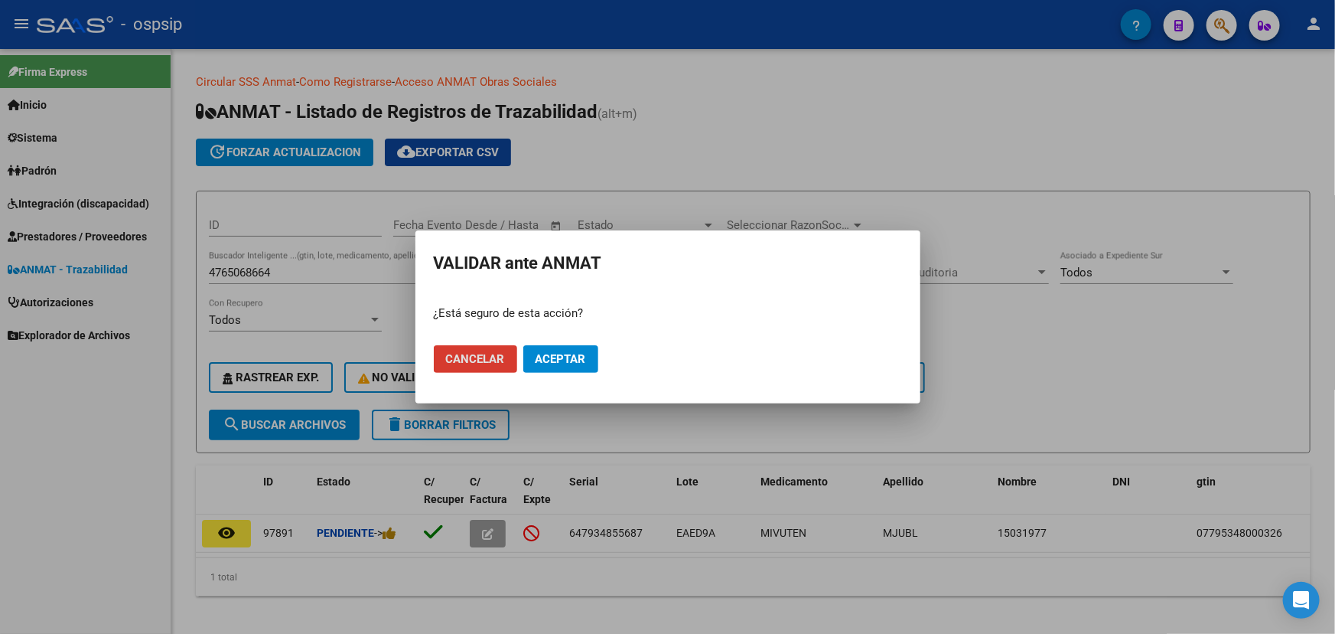
click at [560, 357] on span "Aceptar" at bounding box center [561, 359] width 51 height 14
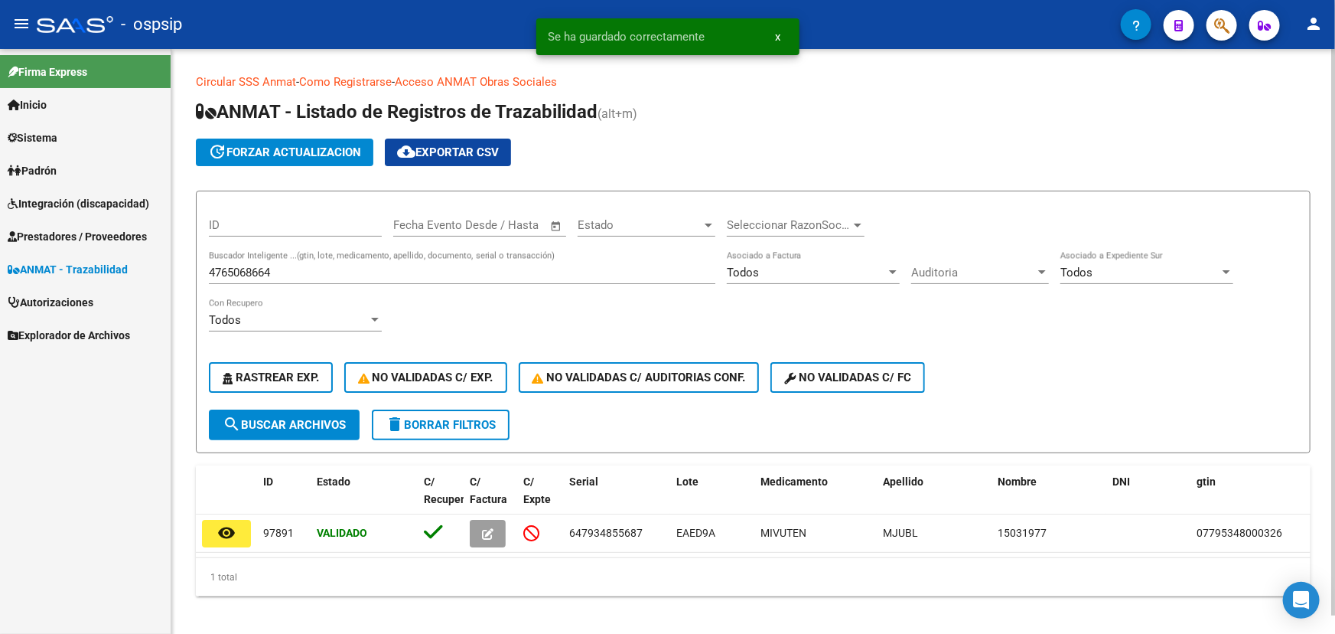
click at [236, 269] on input "4765068664" at bounding box center [462, 273] width 507 height 14
paste input "9"
click at [321, 426] on span "search Buscar Archivos" at bounding box center [284, 425] width 123 height 14
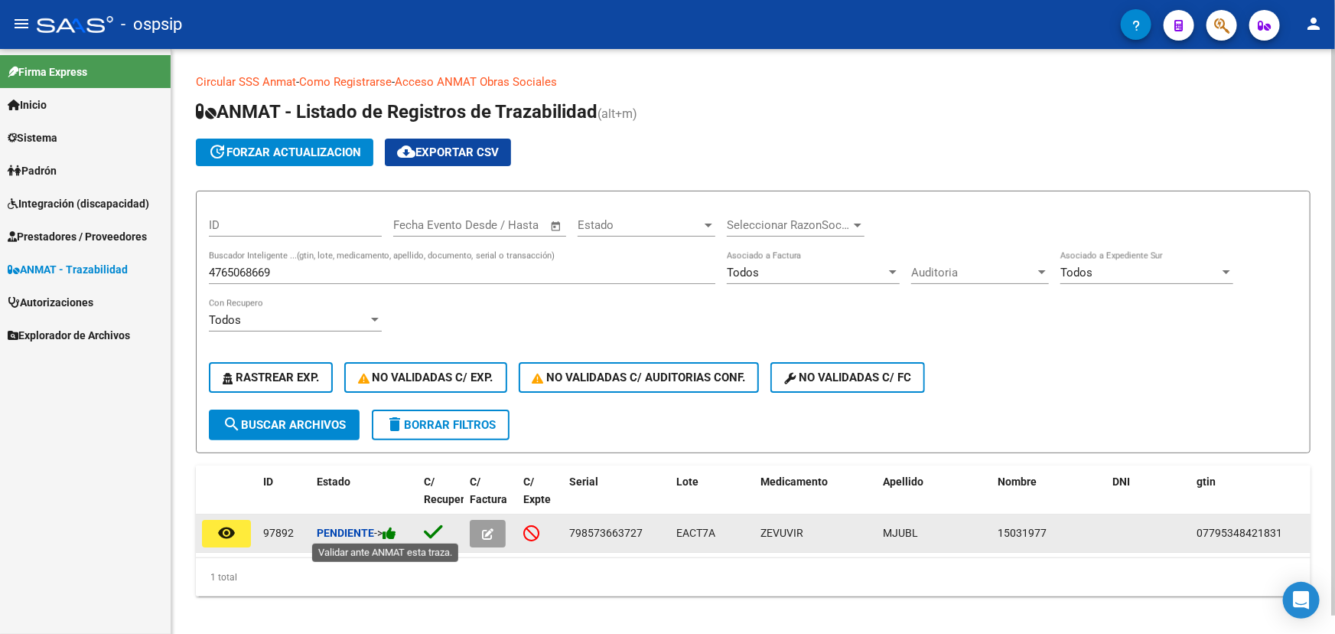
click at [392, 530] on icon at bounding box center [390, 533] width 14 height 15
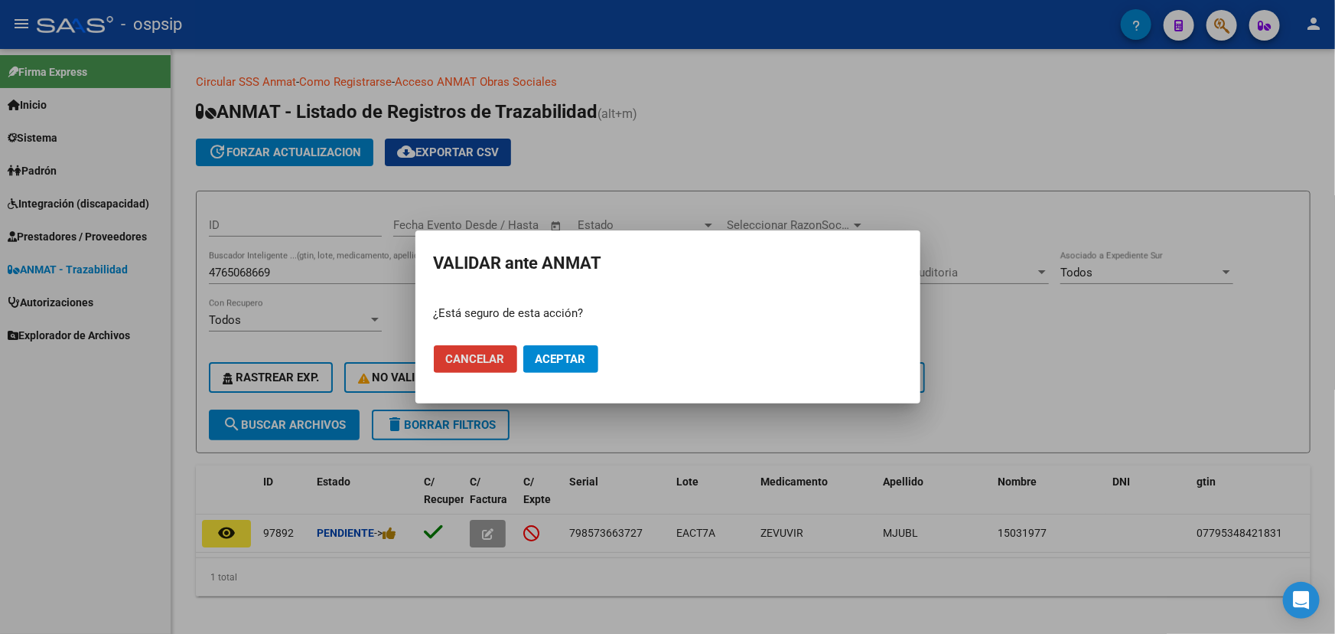
click at [572, 354] on span "Aceptar" at bounding box center [561, 359] width 51 height 14
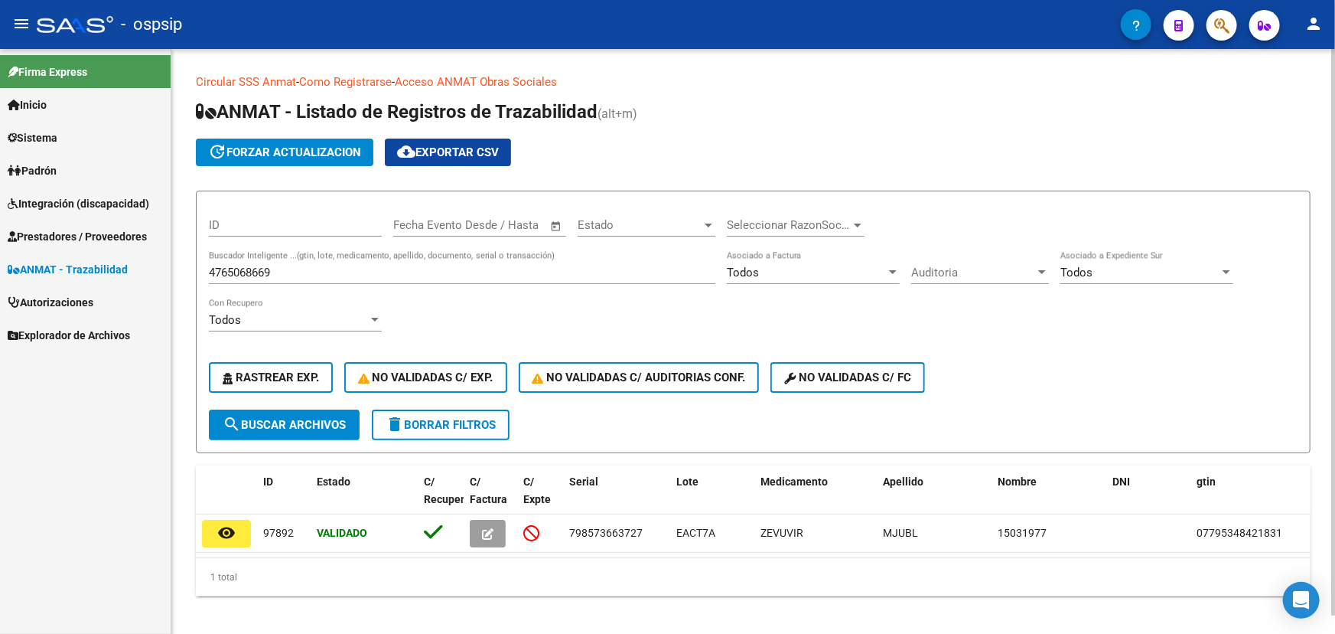
click at [225, 271] on input "4765068669" at bounding box center [462, 273] width 507 height 14
paste input "84124427"
click at [304, 429] on button "search Buscar Archivos" at bounding box center [284, 424] width 151 height 31
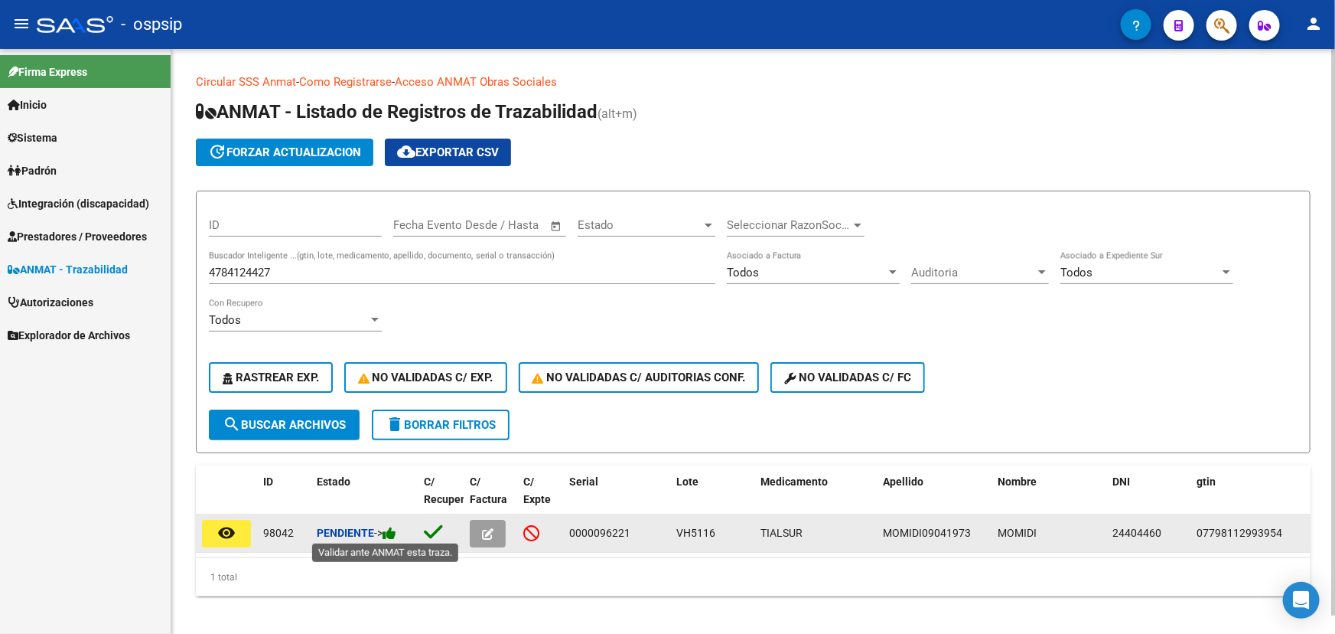
click at [396, 533] on icon at bounding box center [390, 533] width 14 height 15
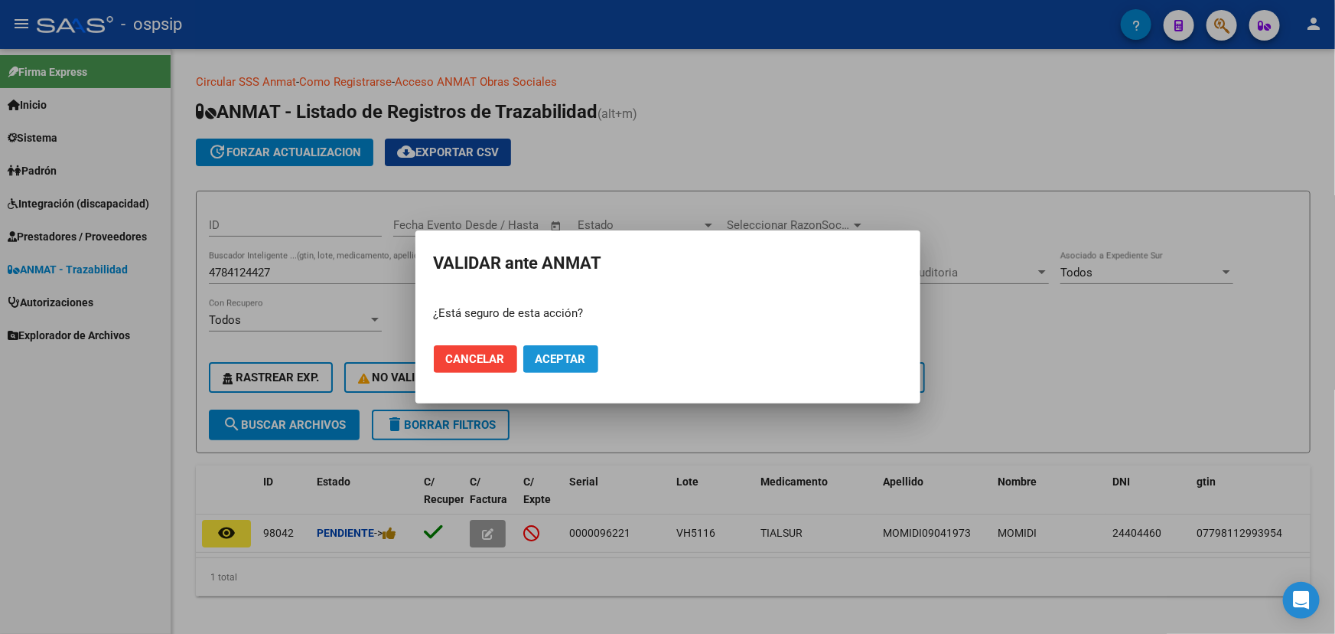
click at [572, 359] on span "Aceptar" at bounding box center [561, 359] width 51 height 14
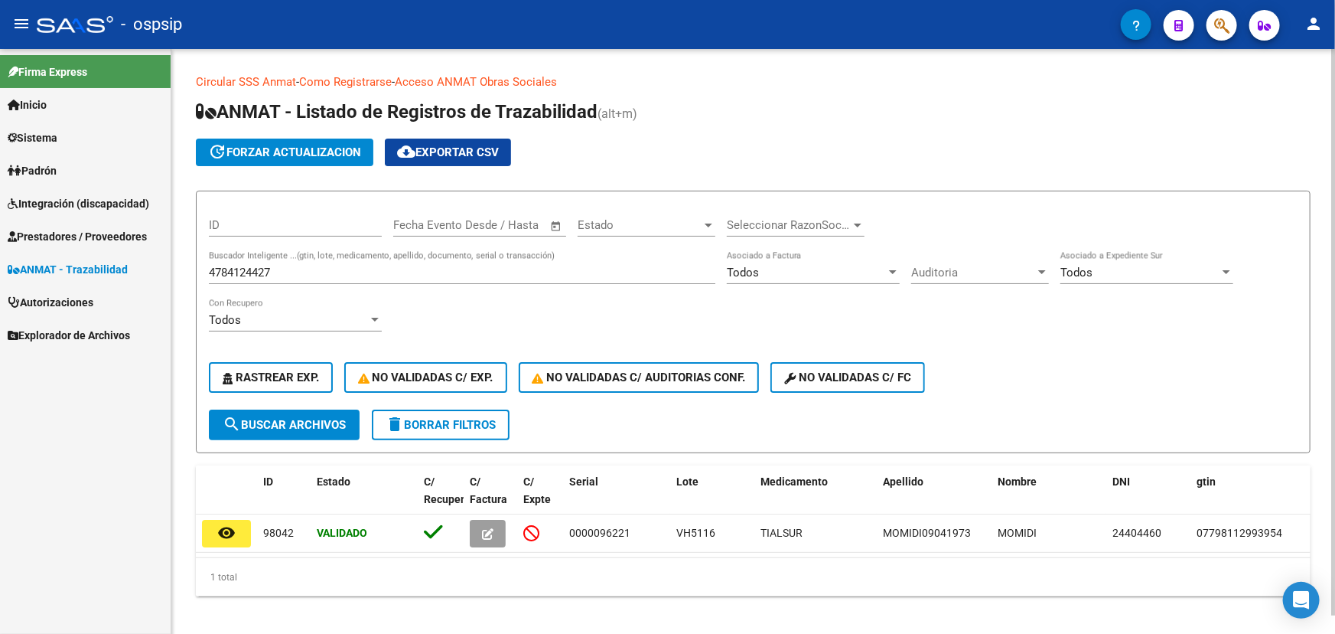
click at [259, 266] on input "4784124427" at bounding box center [462, 273] width 507 height 14
paste input "380"
type input "4784124380"
click at [286, 433] on button "search Buscar Archivos" at bounding box center [284, 424] width 151 height 31
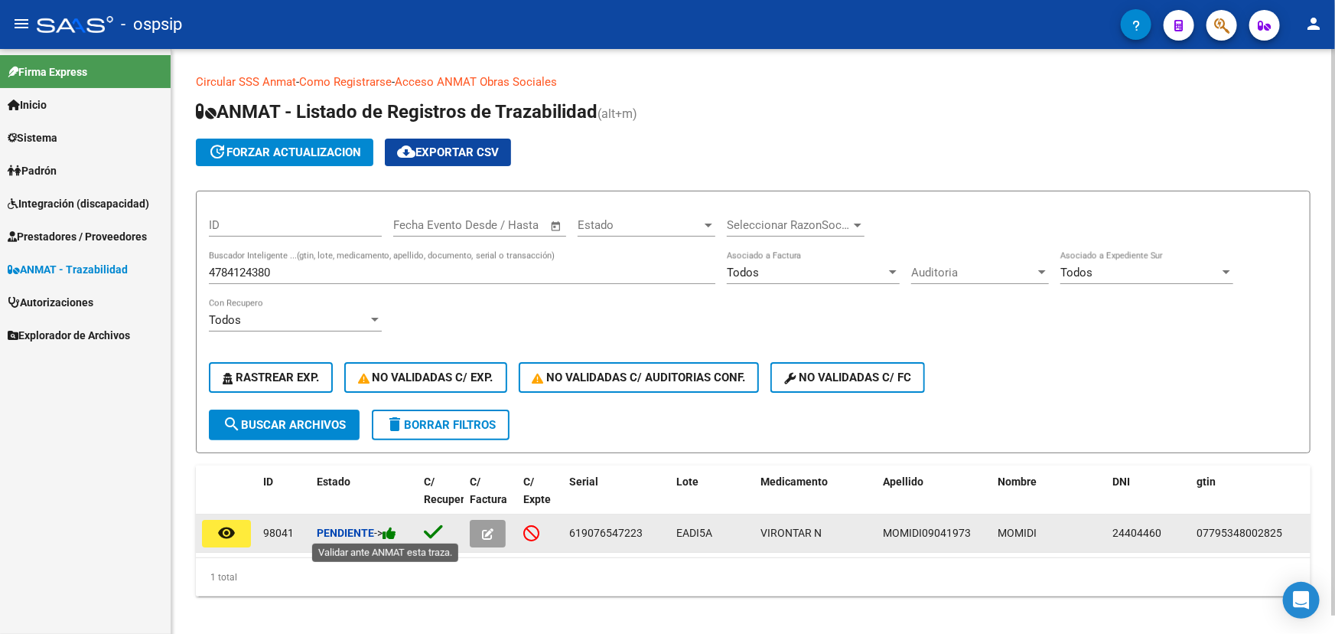
click at [395, 533] on icon at bounding box center [390, 533] width 14 height 15
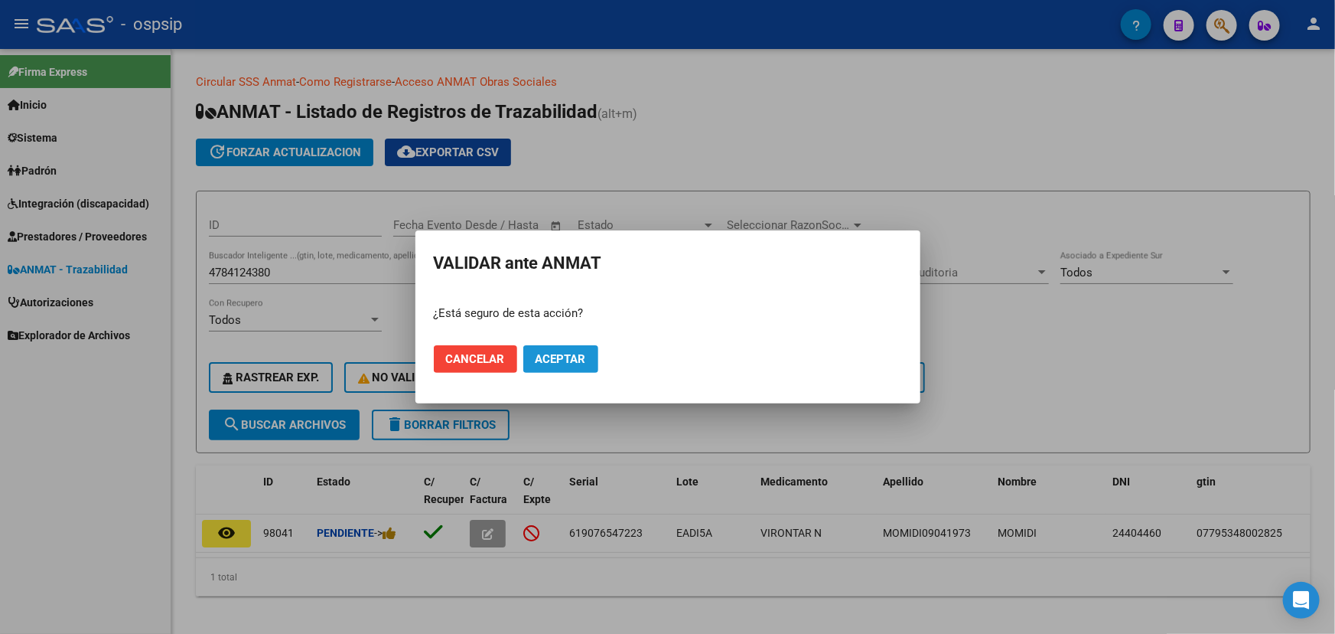
click at [560, 354] on span "Aceptar" at bounding box center [561, 359] width 51 height 14
